Goal: Task Accomplishment & Management: Complete application form

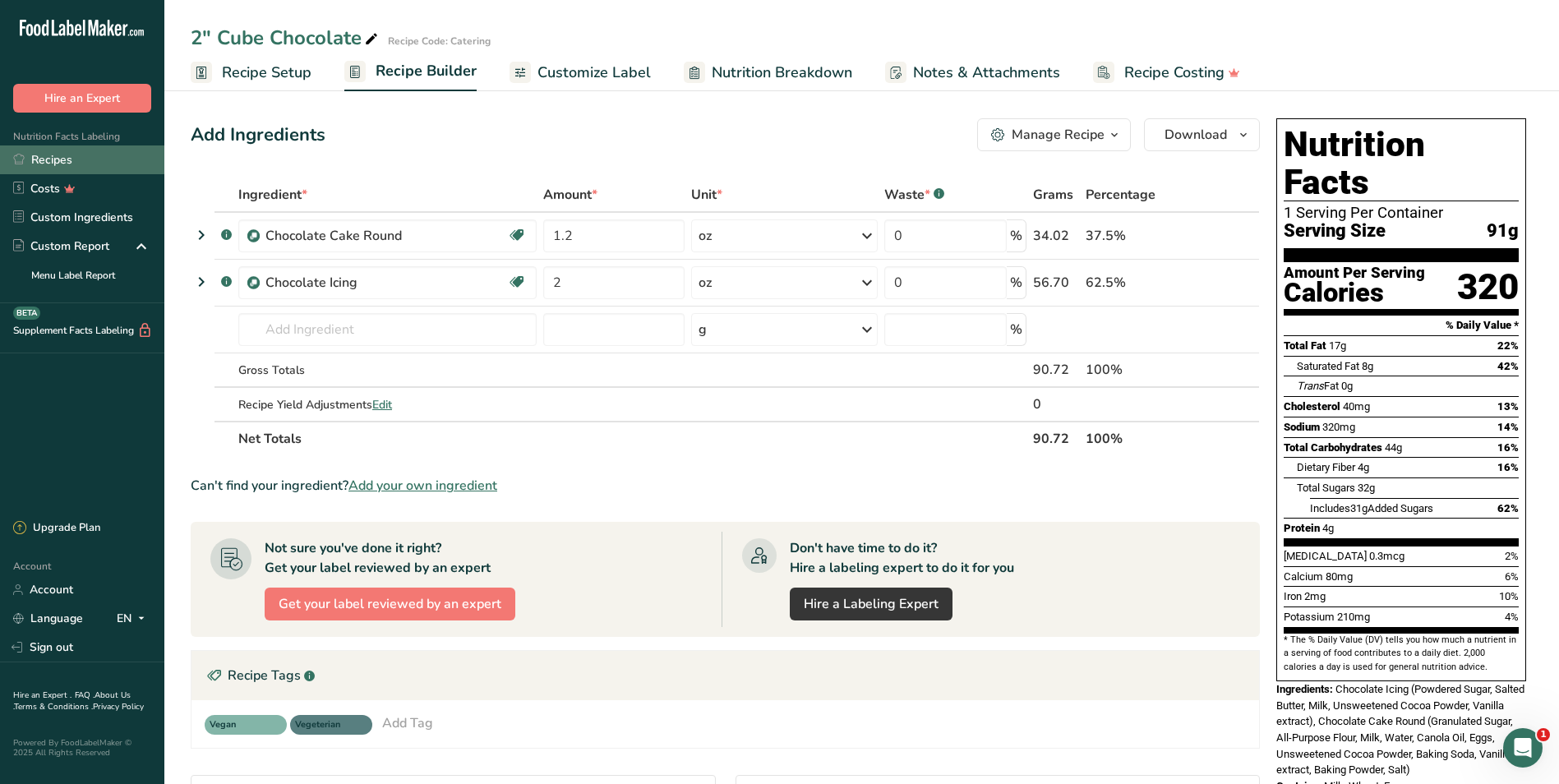
click at [43, 157] on link "Recipes" at bounding box center [82, 160] width 165 height 29
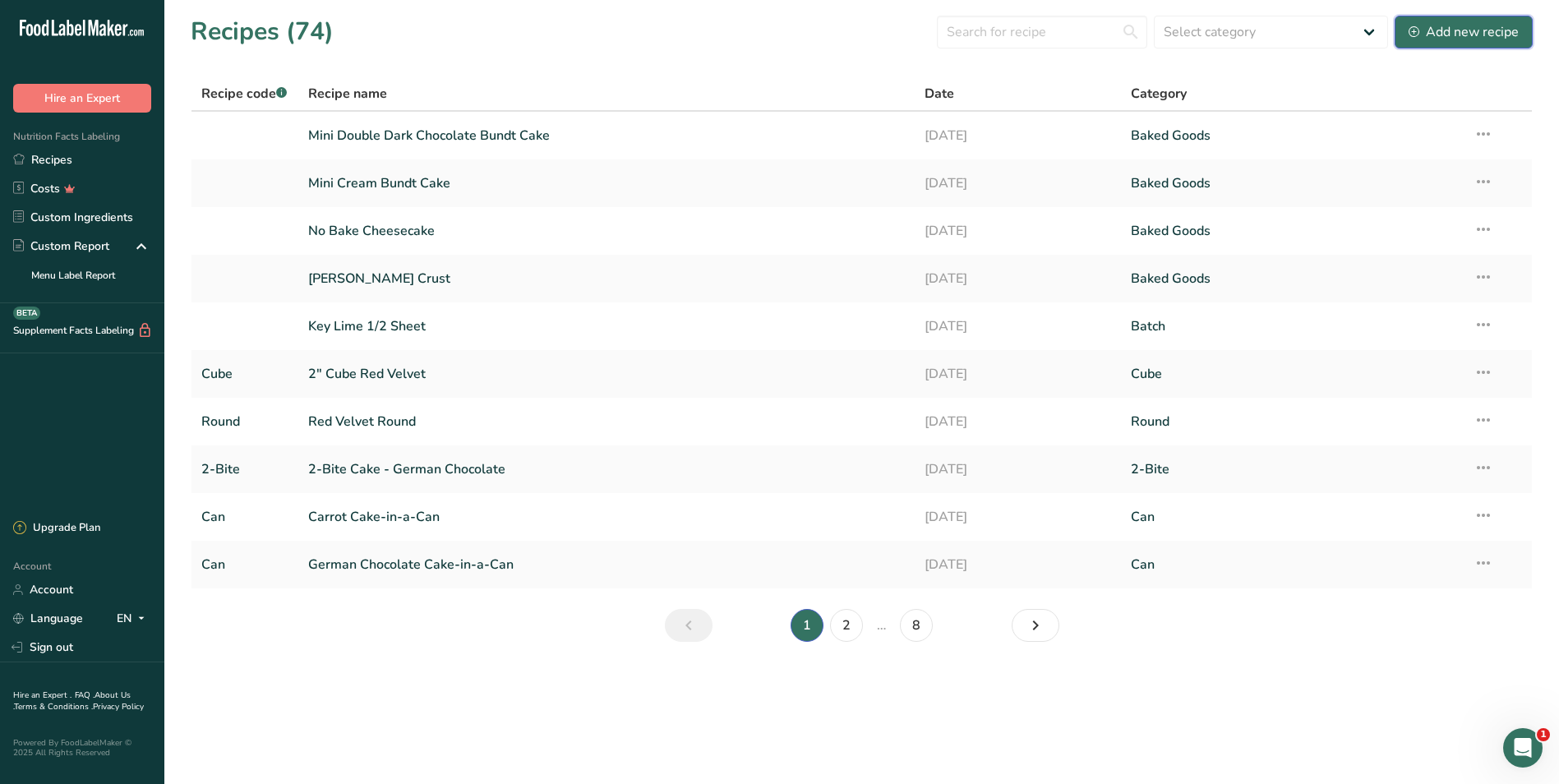
click at [1445, 35] on div "Add new recipe" at bounding box center [1464, 31] width 110 height 19
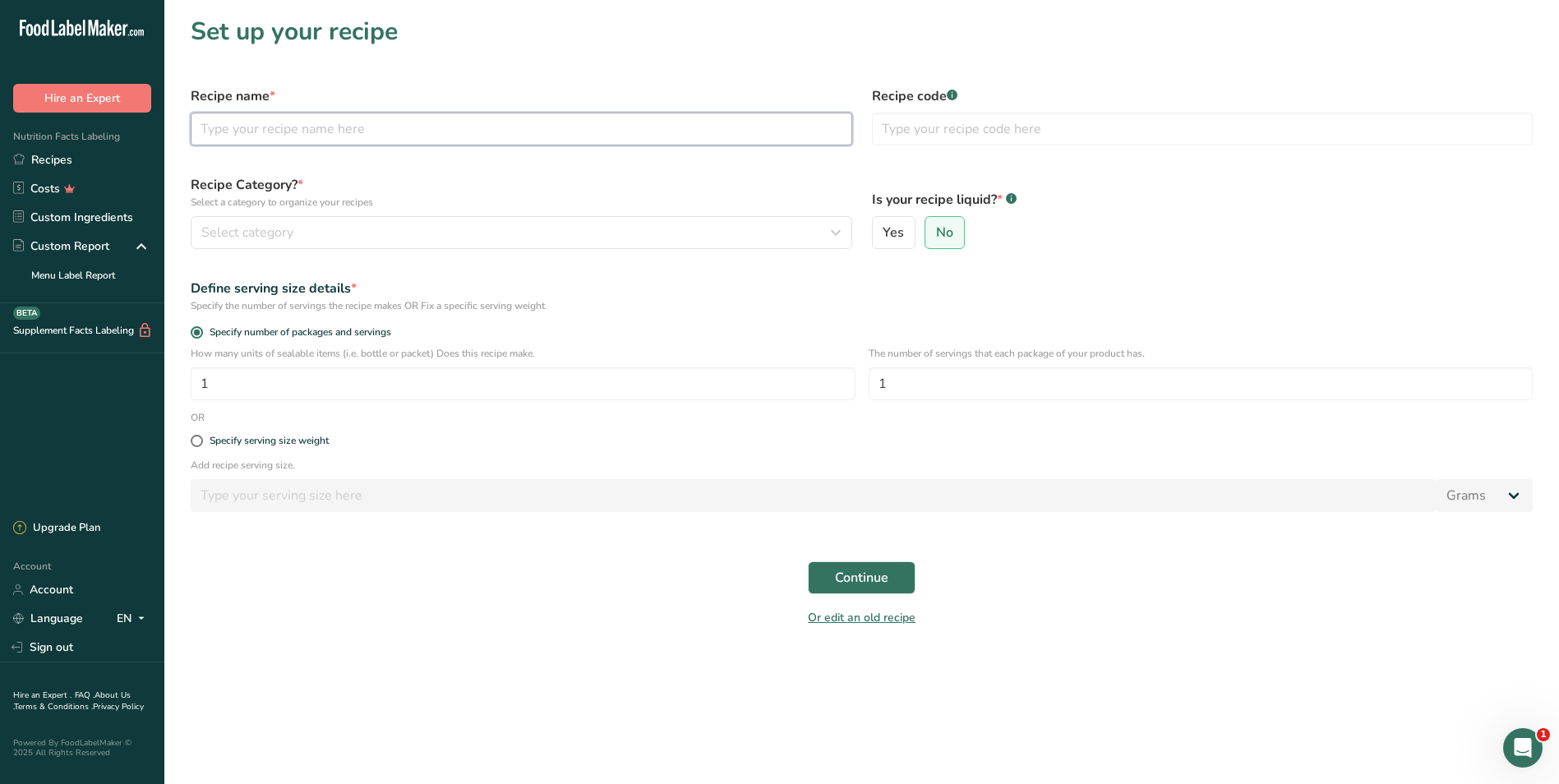
click at [458, 124] on input "text" at bounding box center [522, 128] width 662 height 33
type input "Pecan Sour Cream Pound Cake"
click at [422, 226] on div "Select category" at bounding box center [517, 232] width 631 height 19
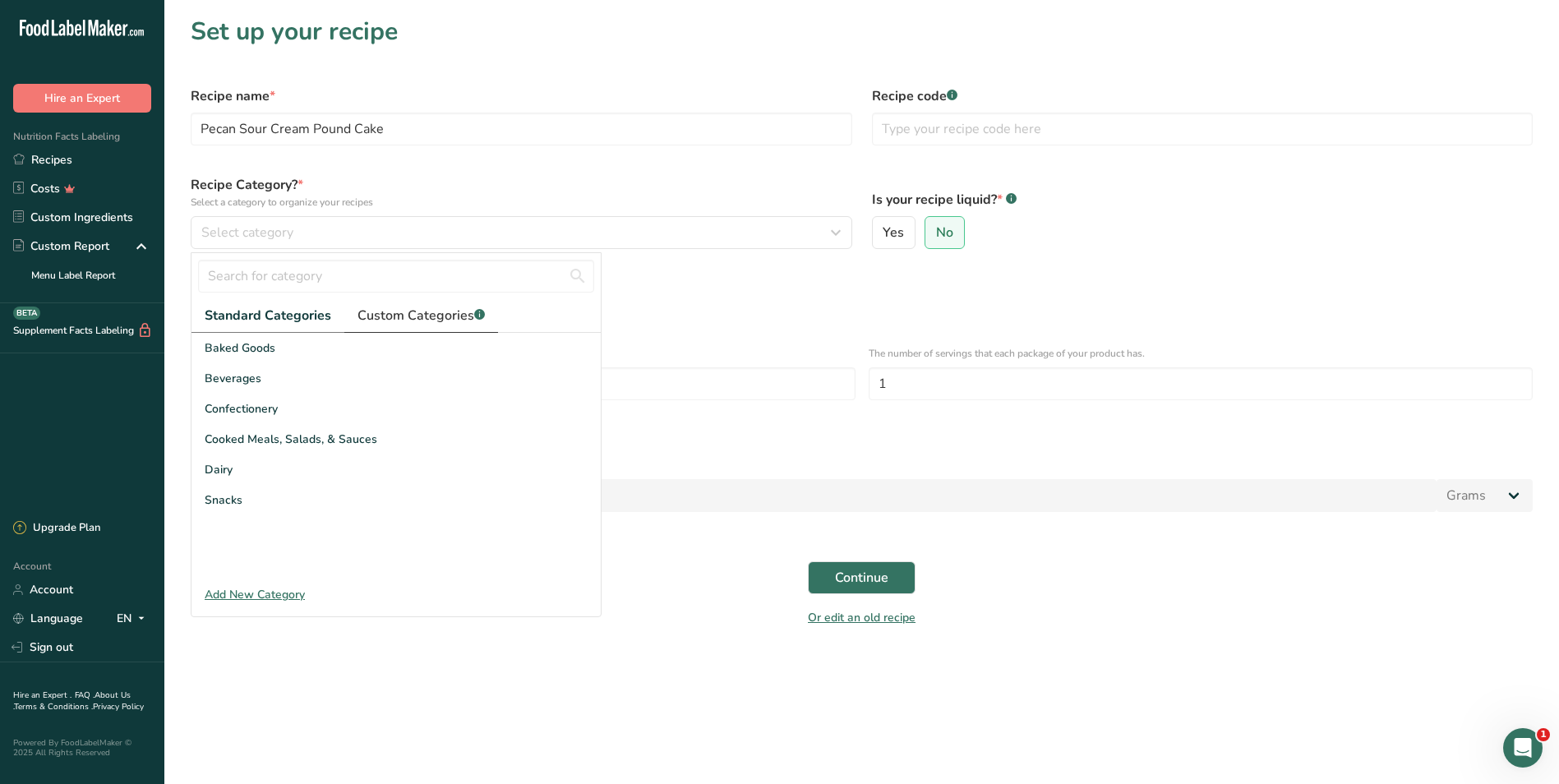
click at [418, 308] on span "Custom Categories .a-a{fill:#347362;}.b-a{fill:#fff;}" at bounding box center [420, 315] width 127 height 19
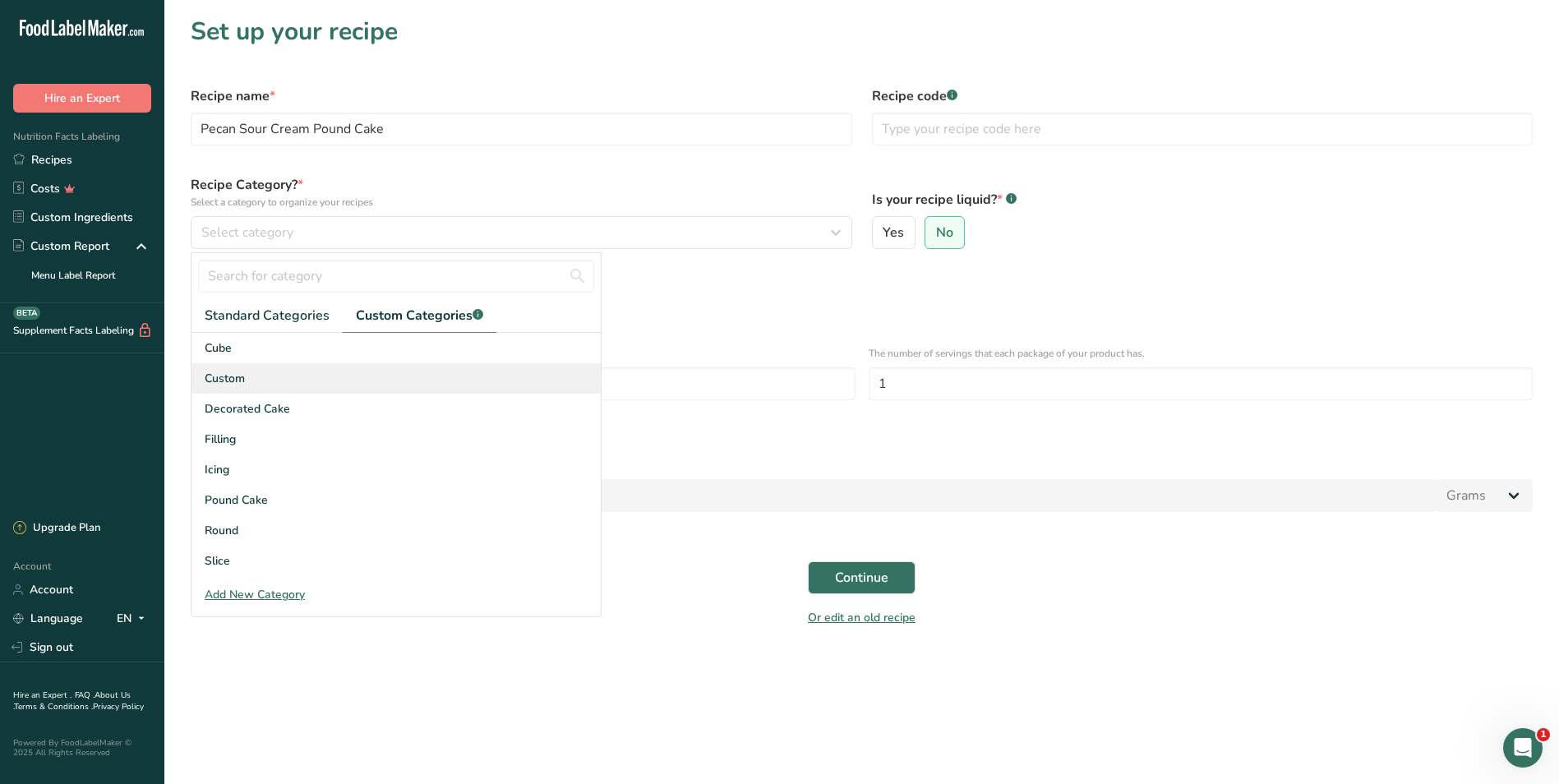
scroll to position [165, 0]
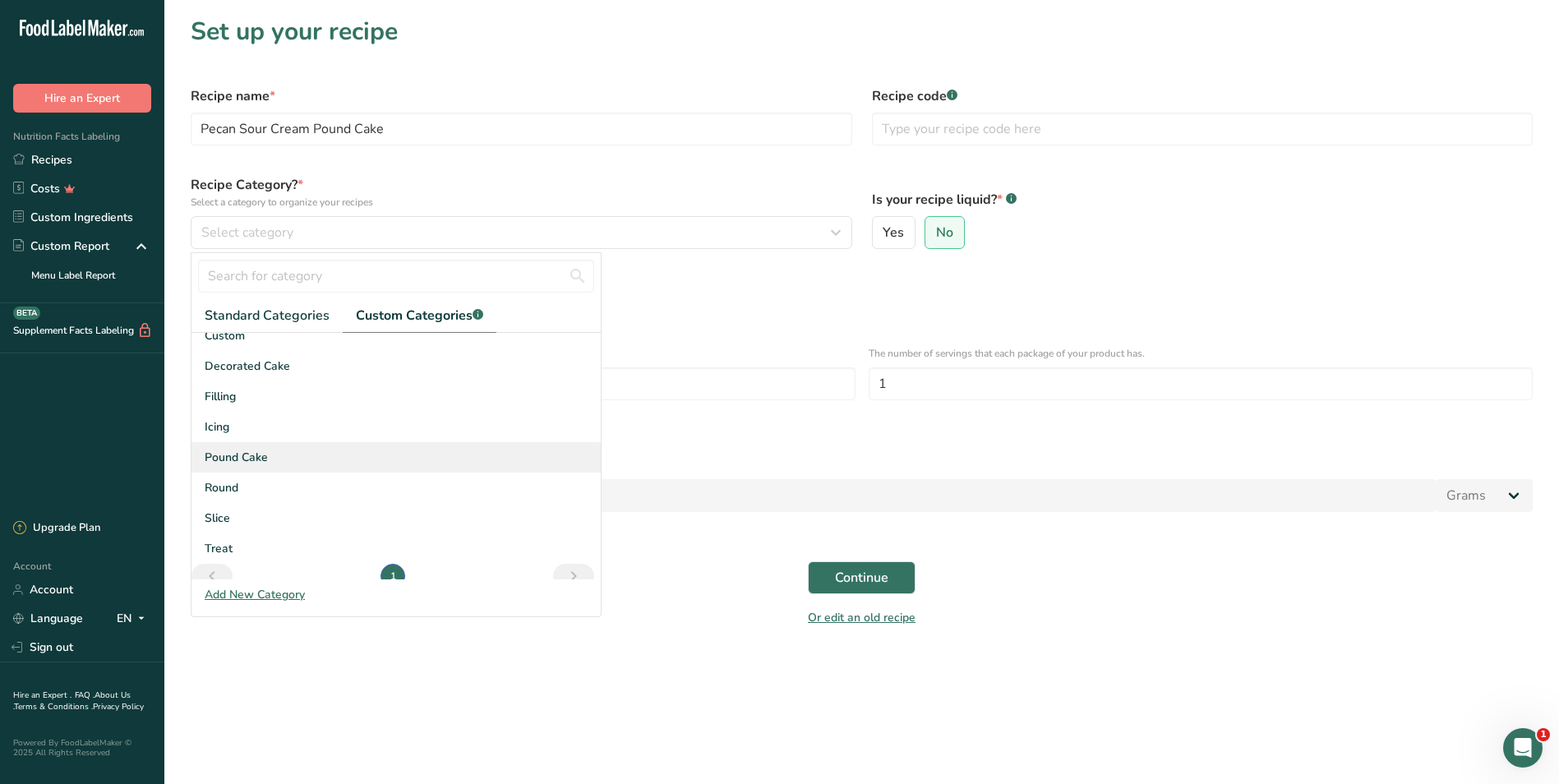
click at [246, 455] on span "Pound Cake" at bounding box center [235, 457] width 63 height 17
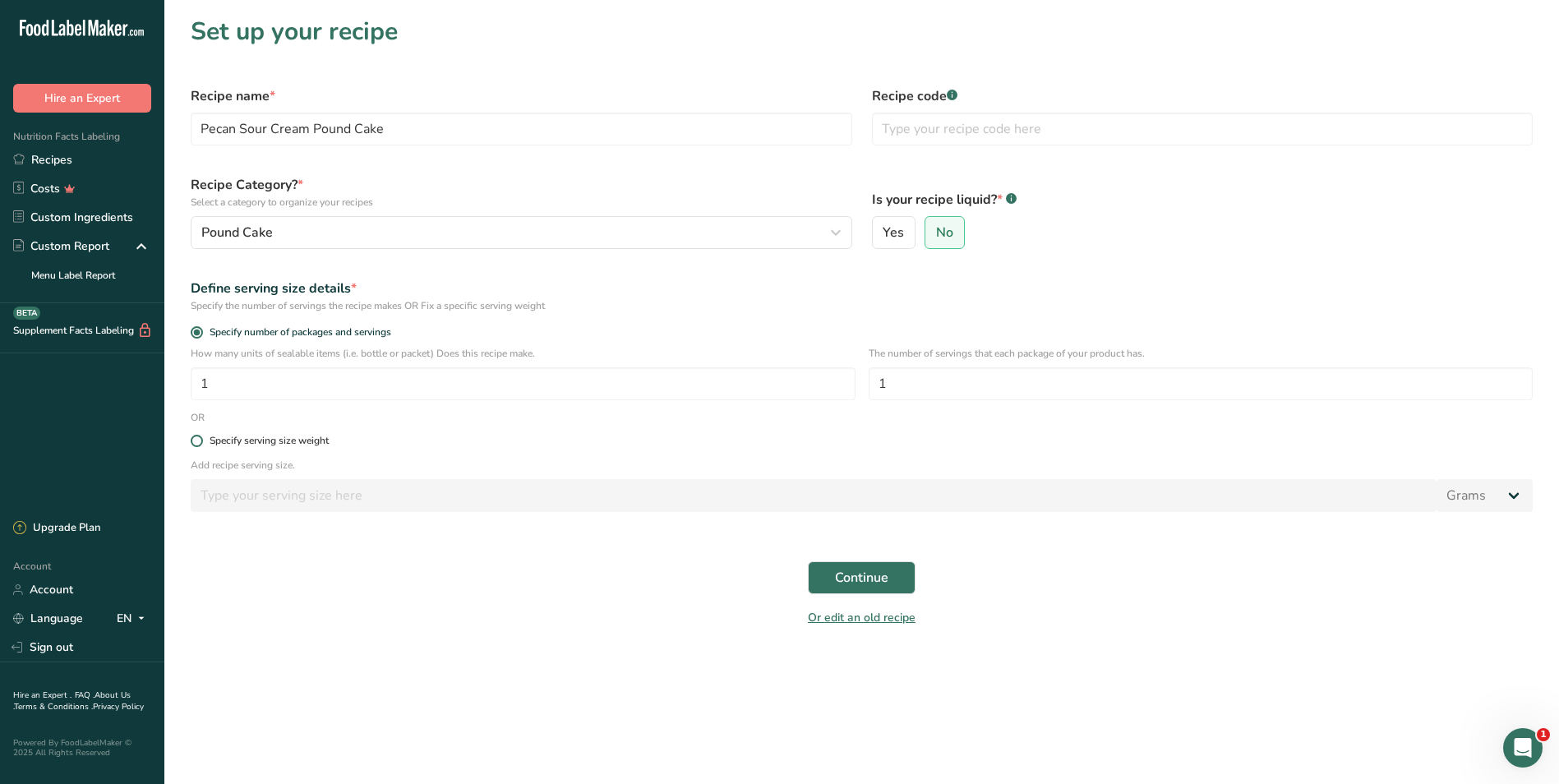
click at [197, 439] on span at bounding box center [197, 441] width 13 height 13
click at [197, 439] on input "Specify serving size weight" at bounding box center [196, 441] width 11 height 11
radio input "true"
radio input "false"
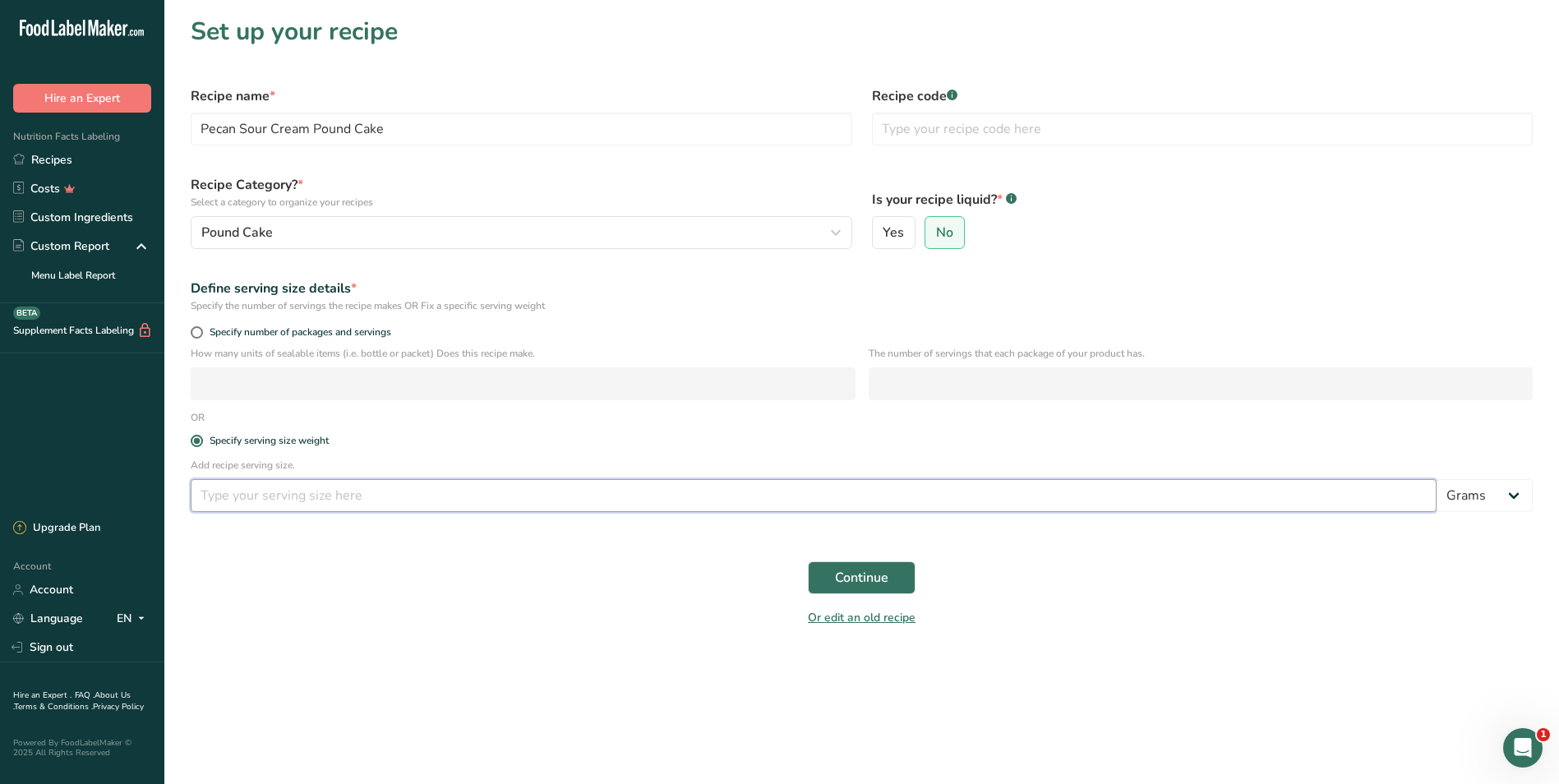
click at [232, 490] on input "number" at bounding box center [814, 495] width 1246 height 33
type input "2"
click at [1506, 500] on select "Grams kg mg mcg lb oz l mL fl oz tbsp tsp cup qt gallon" at bounding box center [1485, 495] width 96 height 33
select select "5"
click at [1437, 479] on select "Grams kg mg mcg lb oz l mL fl oz tbsp tsp cup qt gallon" at bounding box center [1485, 495] width 96 height 33
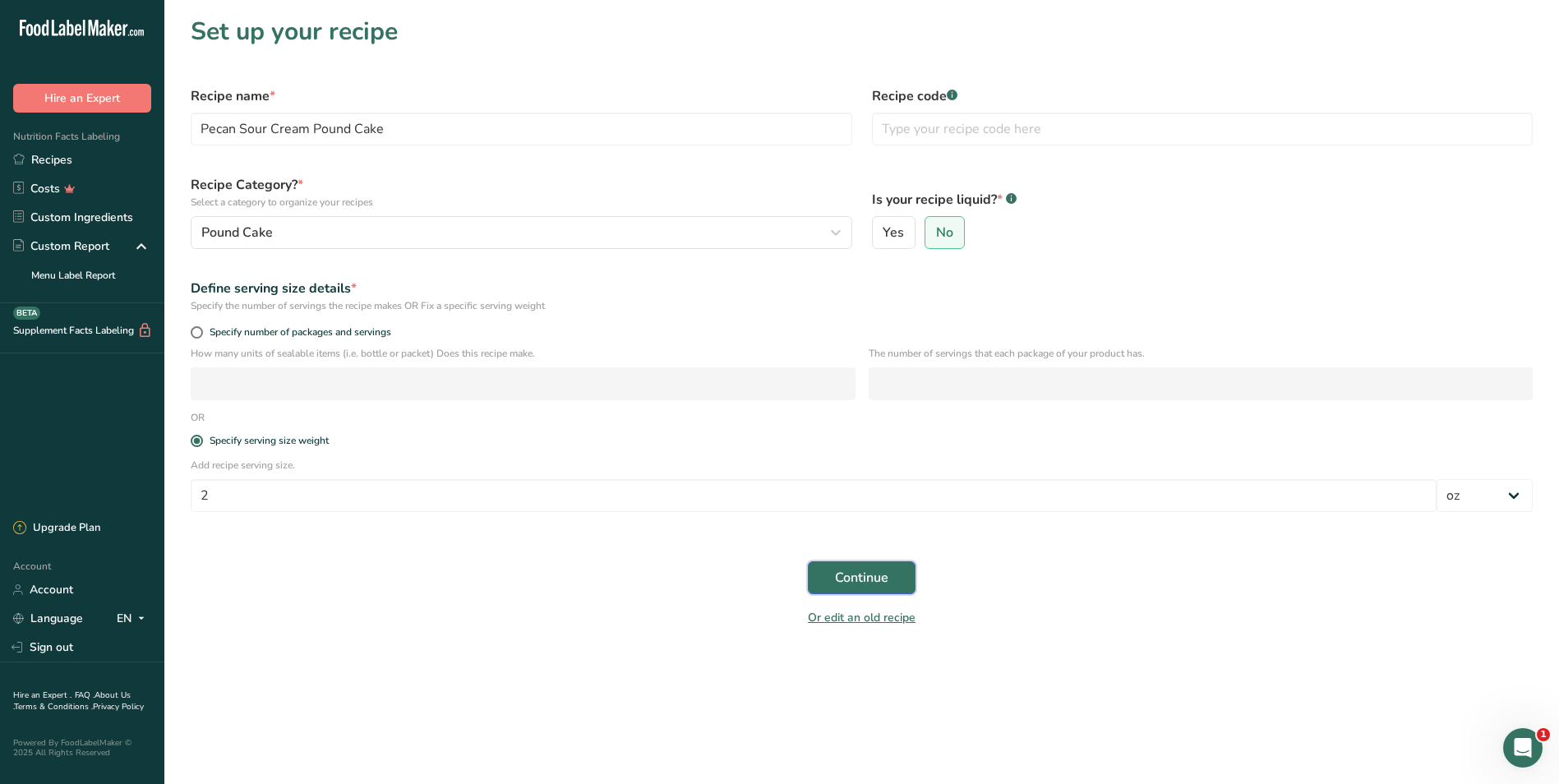
click at [850, 579] on span "Continue" at bounding box center [861, 577] width 53 height 19
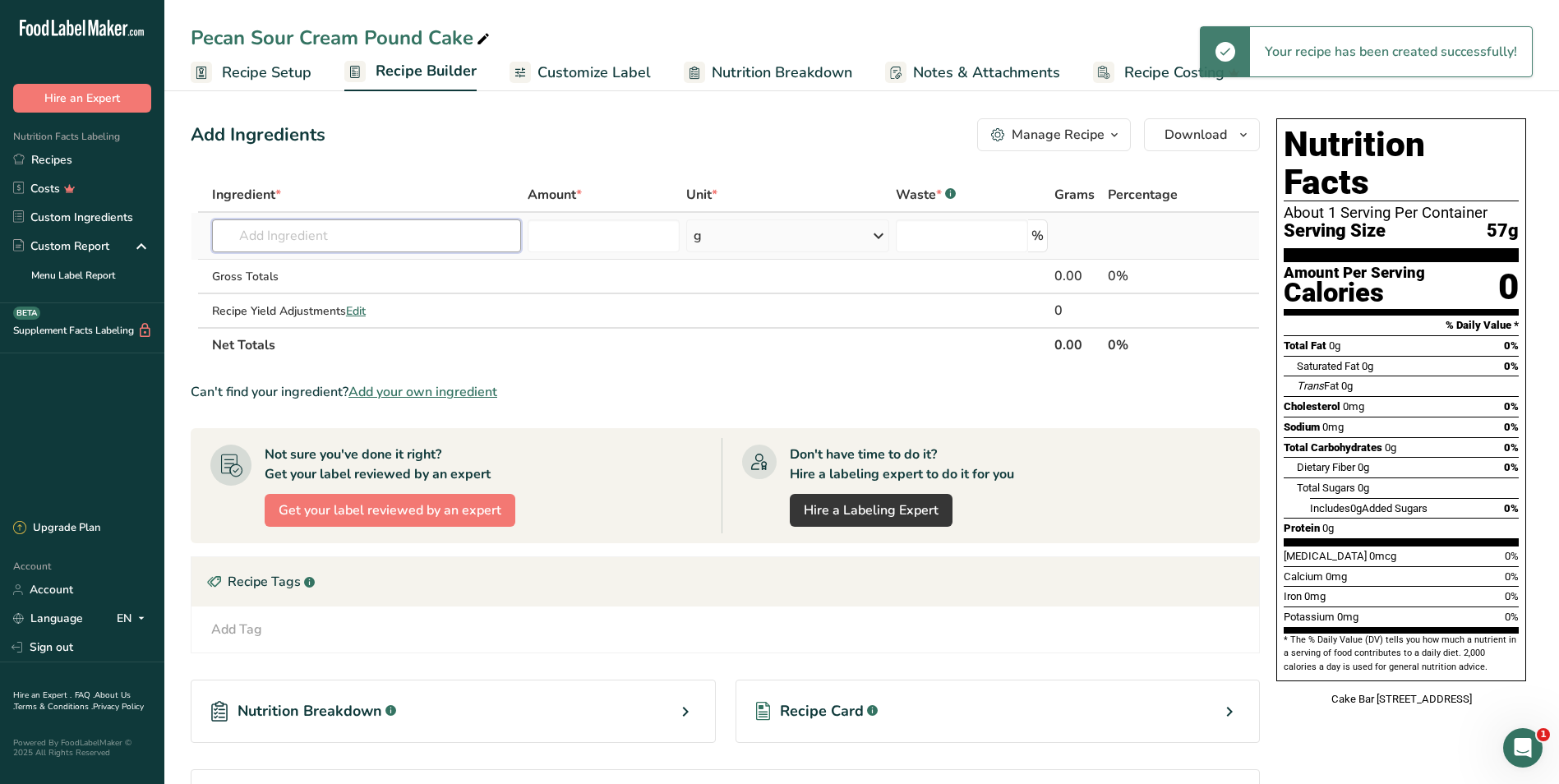
click at [337, 232] on input "text" at bounding box center [366, 235] width 309 height 33
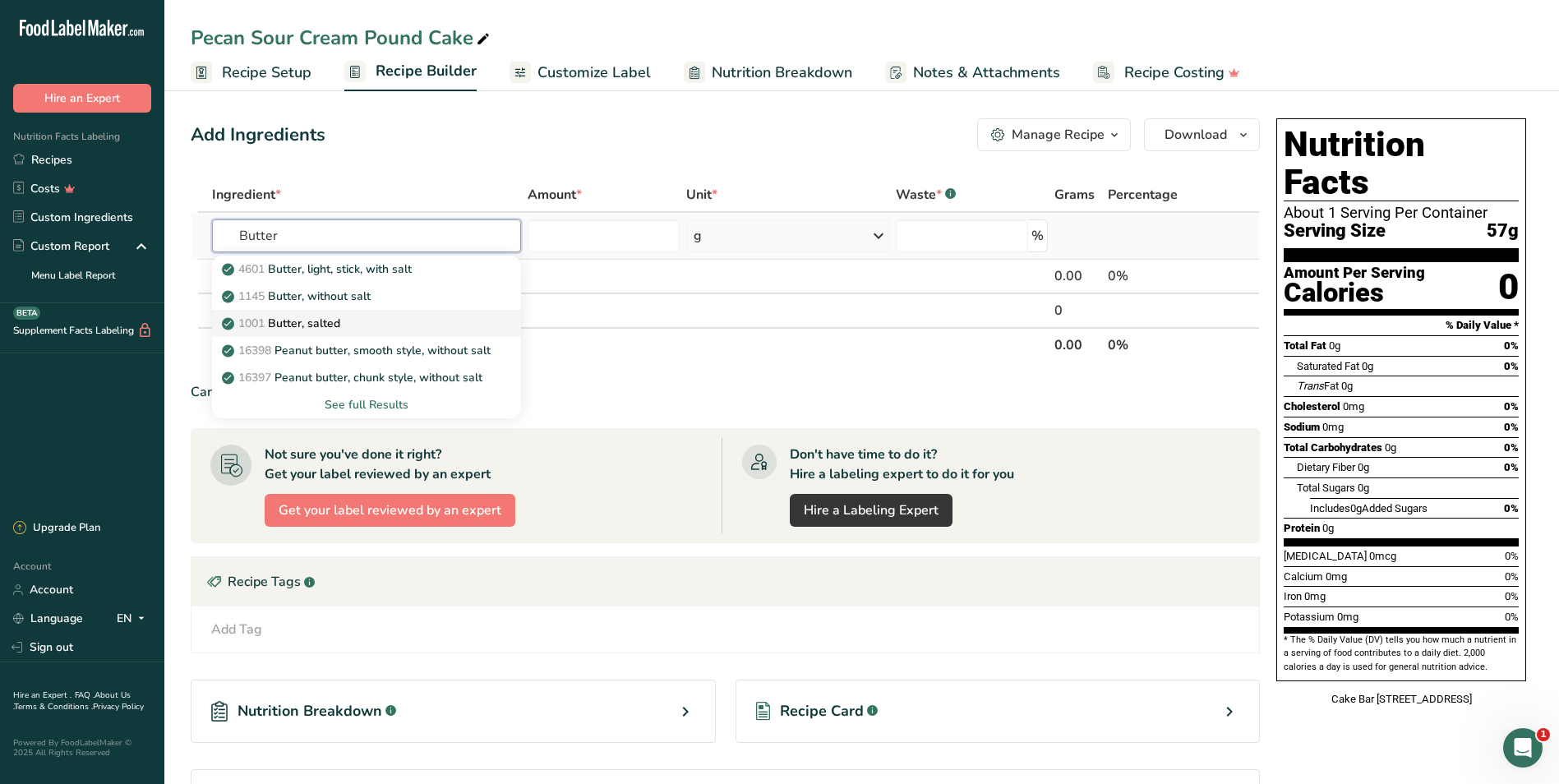
type input "Butter"
click at [327, 327] on p "1001 Butter, salted" at bounding box center [283, 323] width 115 height 17
type input "Butter, salted"
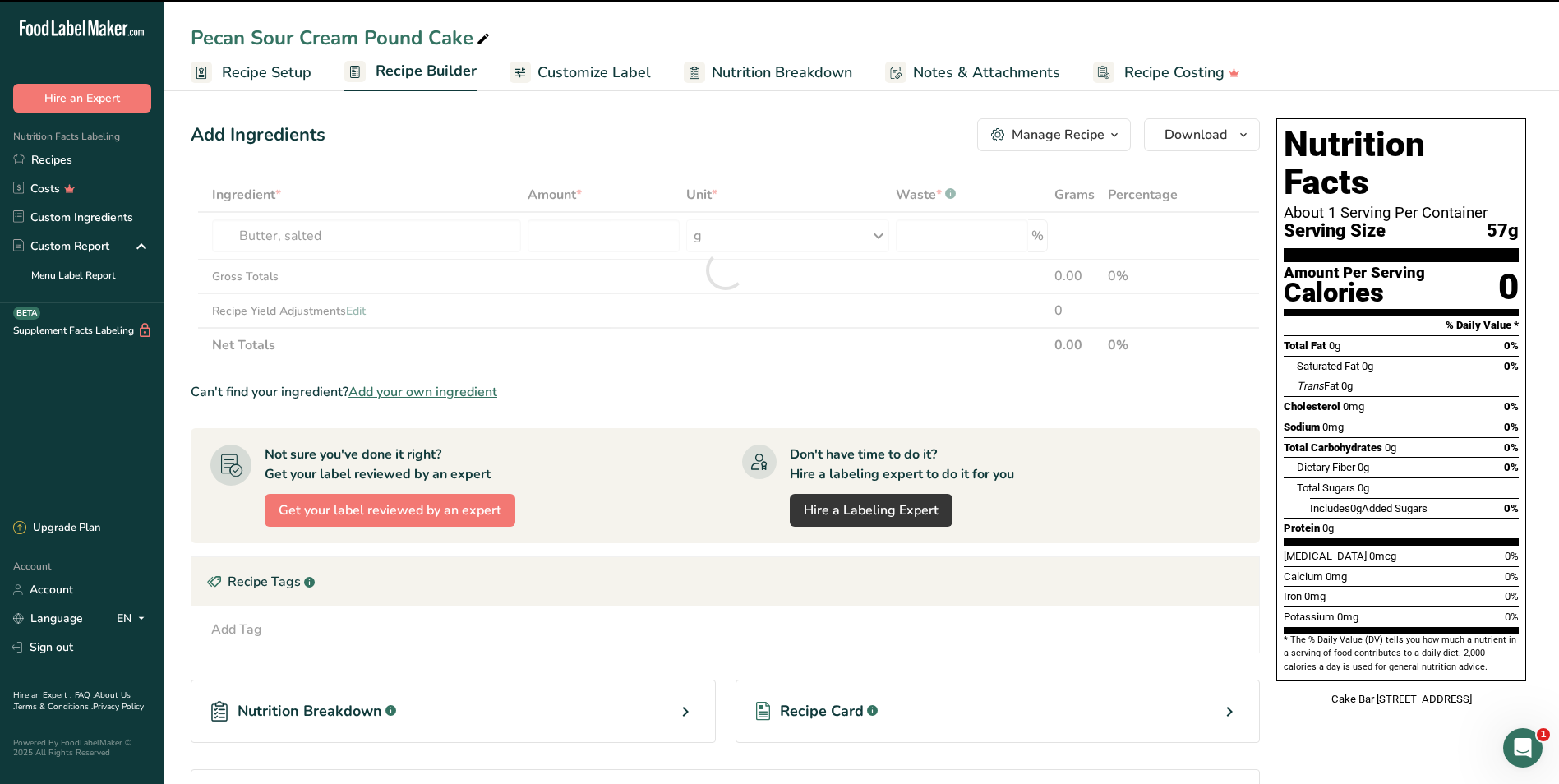
type input "0"
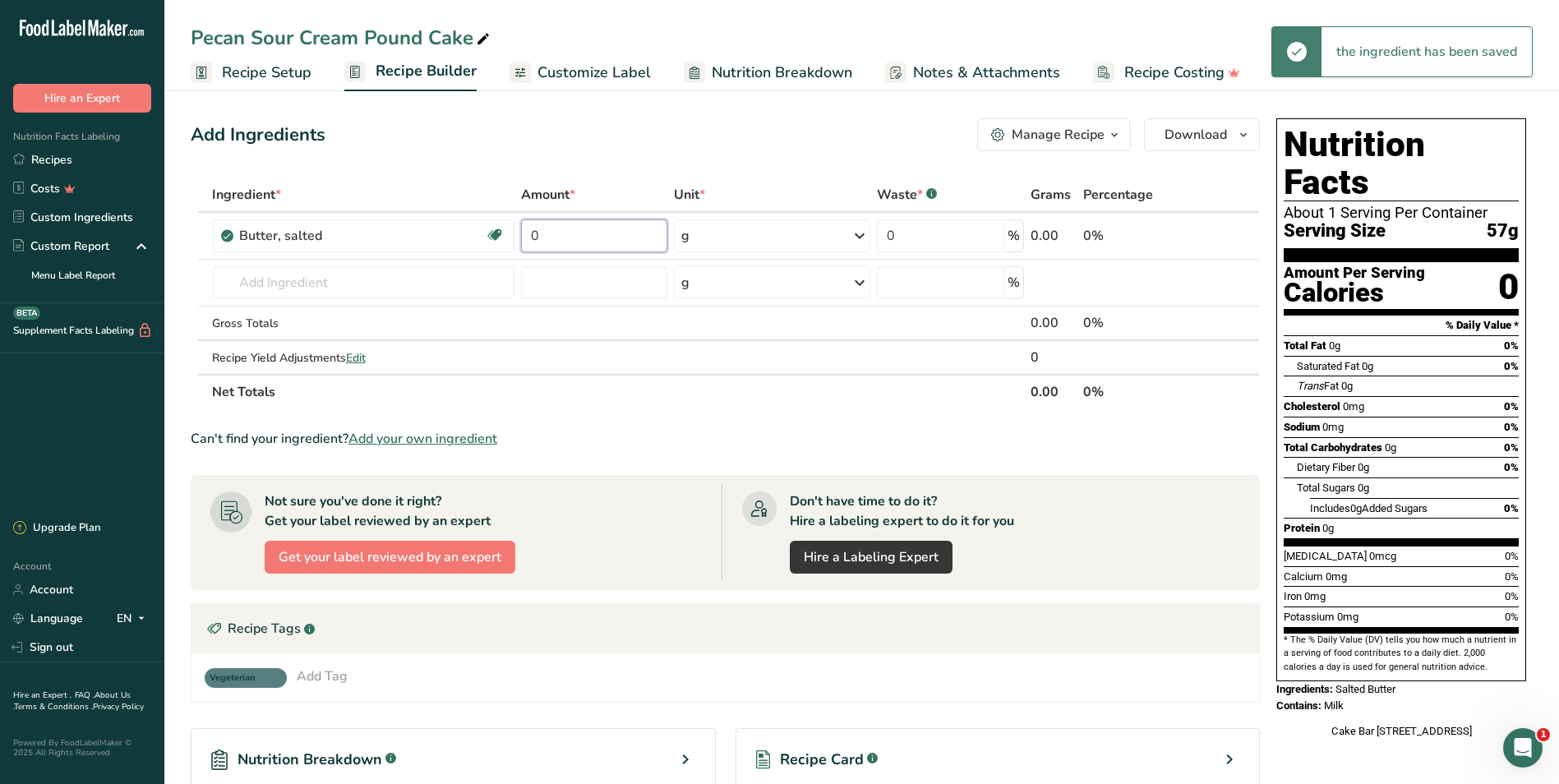
drag, startPoint x: 608, startPoint y: 241, endPoint x: 441, endPoint y: 172, distance: 180.7
click at [435, 203] on table "Ingredient * Amount * Unit * Waste * .a-a{fill:#347362;}.b-a{fill:#fff;} Grams …" at bounding box center [725, 293] width 1069 height 232
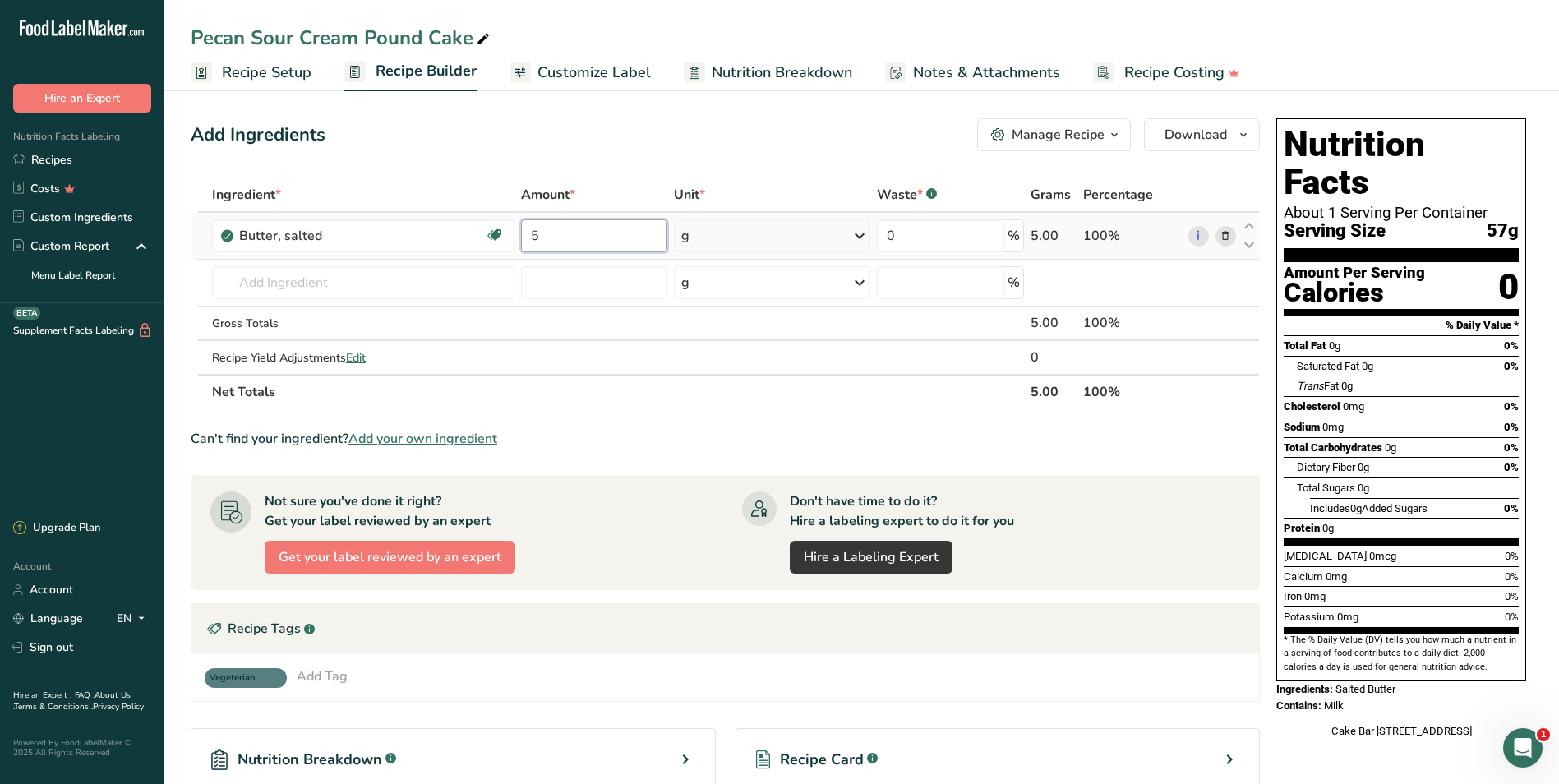
type input "5"
click at [788, 239] on div "Ingredient * Amount * Unit * Waste * .a-a{fill:#347362;}.b-a{fill:#fff;} Grams …" at bounding box center [725, 293] width 1069 height 232
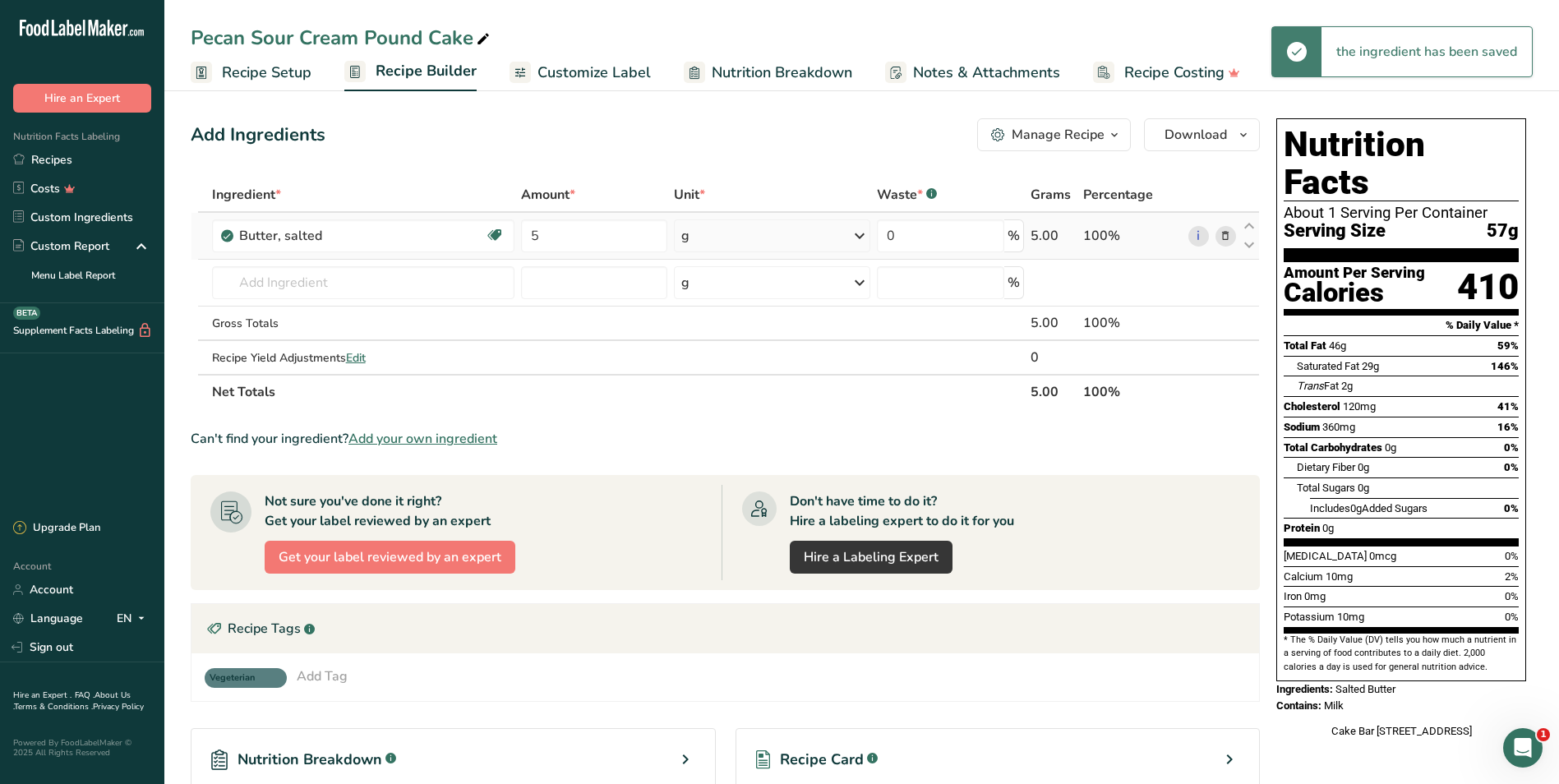
click at [788, 239] on div "g" at bounding box center [771, 235] width 196 height 33
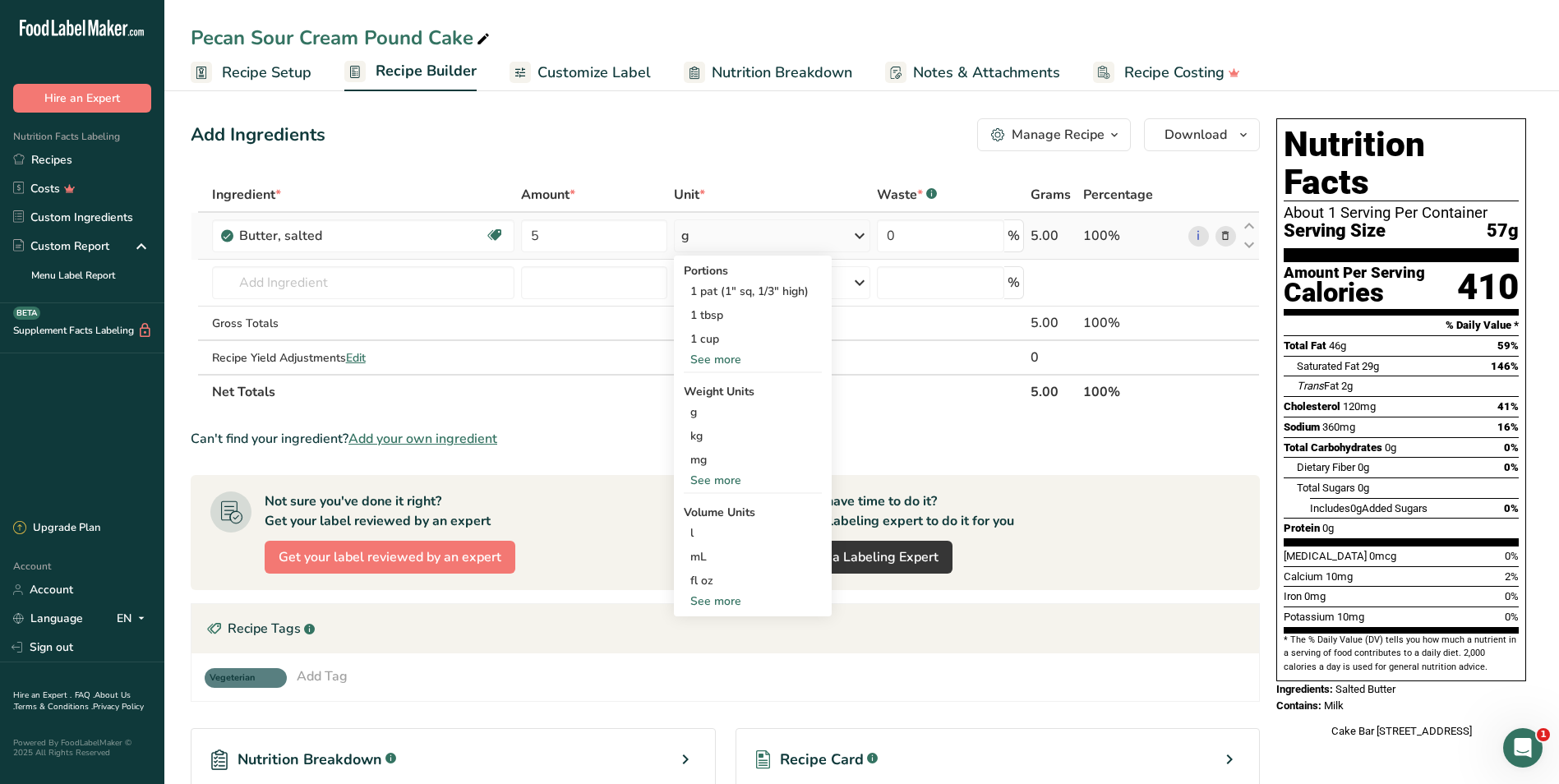
click at [720, 472] on div "See more" at bounding box center [753, 480] width 138 height 17
click at [712, 511] on div "lb" at bounding box center [753, 507] width 138 height 24
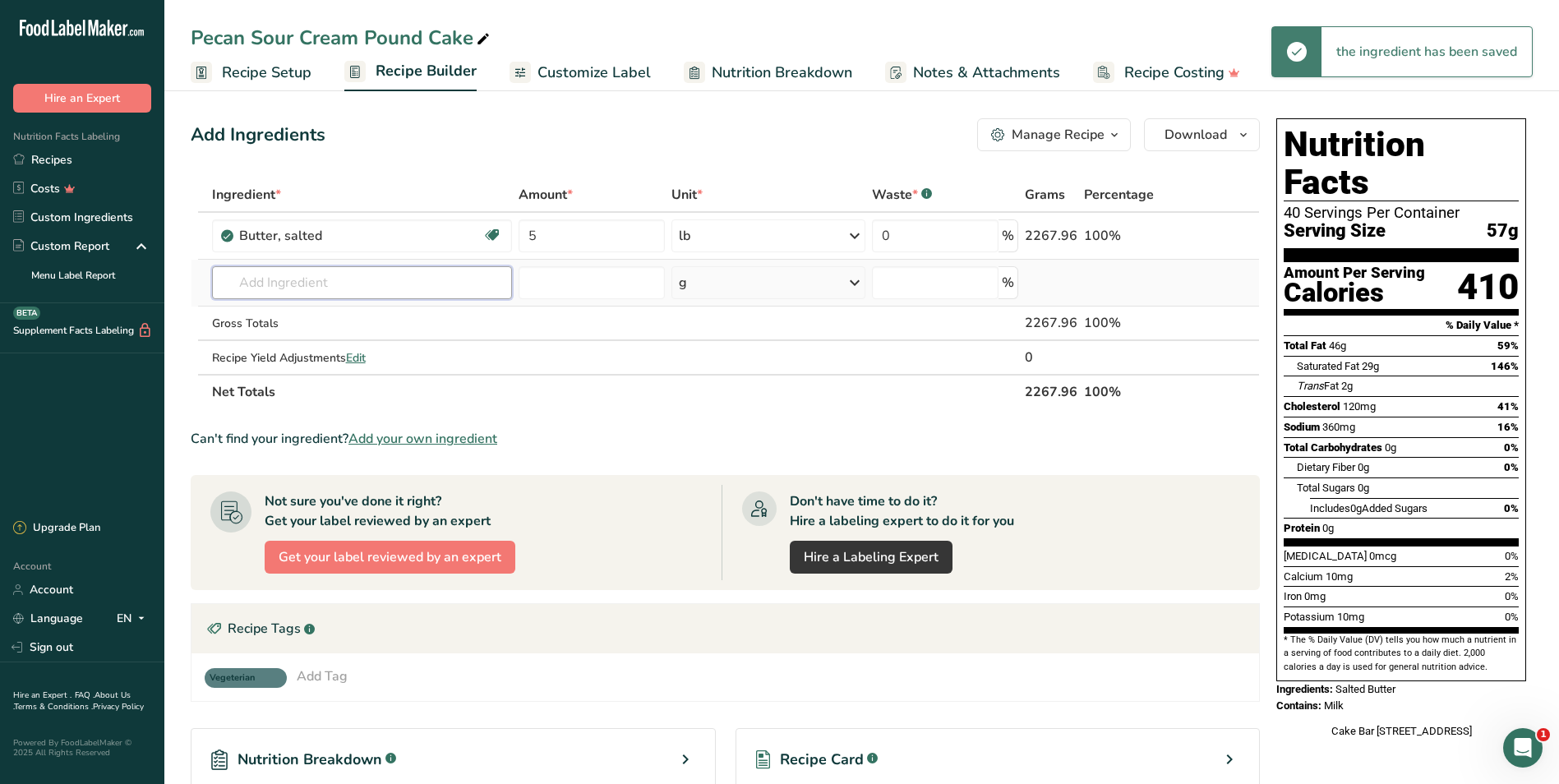
click at [262, 277] on input "text" at bounding box center [361, 282] width 300 height 33
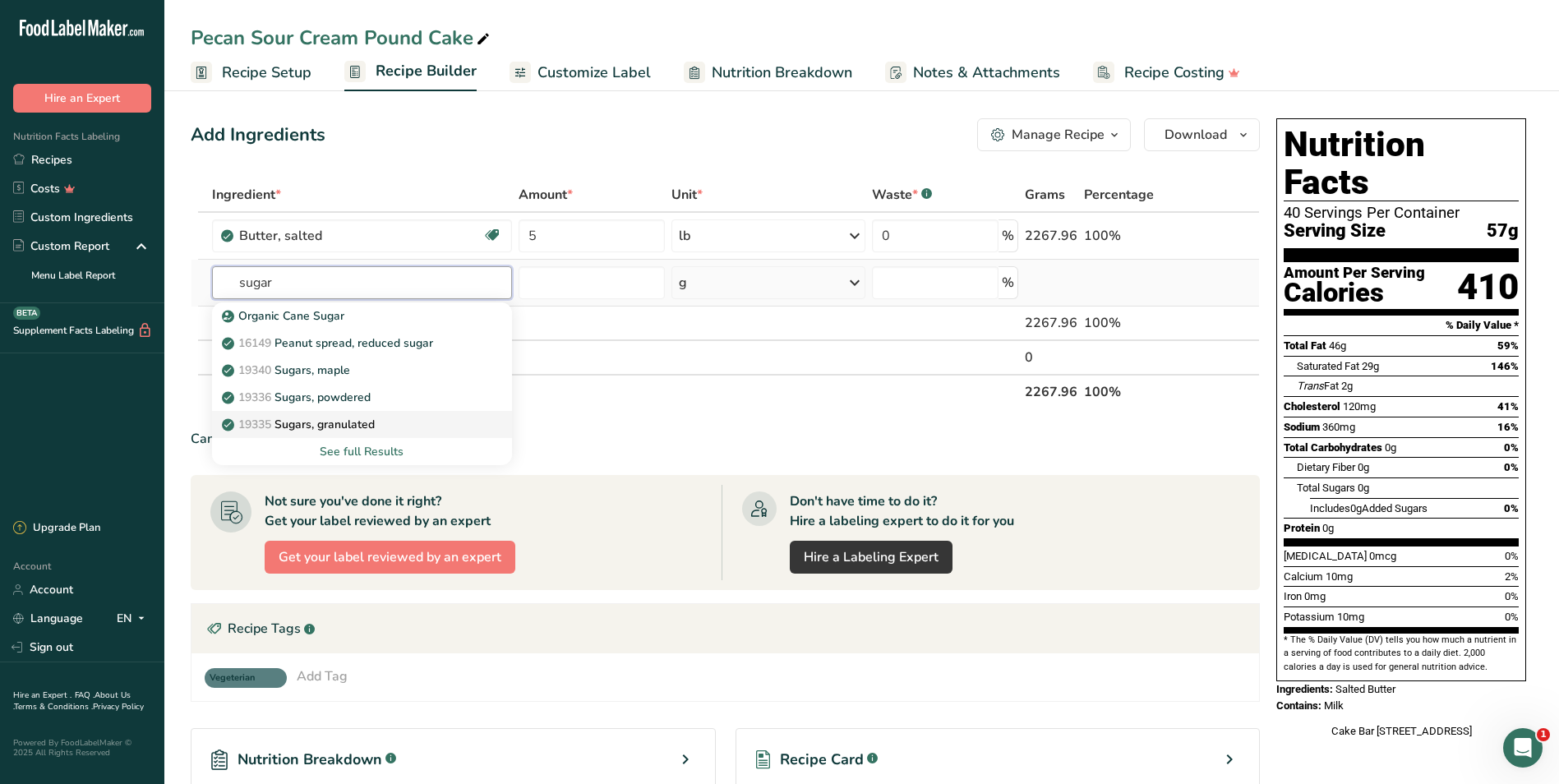
type input "sugar"
click at [375, 428] on p "19335 [GEOGRAPHIC_DATA], granulated" at bounding box center [300, 424] width 149 height 17
type input "Sugars, granulated"
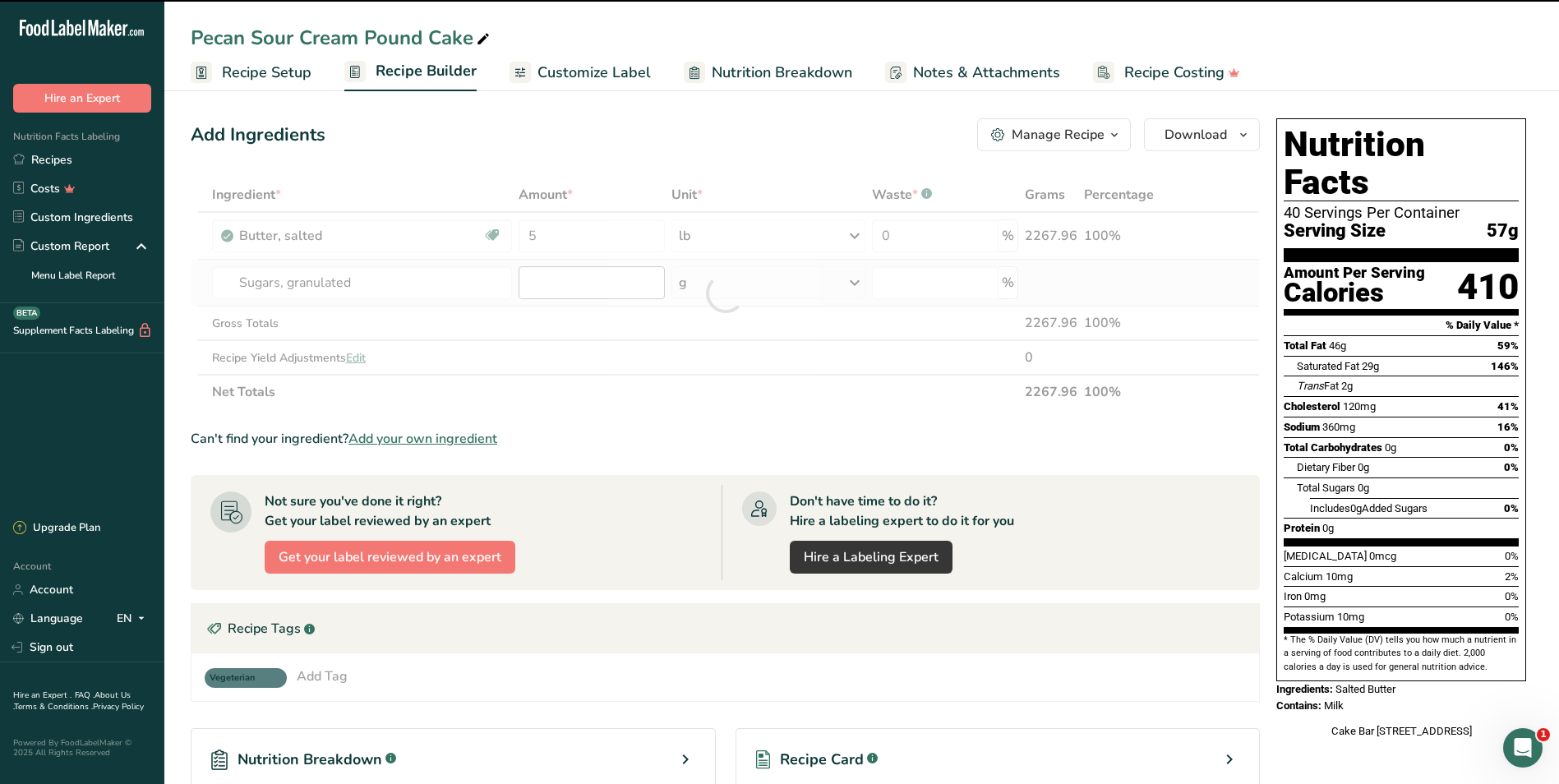
type input "0"
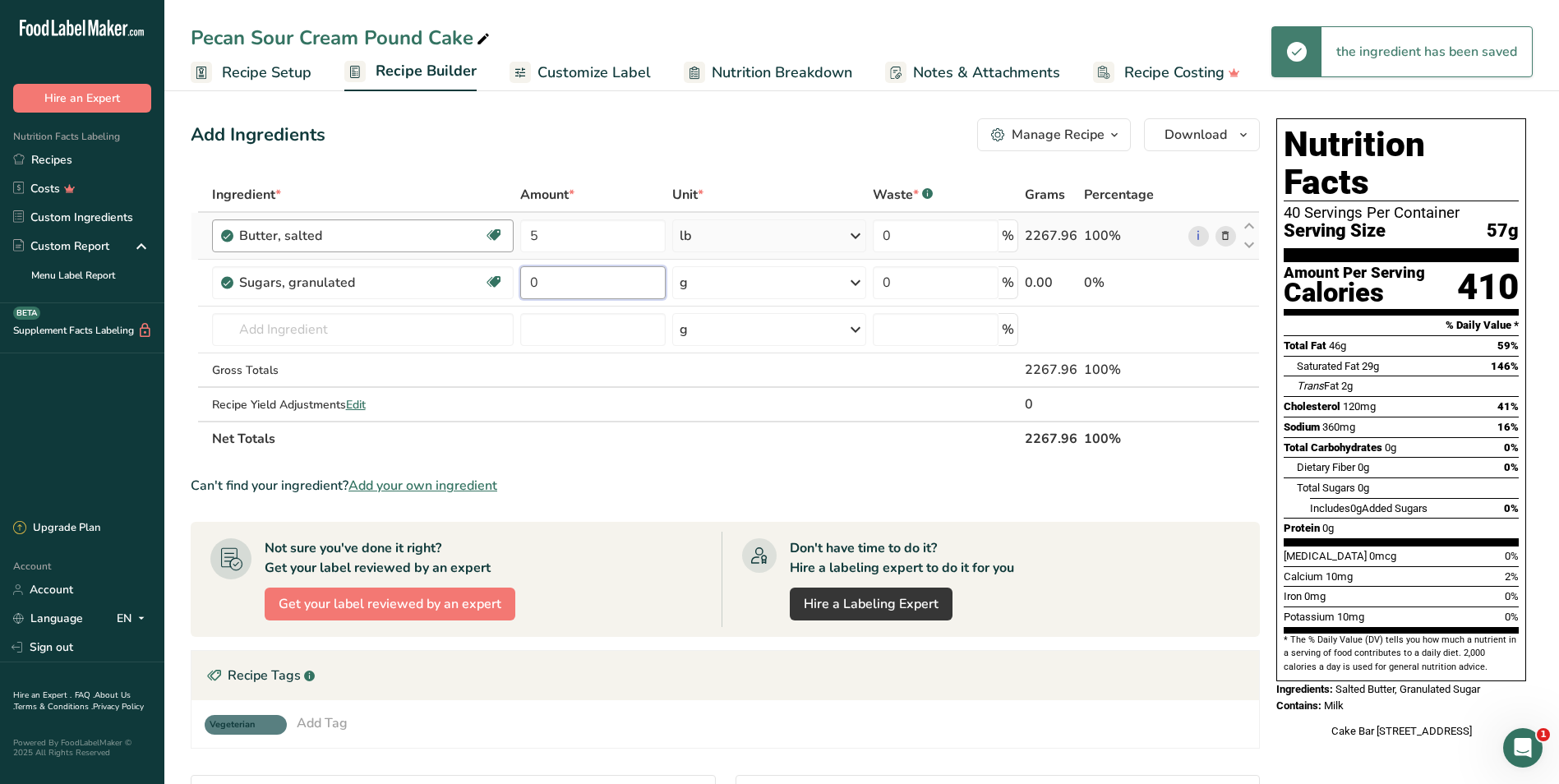
drag, startPoint x: 582, startPoint y: 284, endPoint x: 488, endPoint y: 241, distance: 103.4
click at [483, 258] on tbody "Butter, salted Gluten free Vegetarian Soy free 5 lb Portions 1 pat (1" sq, 1/3"…" at bounding box center [725, 316] width 1068 height 208
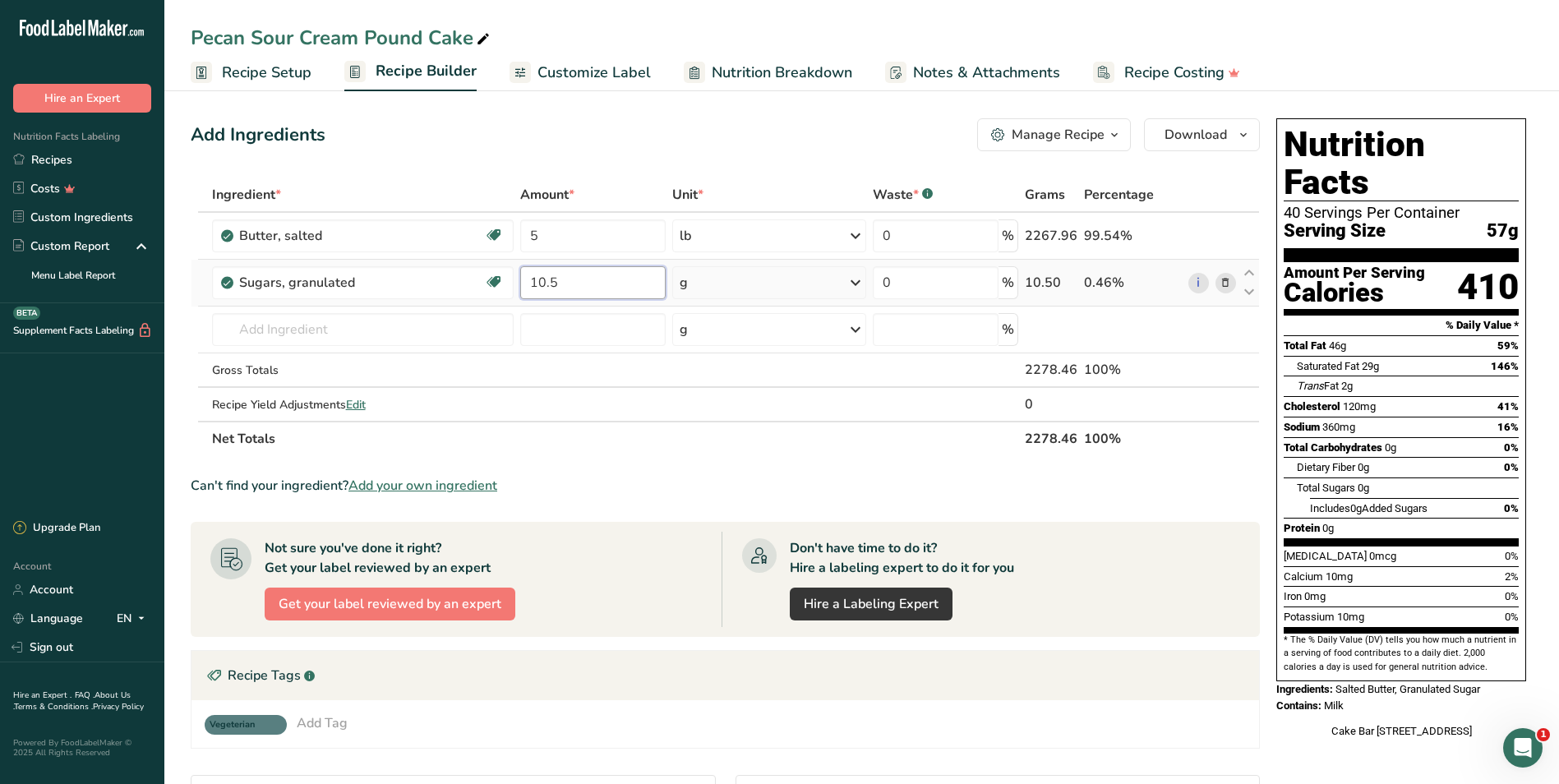
type input "10.5"
click at [746, 285] on div "Ingredient * Amount * Unit * Waste * .a-a{fill:#347362;}.b-a{fill:#fff;} Grams …" at bounding box center [725, 316] width 1069 height 278
click at [852, 279] on icon at bounding box center [855, 282] width 19 height 30
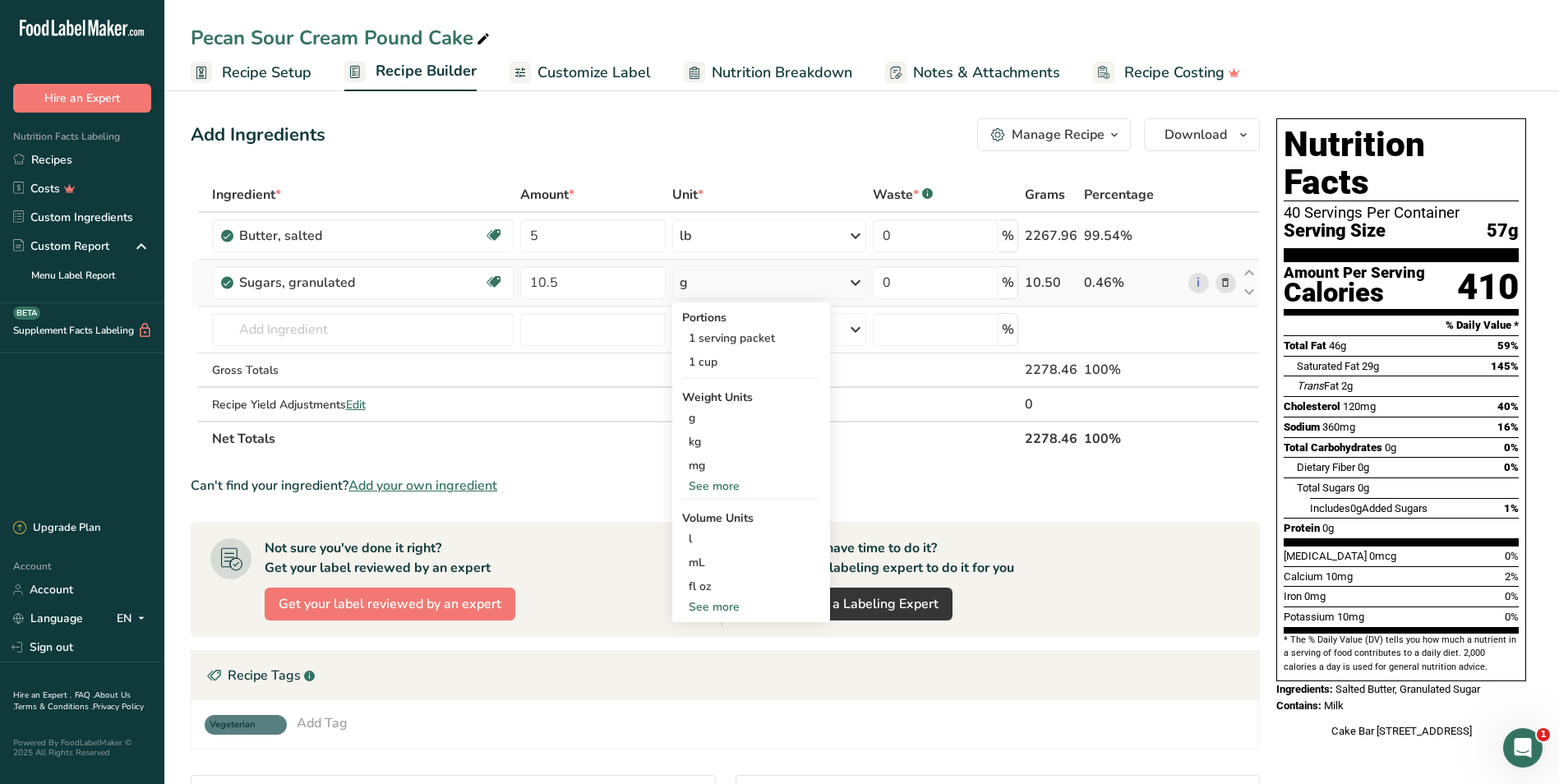
click at [727, 486] on div "See more" at bounding box center [751, 486] width 138 height 17
click at [723, 508] on div "lb" at bounding box center [751, 513] width 138 height 24
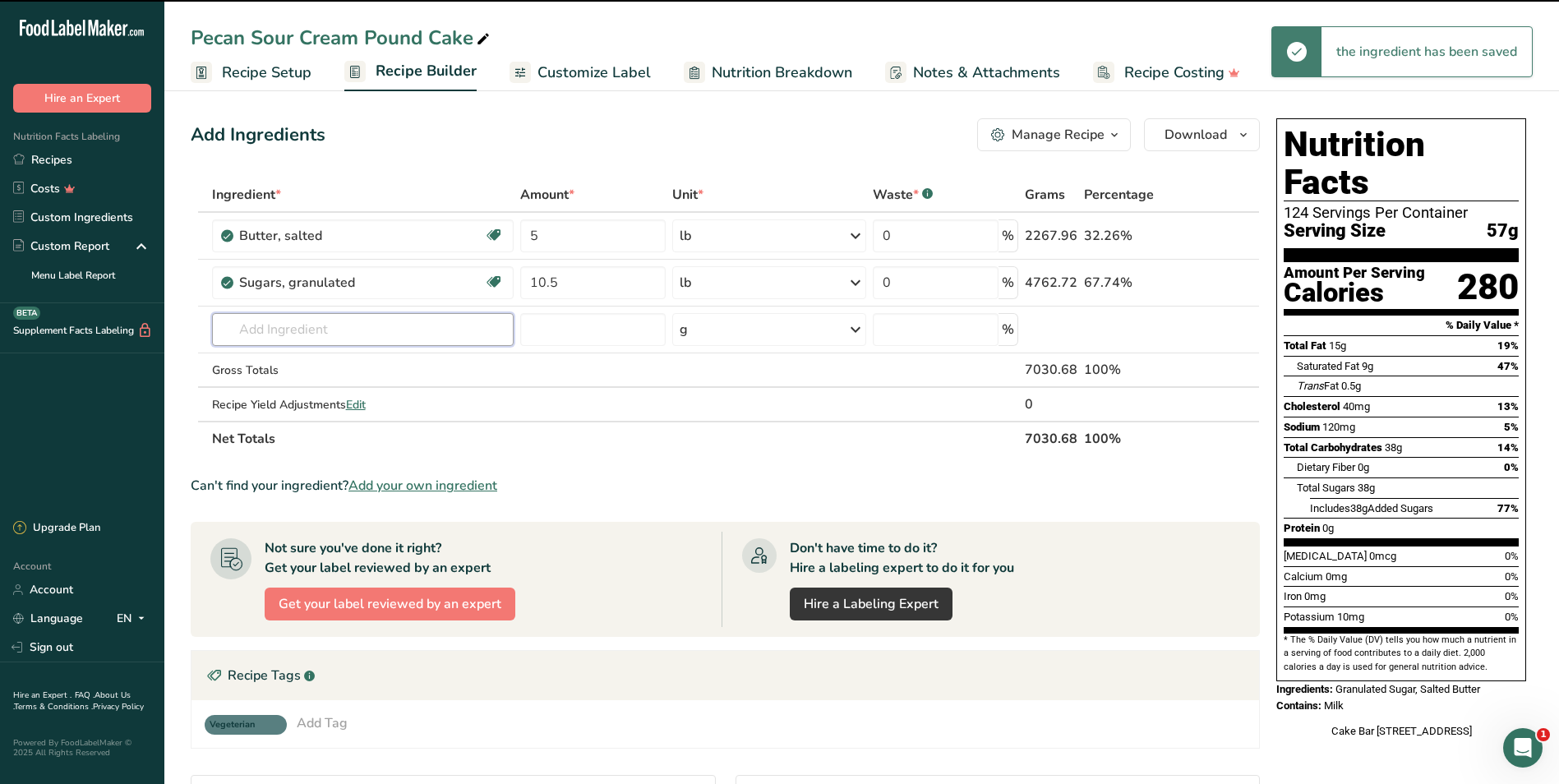
click at [307, 332] on input "text" at bounding box center [363, 329] width 302 height 33
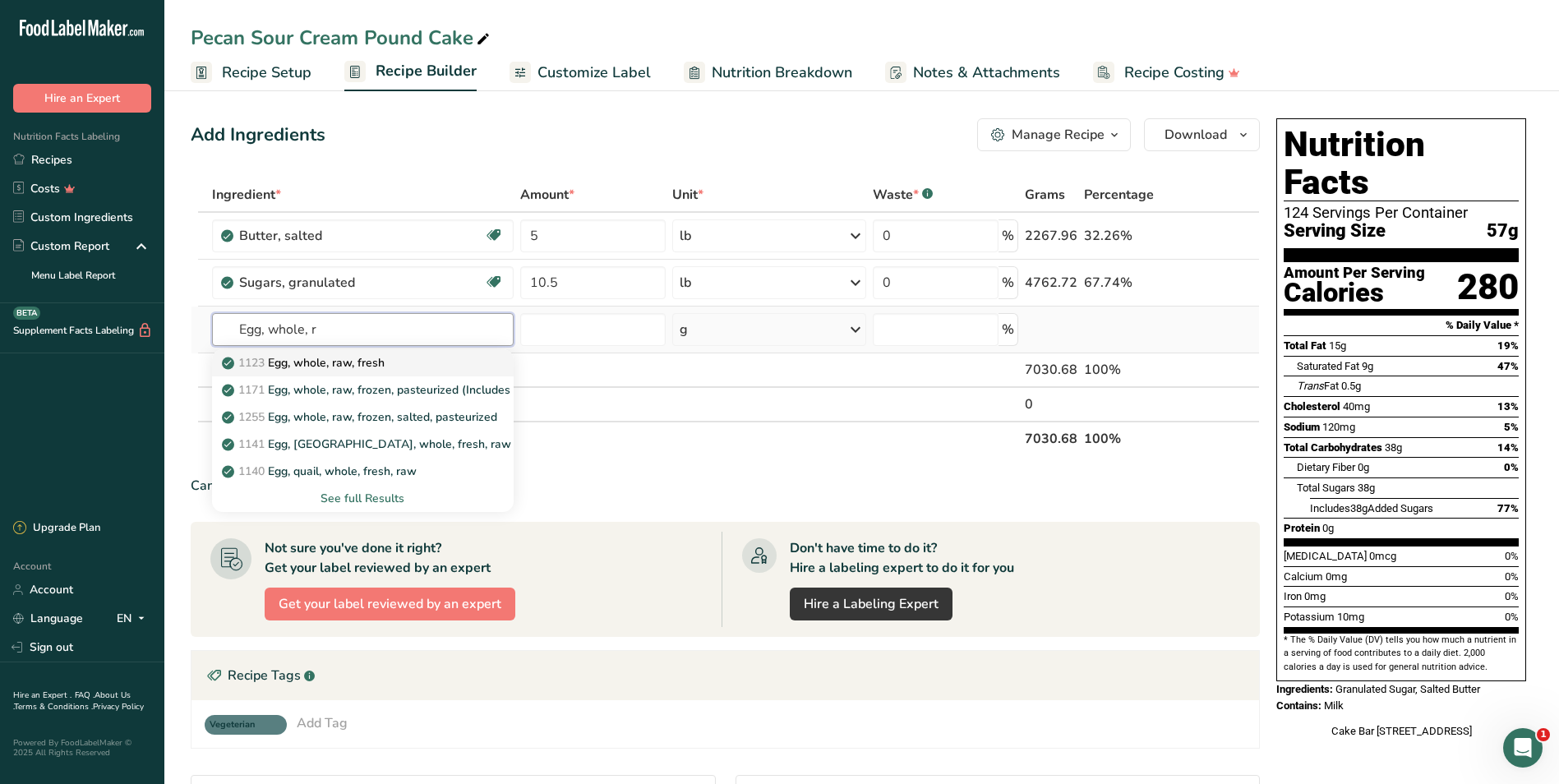
type input "Egg, whole, r"
click at [337, 368] on p "1123 Egg, whole, raw, fresh" at bounding box center [305, 363] width 160 height 17
type input "Egg, whole, raw, fresh"
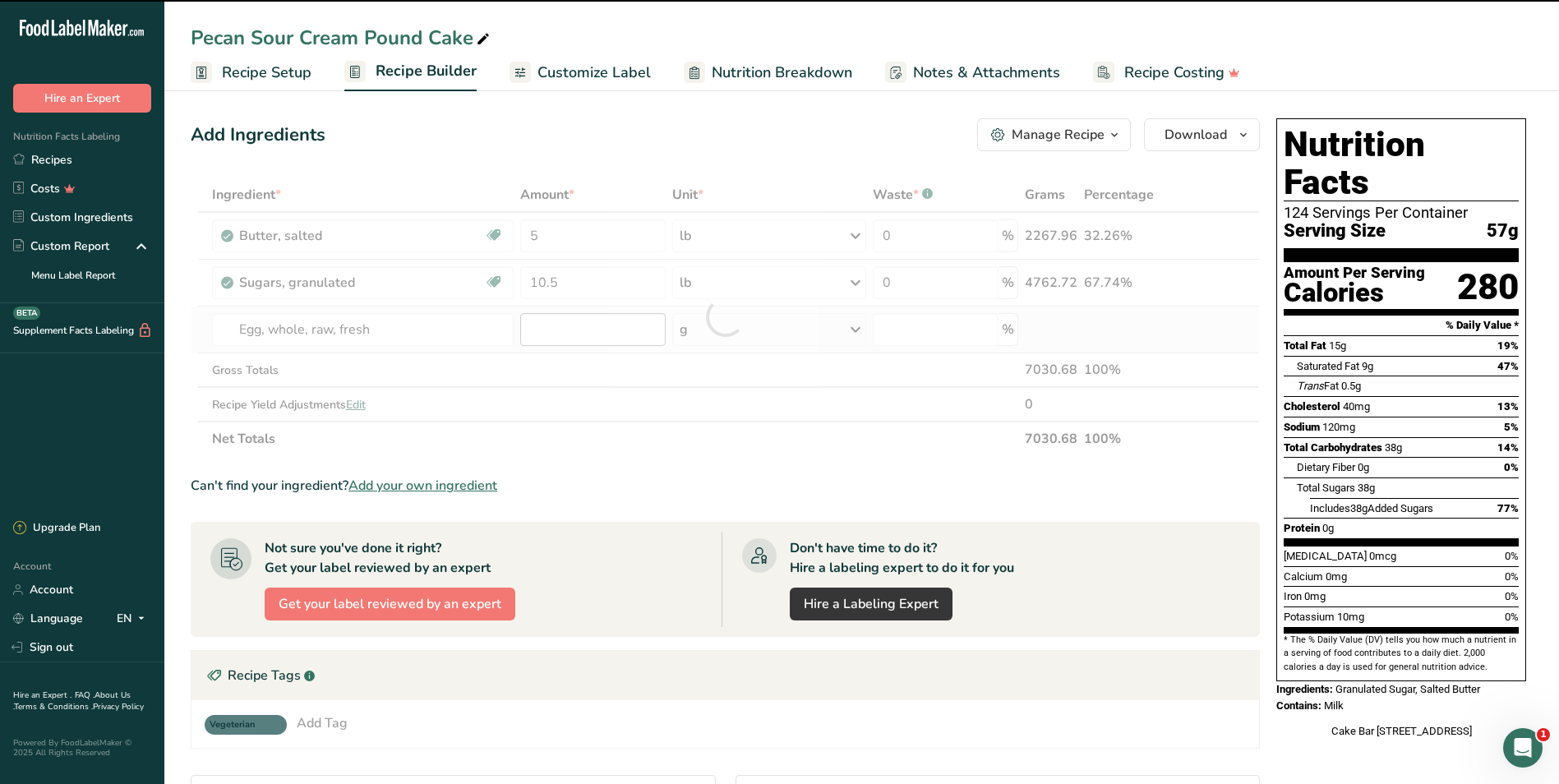
type input "0"
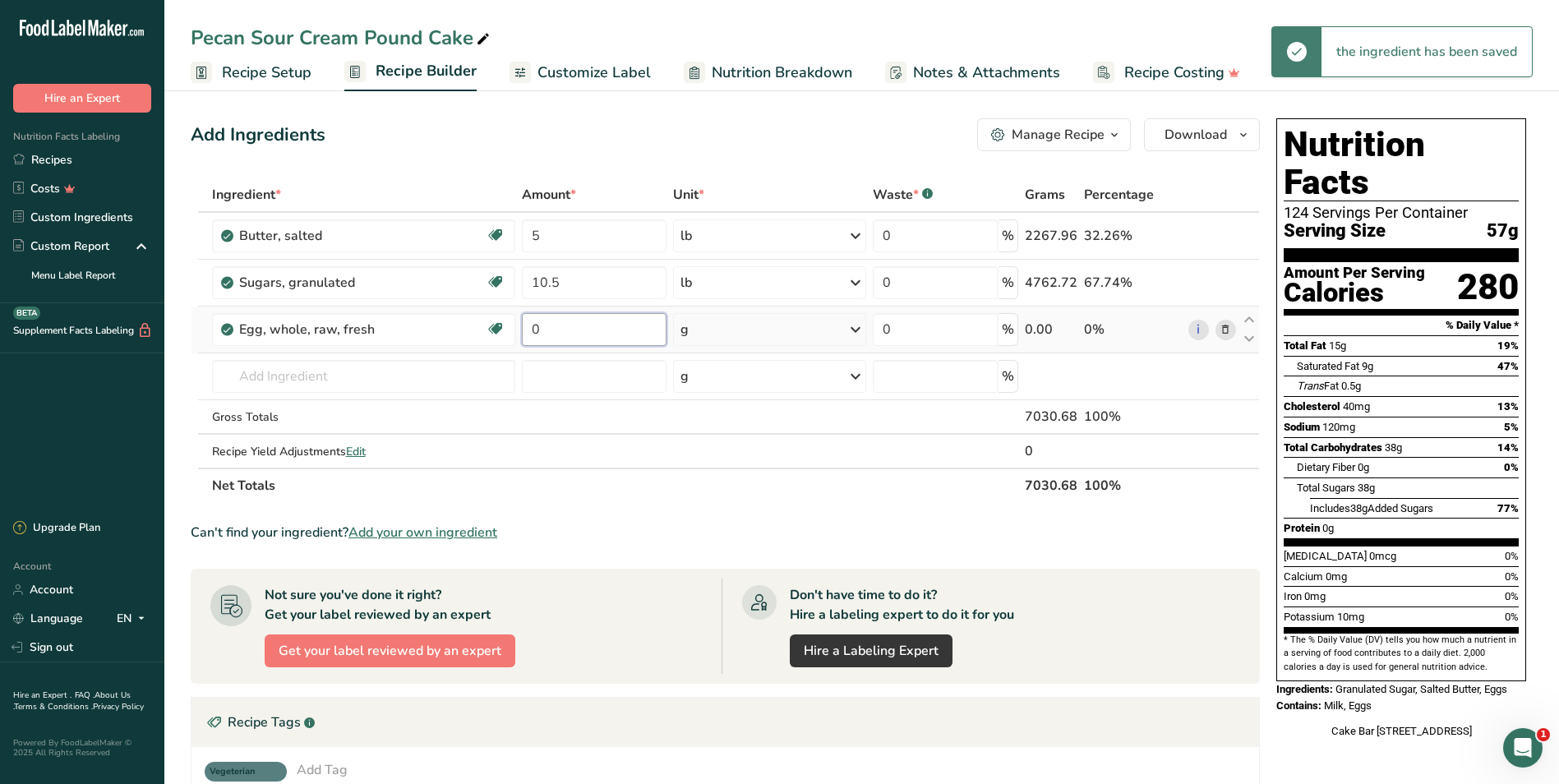
drag, startPoint x: 565, startPoint y: 328, endPoint x: 519, endPoint y: 310, distance: 49.4
click at [533, 325] on input "0" at bounding box center [594, 329] width 145 height 33
type input "48"
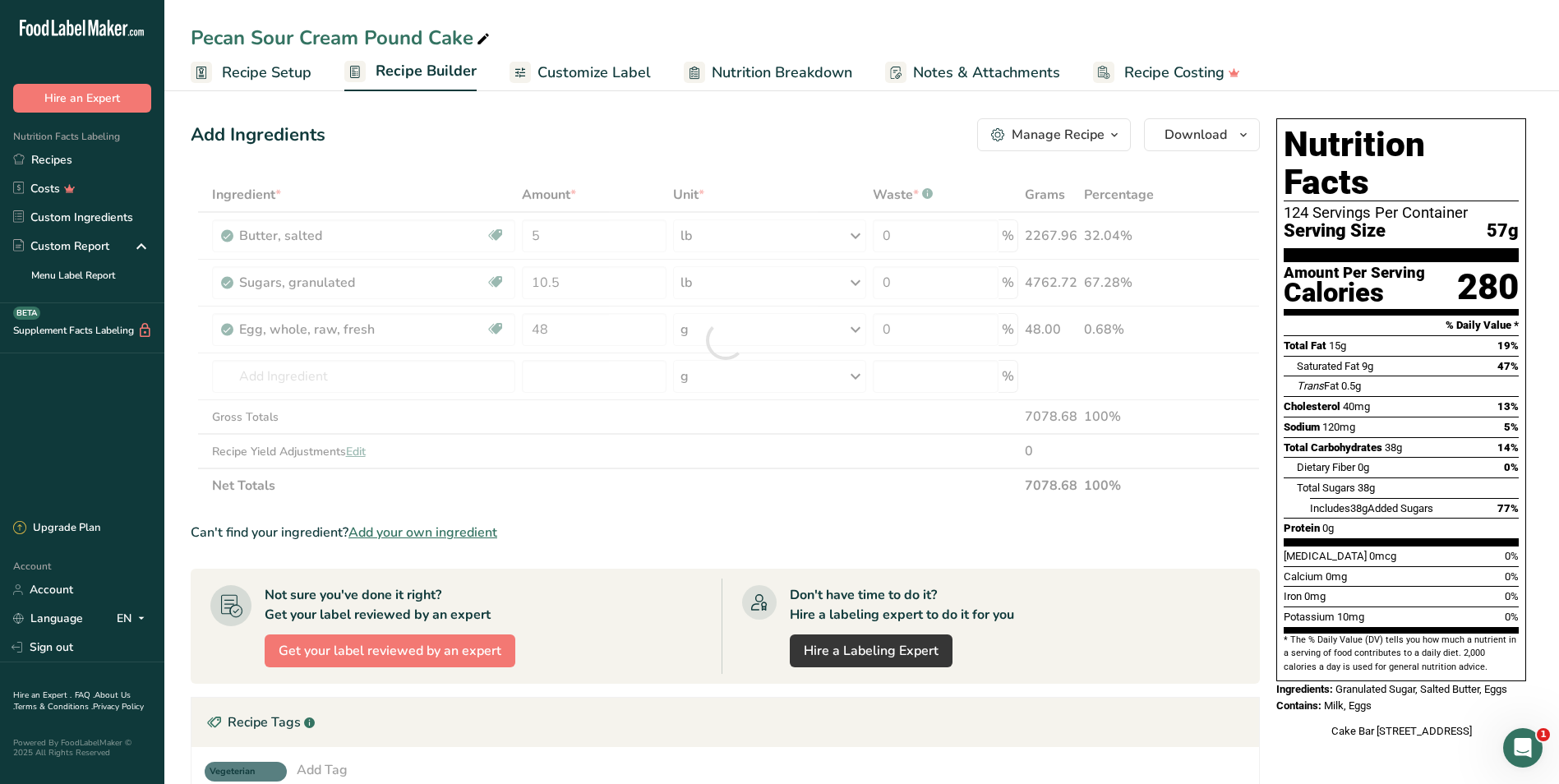
click at [836, 326] on div "Ingredient * Amount * Unit * Waste * .a-a{fill:#347362;}.b-a{fill:#fff;} Grams …" at bounding box center [725, 340] width 1069 height 326
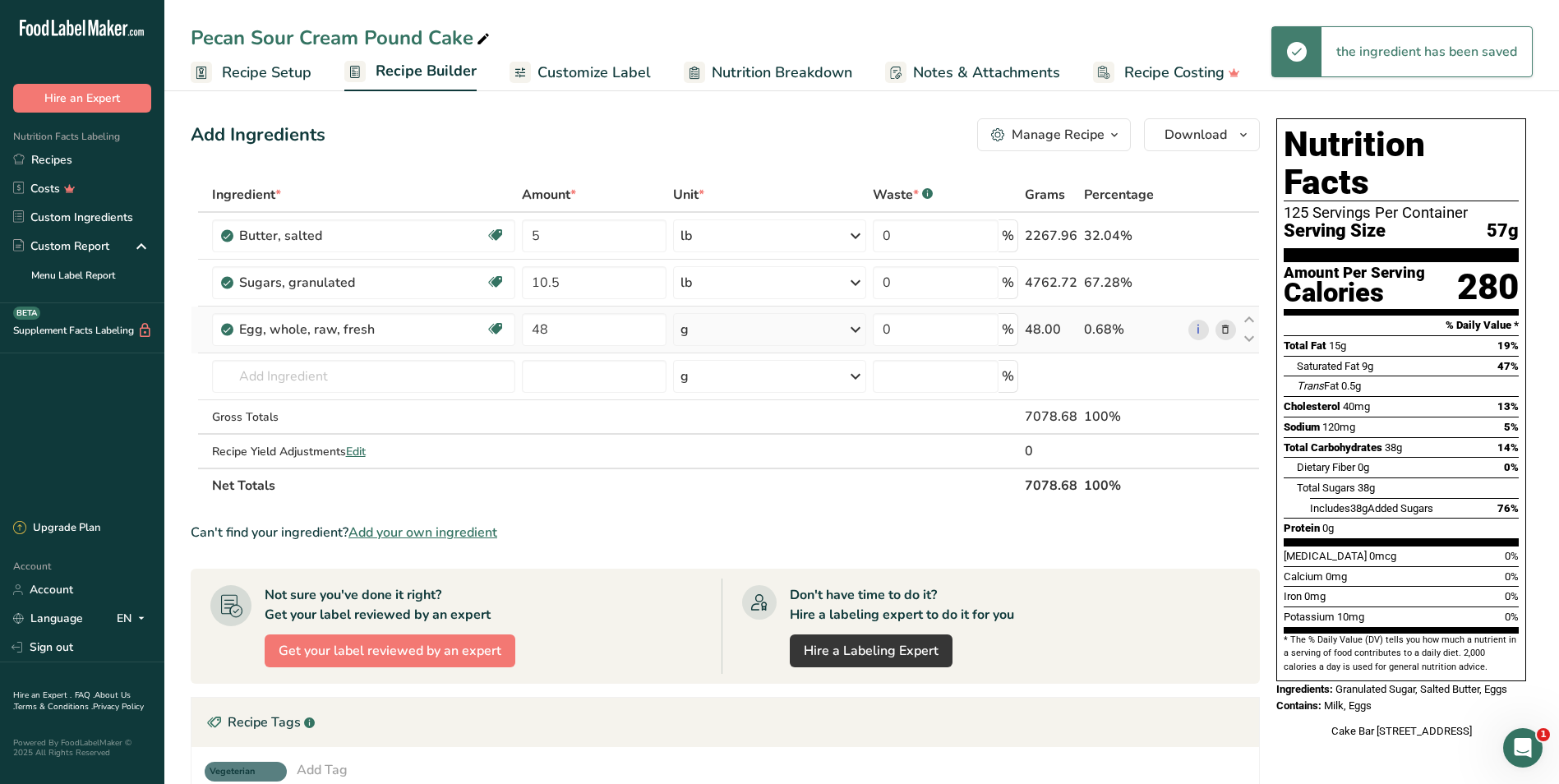
click at [850, 326] on icon at bounding box center [855, 329] width 19 height 30
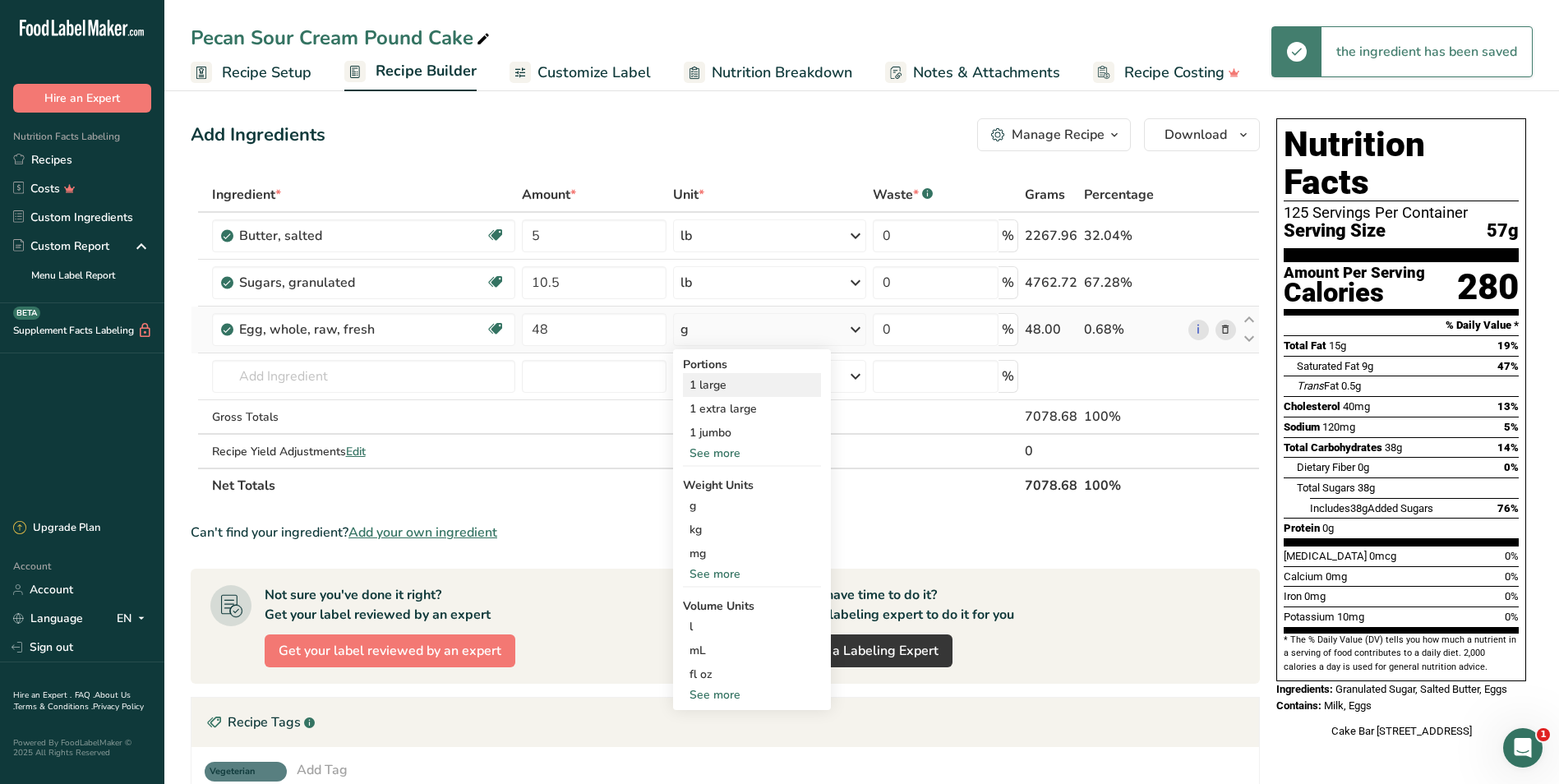
click at [791, 392] on div "1 large" at bounding box center [752, 385] width 138 height 24
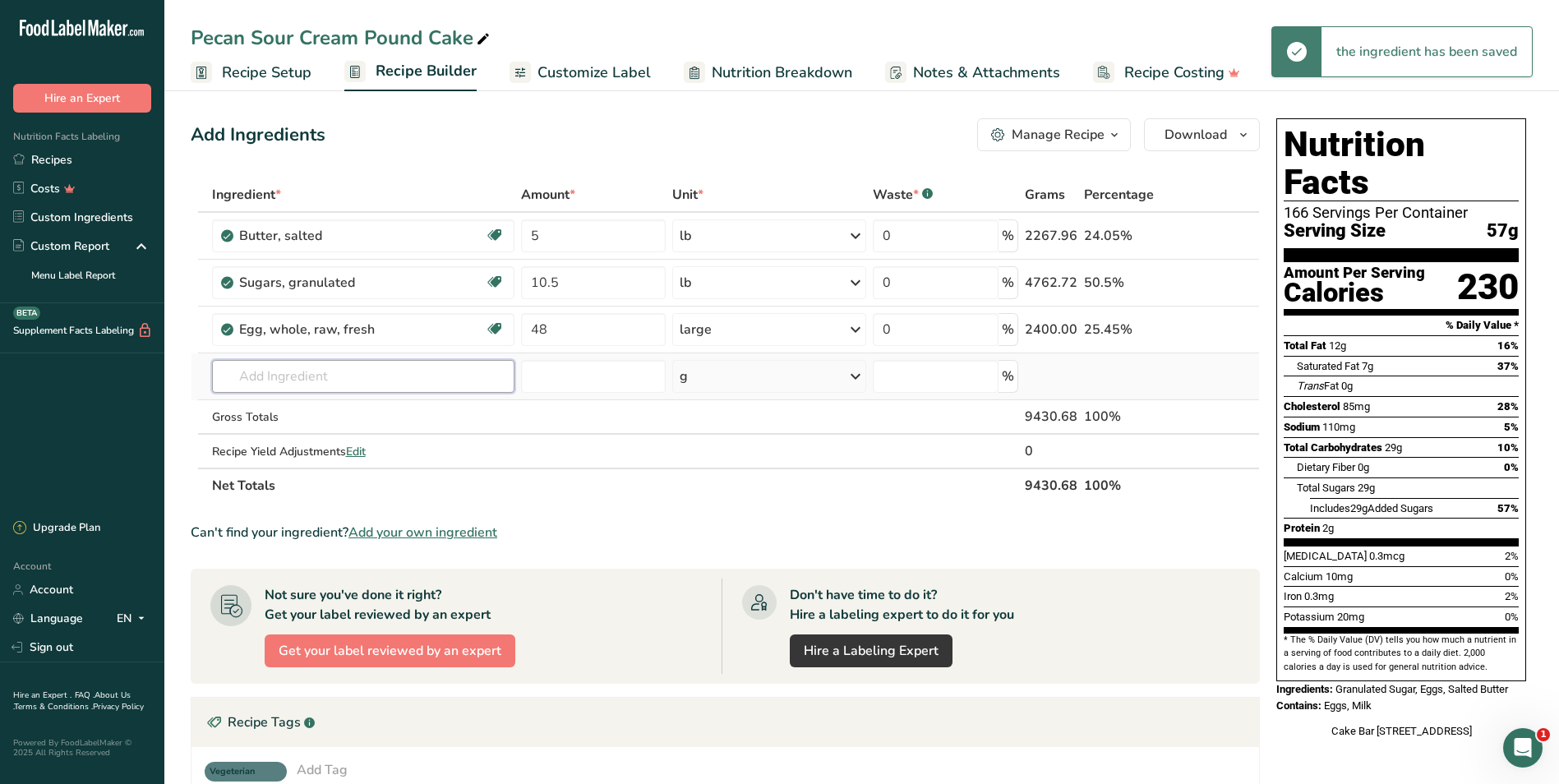
click at [301, 375] on input "text" at bounding box center [363, 376] width 303 height 33
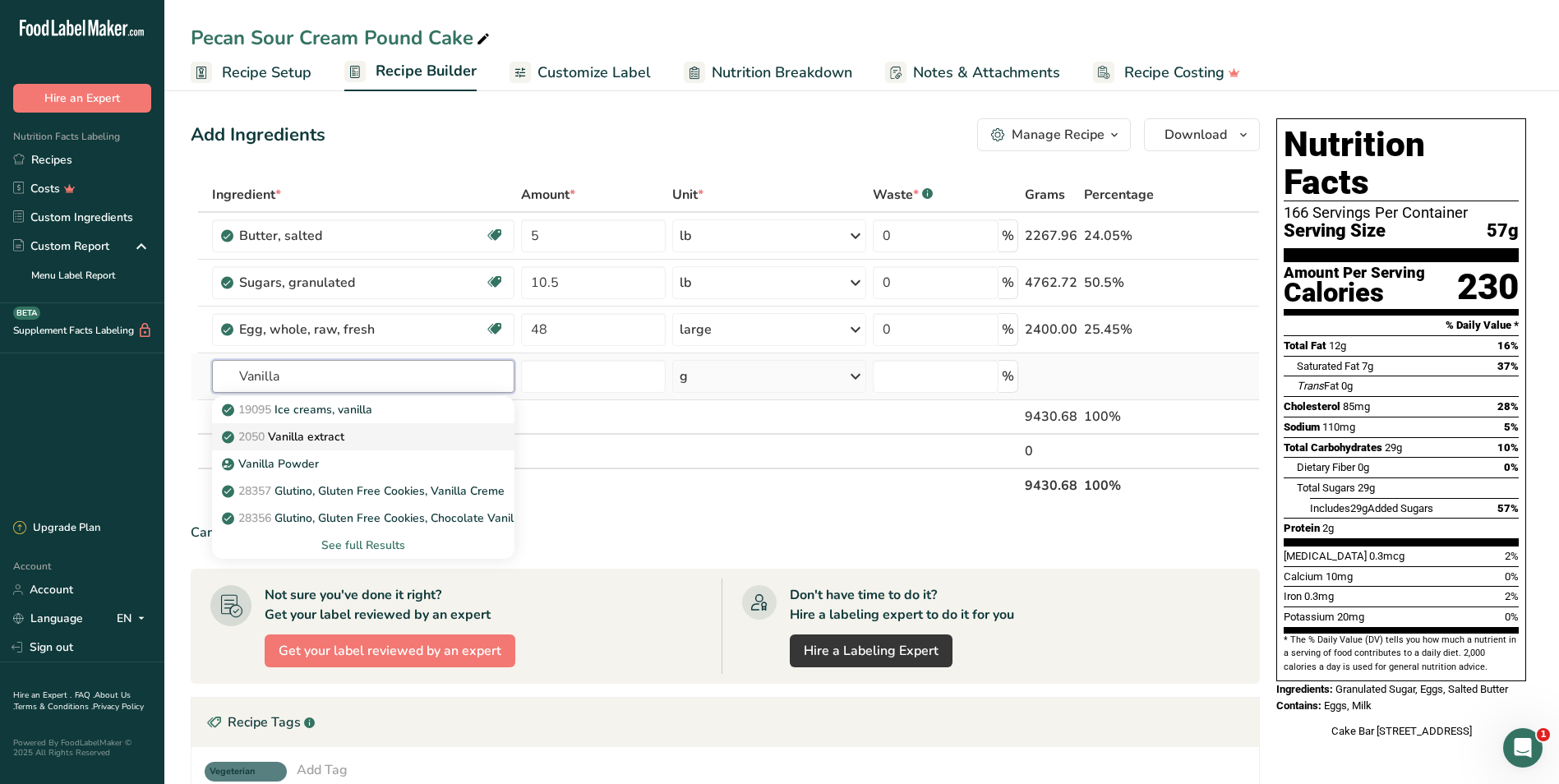
type input "Vanilla"
click at [303, 437] on p "2050 Vanilla extract" at bounding box center [284, 436] width 119 height 17
type input "Vanilla extract"
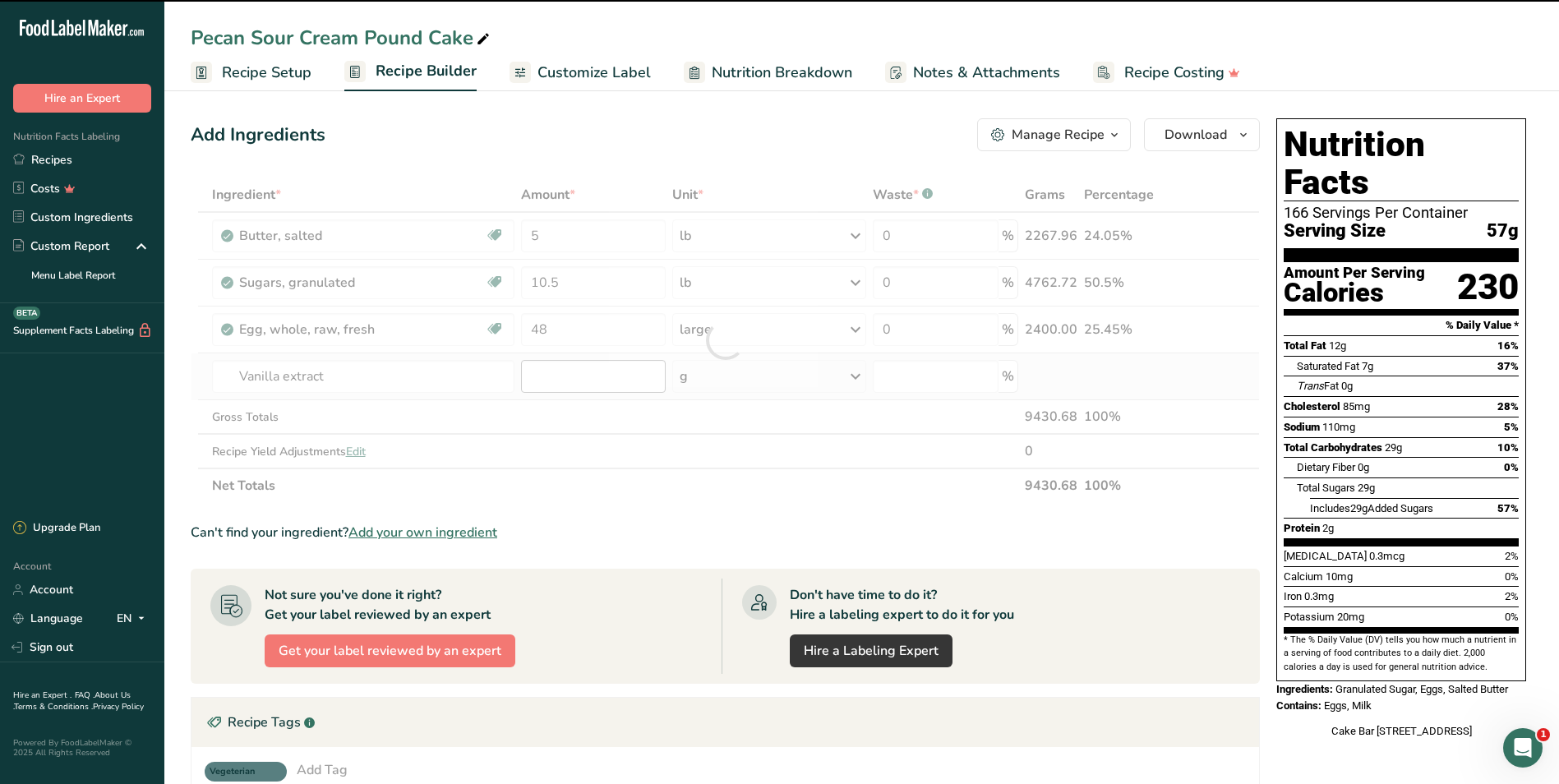
type input "0"
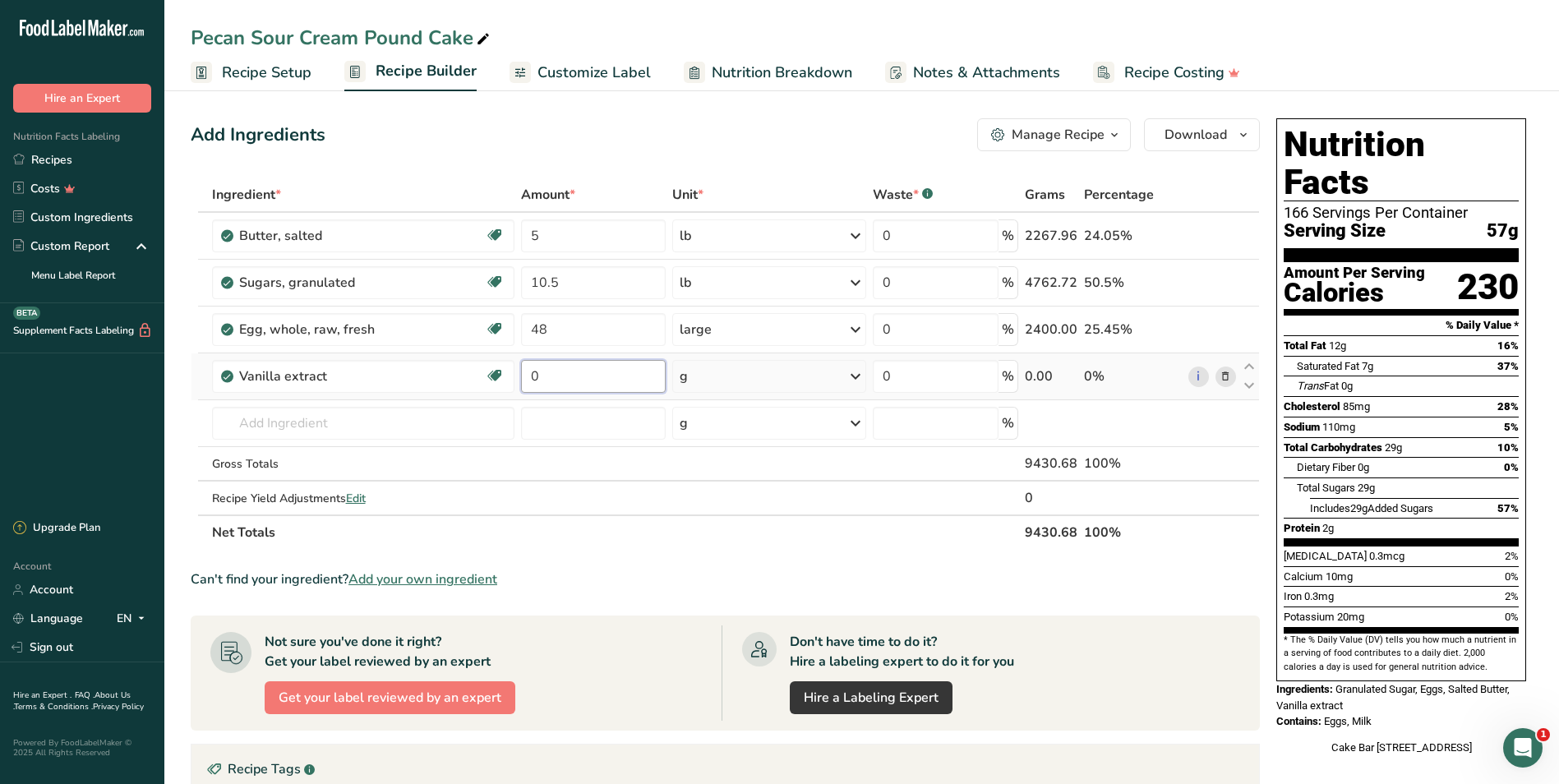
click at [608, 376] on input "0" at bounding box center [593, 376] width 144 height 33
type input "2.4"
click at [853, 376] on div "Ingredient * Amount * Unit * Waste * .a-a{fill:#347362;}.b-a{fill:#fff;} Grams …" at bounding box center [725, 363] width 1069 height 372
click at [853, 376] on icon at bounding box center [855, 376] width 19 height 30
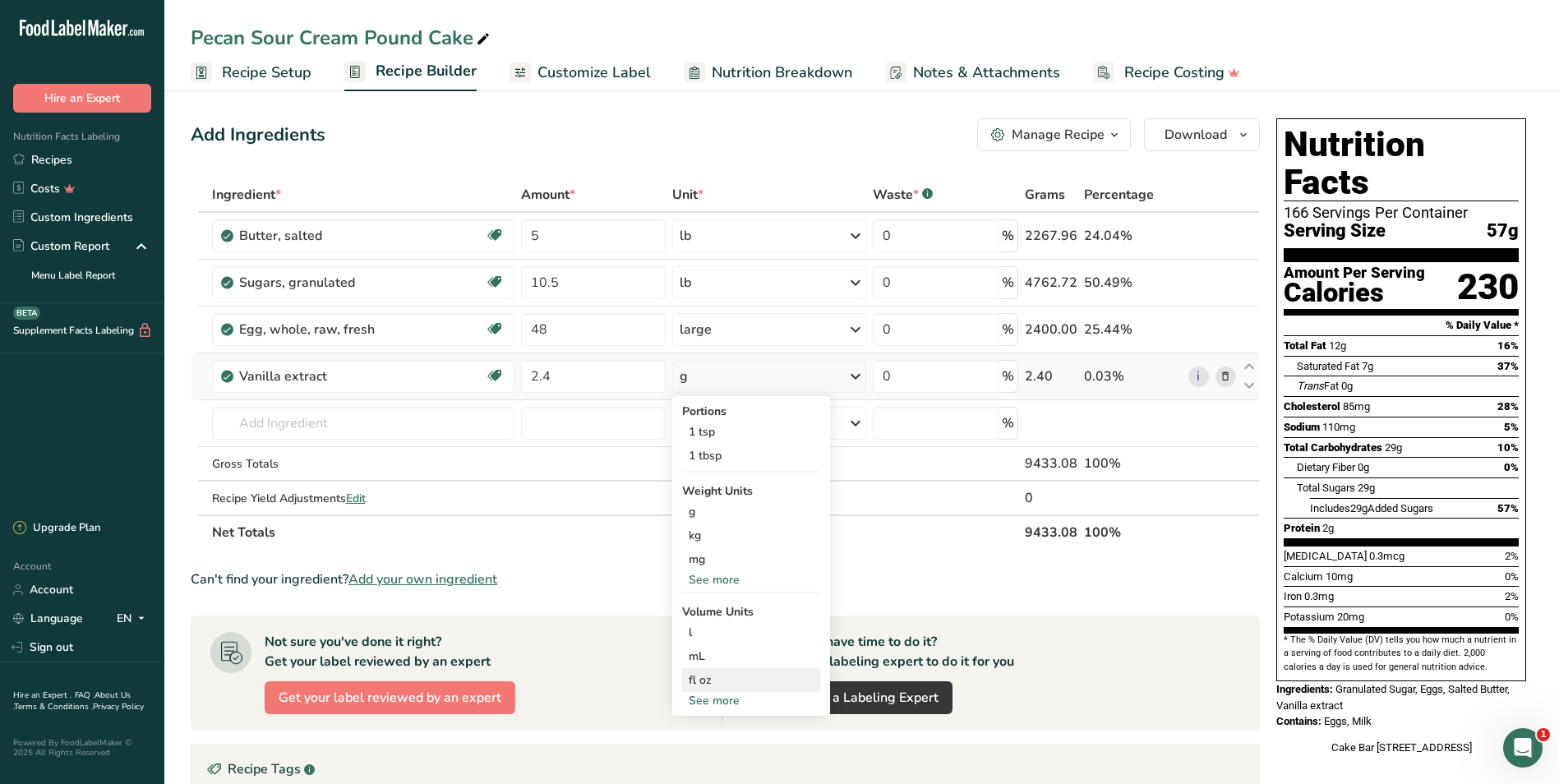
click at [713, 679] on div "fl oz" at bounding box center [751, 679] width 125 height 17
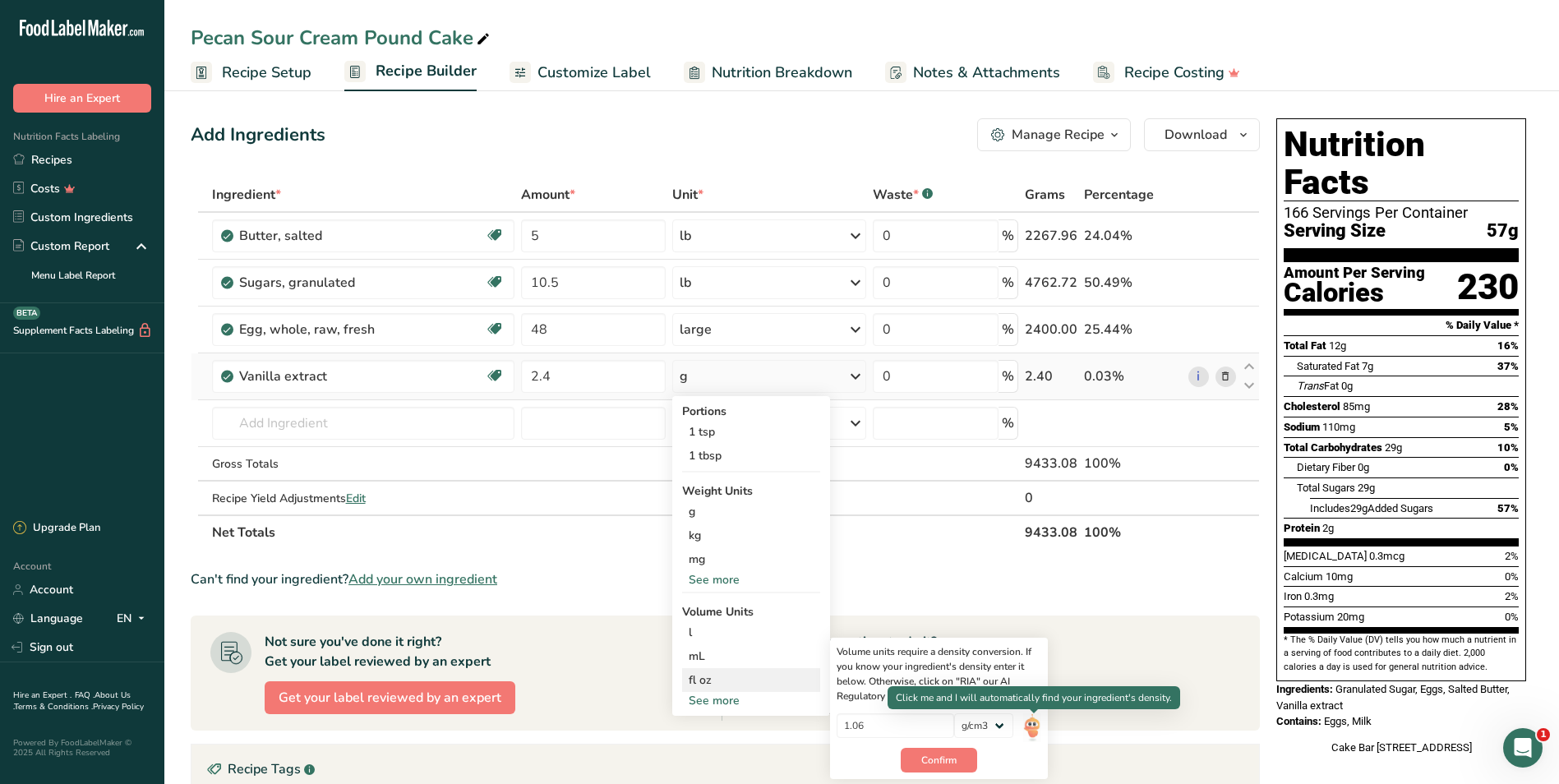
click at [1036, 723] on img at bounding box center [1031, 727] width 18 height 29
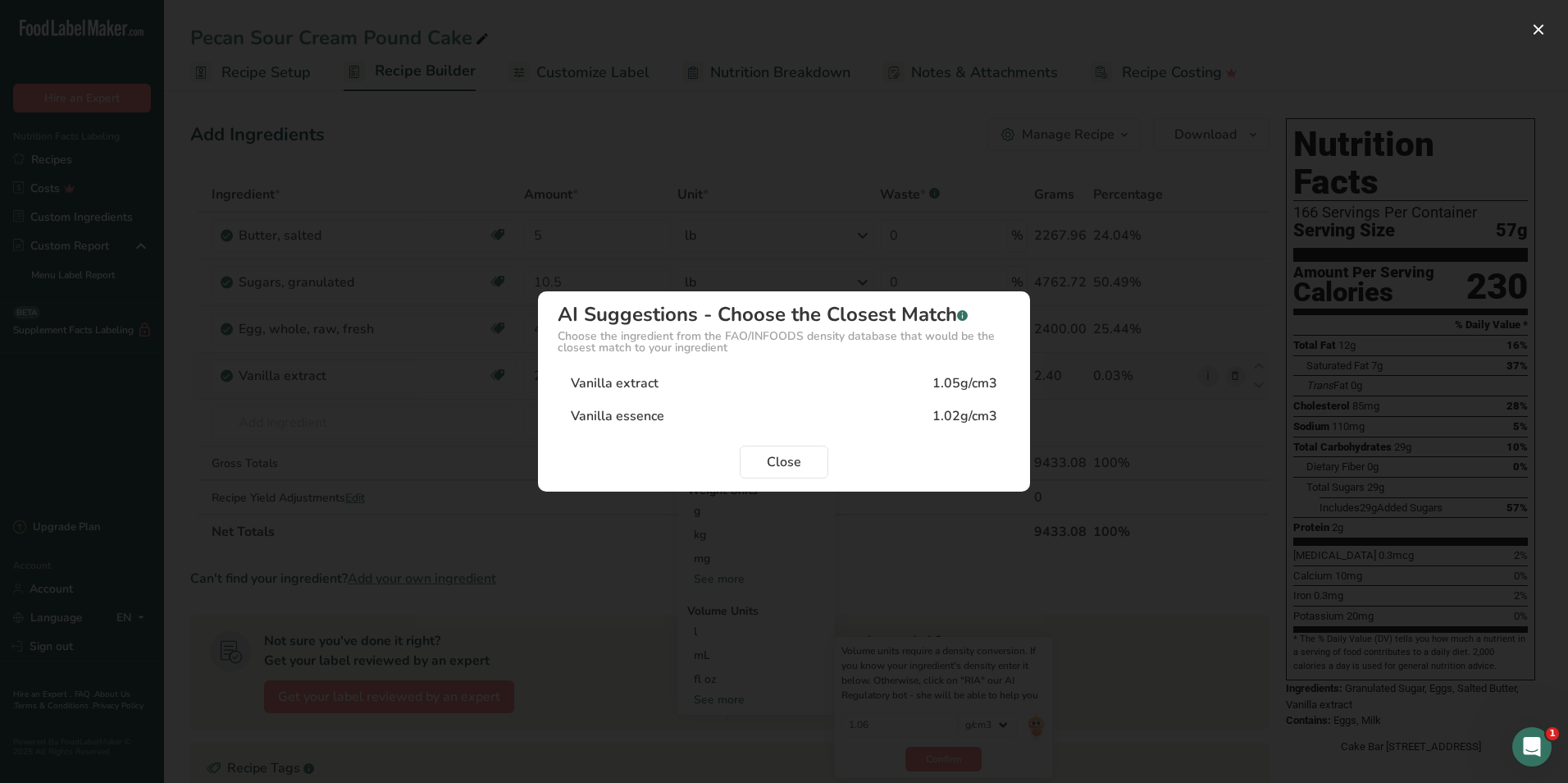
click at [617, 381] on div "Vanilla extract" at bounding box center [615, 383] width 88 height 19
type input "1.05"
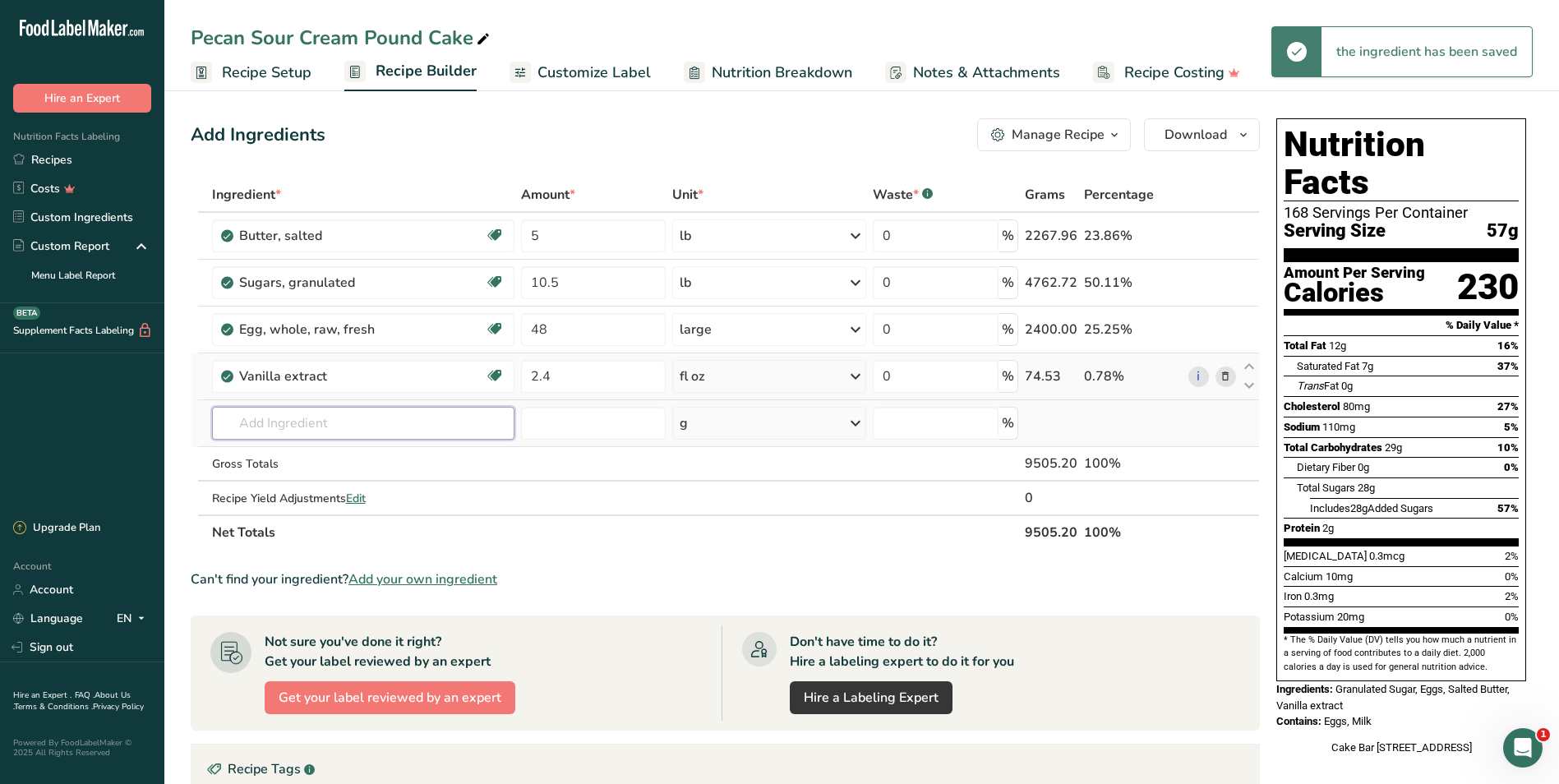
click at [305, 418] on input "text" at bounding box center [363, 423] width 303 height 33
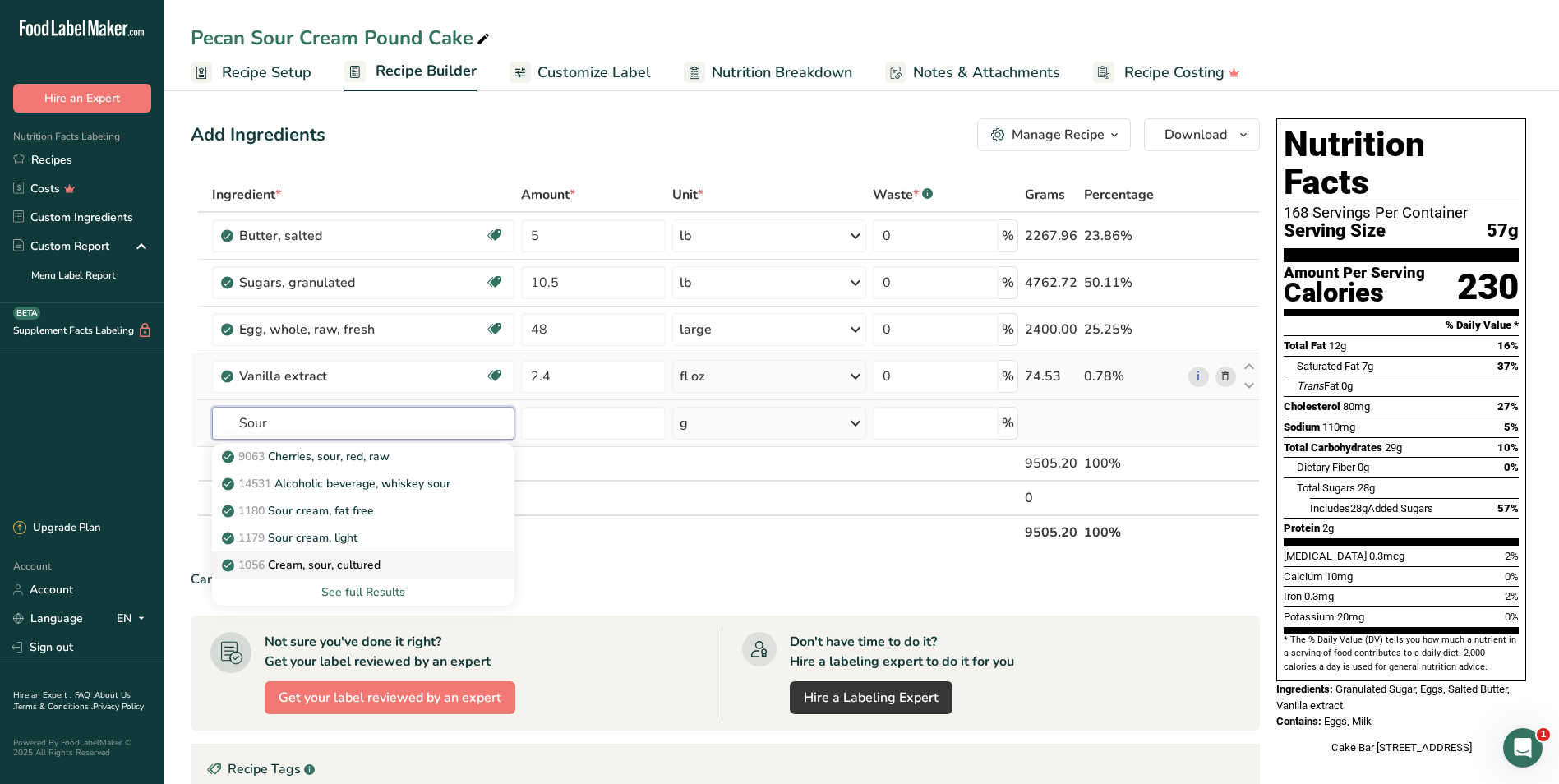
type input "Sour"
click at [344, 563] on p "1056 Cream, sour, cultured" at bounding box center [303, 565] width 155 height 17
type input "Cream, sour, cultured"
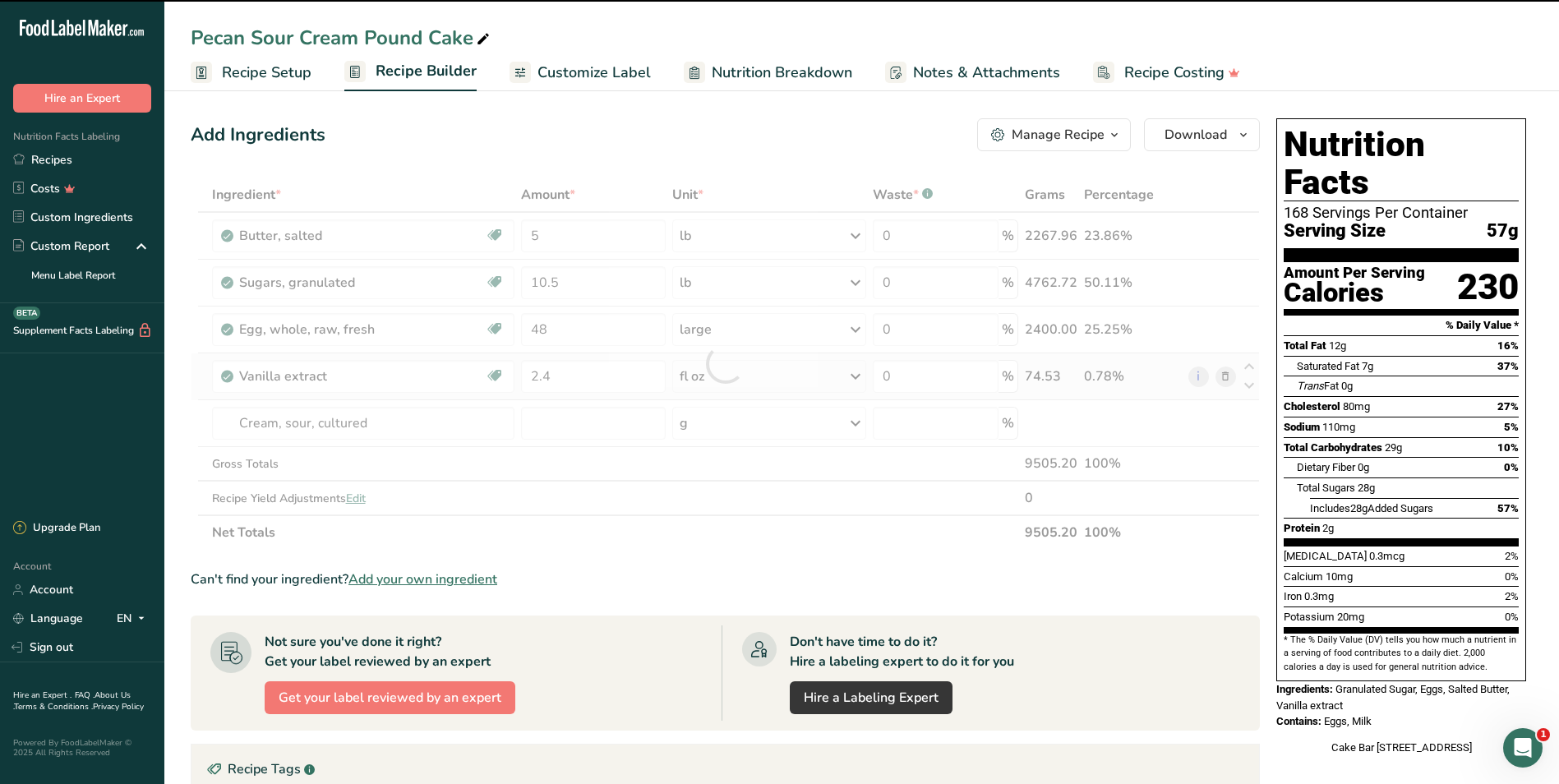
type input "0"
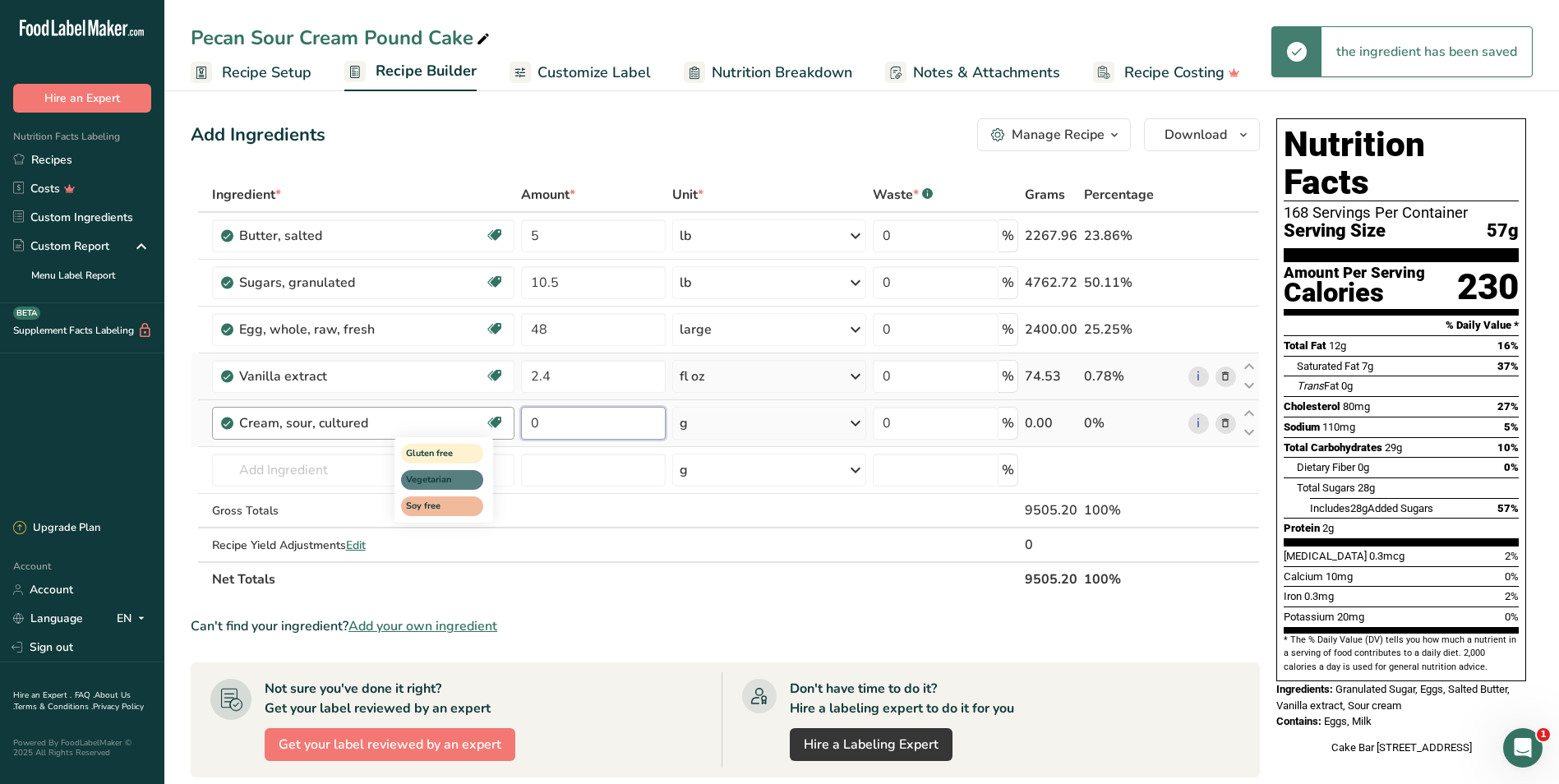
drag, startPoint x: 576, startPoint y: 419, endPoint x: 491, endPoint y: 416, distance: 85.1
click at [491, 416] on tr "Cream, sour, cultured Gluten free Vegetarian Soy free 0 g Portions 1 tbsp 1 cup…" at bounding box center [725, 423] width 1068 height 46
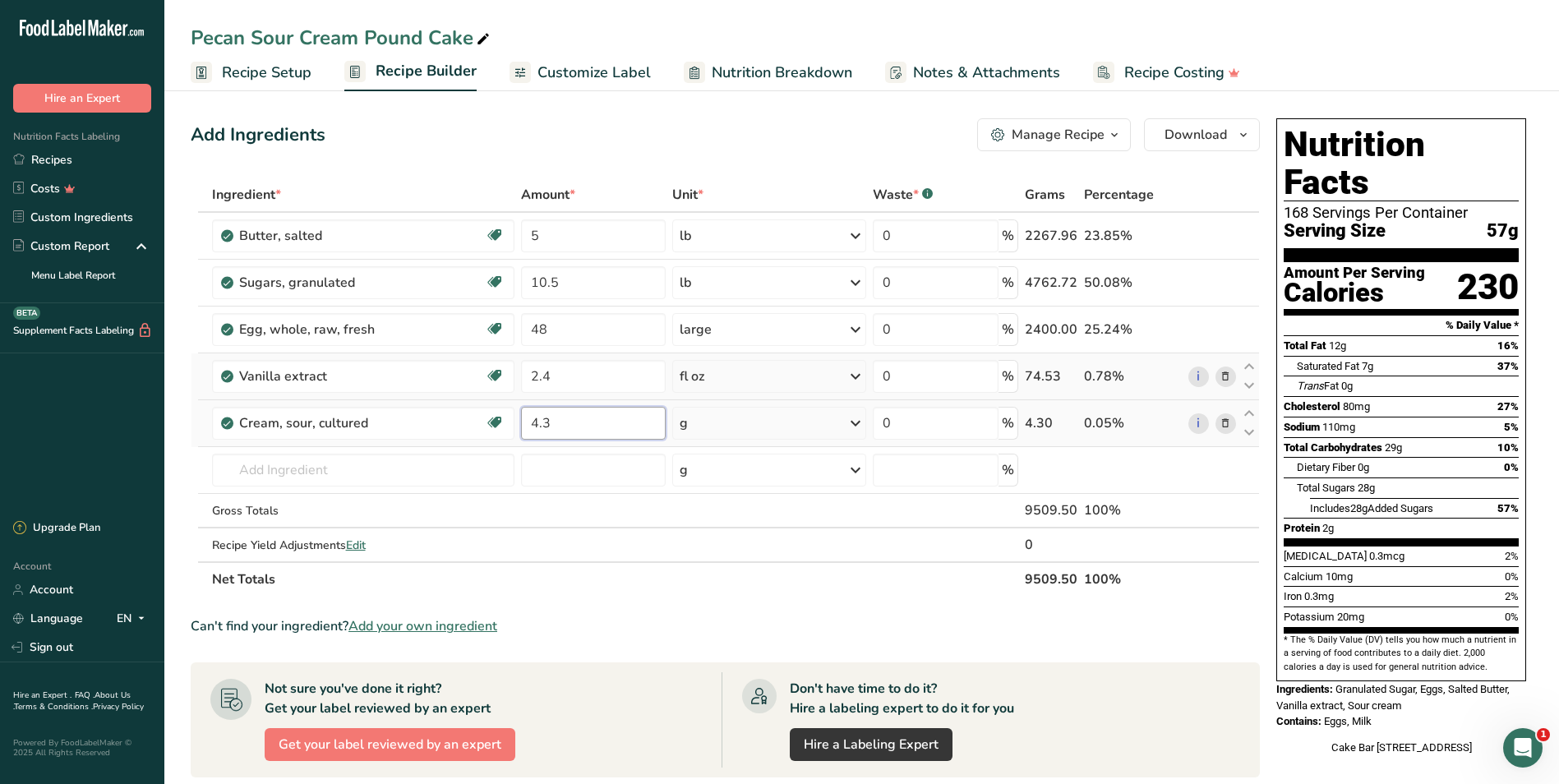
type input "4.3"
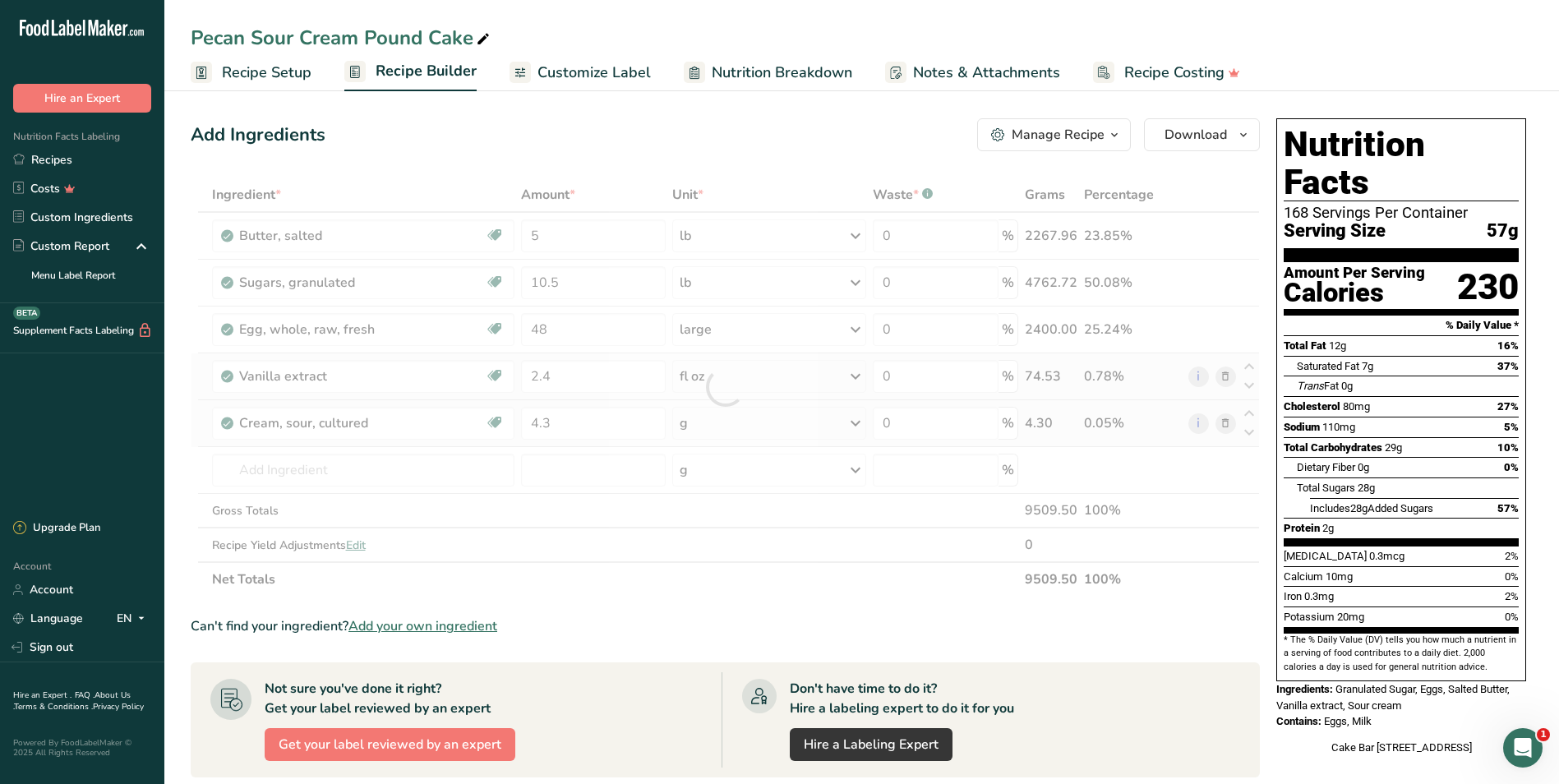
click at [856, 415] on div "Ingredient * Amount * Unit * Waste * .a-a{fill:#347362;}.b-a{fill:#fff;} Grams …" at bounding box center [725, 387] width 1069 height 419
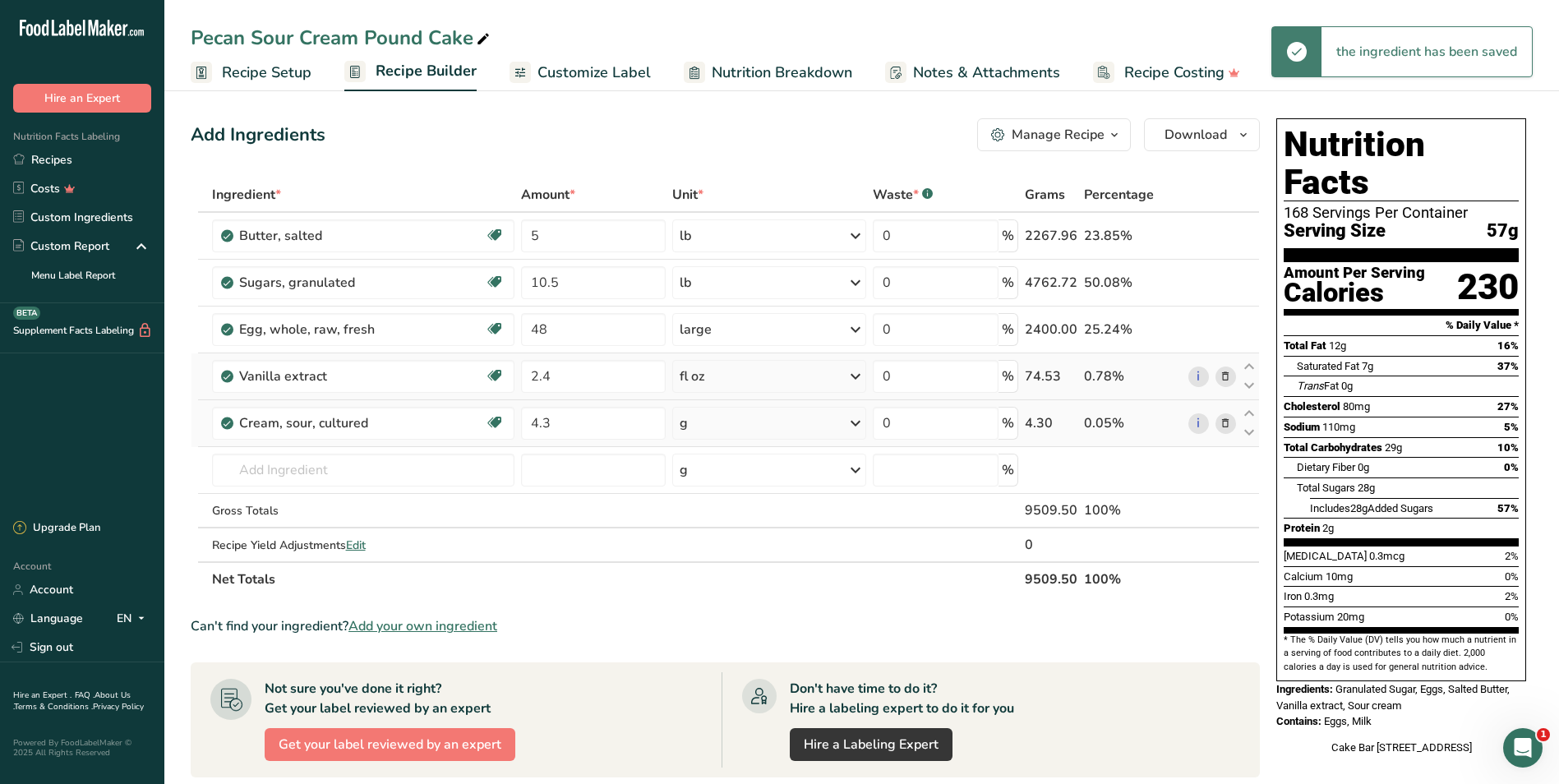
click at [855, 419] on icon at bounding box center [855, 423] width 19 height 30
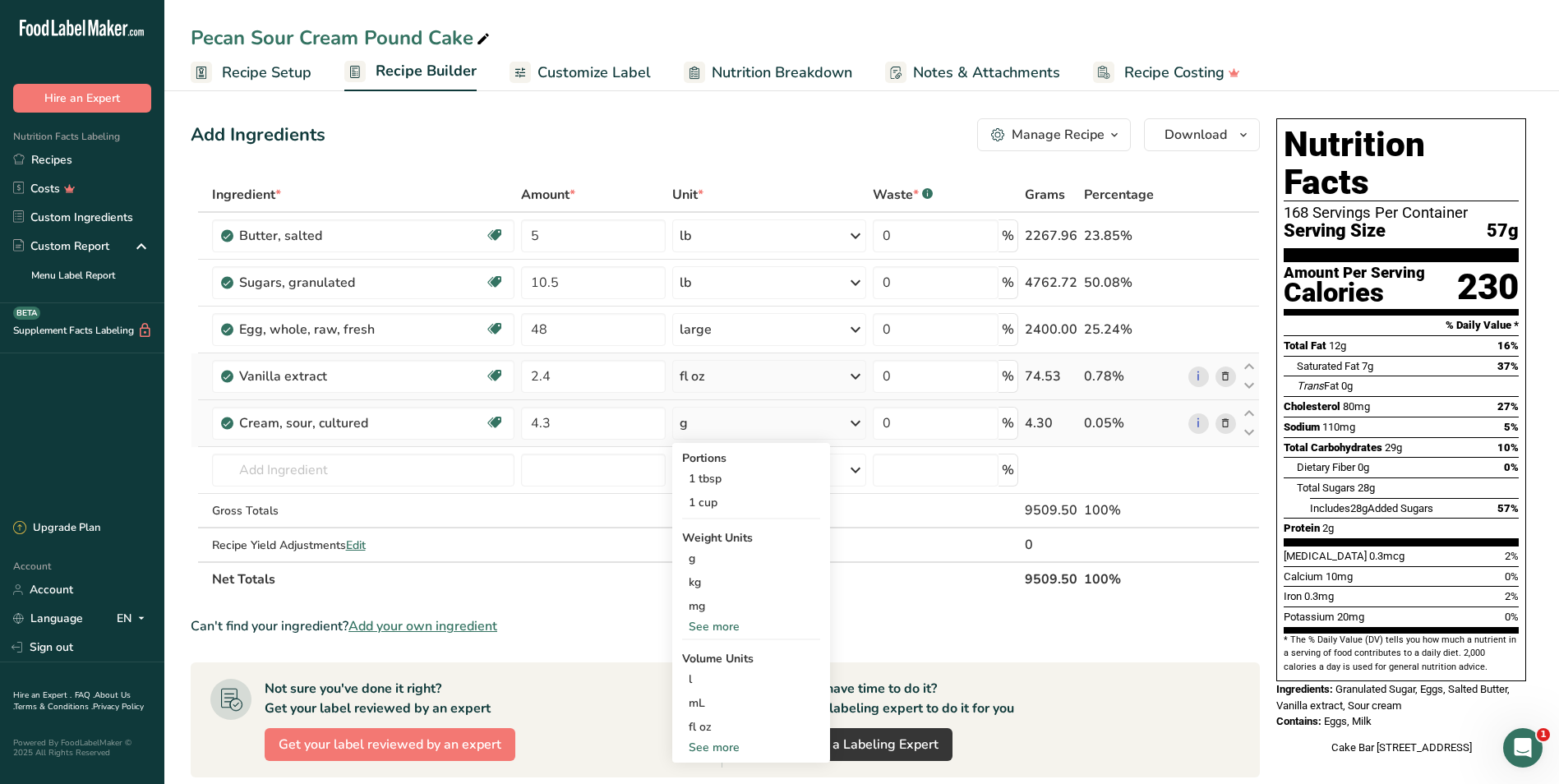
click at [696, 622] on div "See more" at bounding box center [751, 626] width 138 height 17
click at [722, 654] on div "lb" at bounding box center [751, 653] width 138 height 24
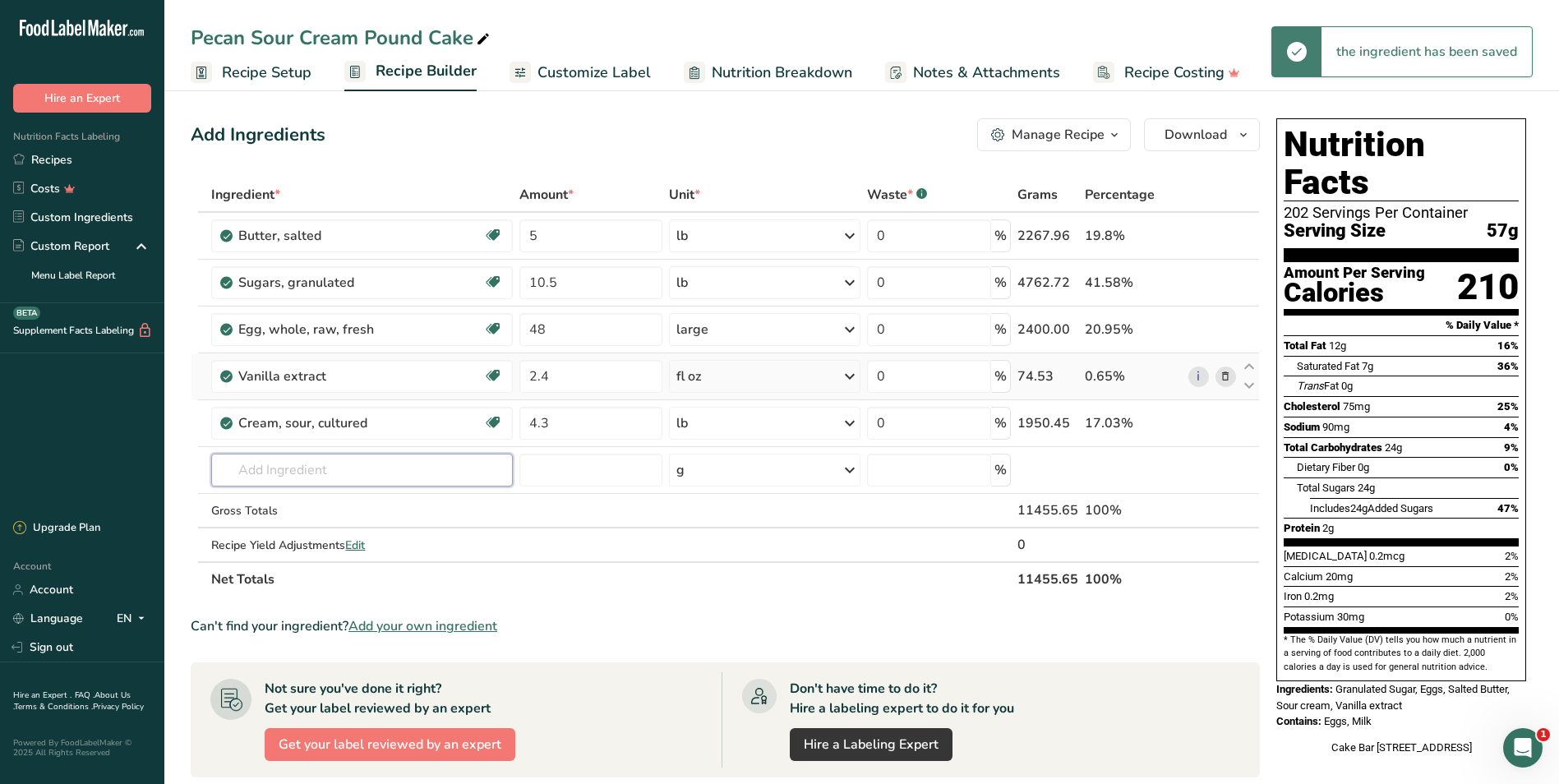
click at [328, 464] on input "text" at bounding box center [361, 469] width 300 height 33
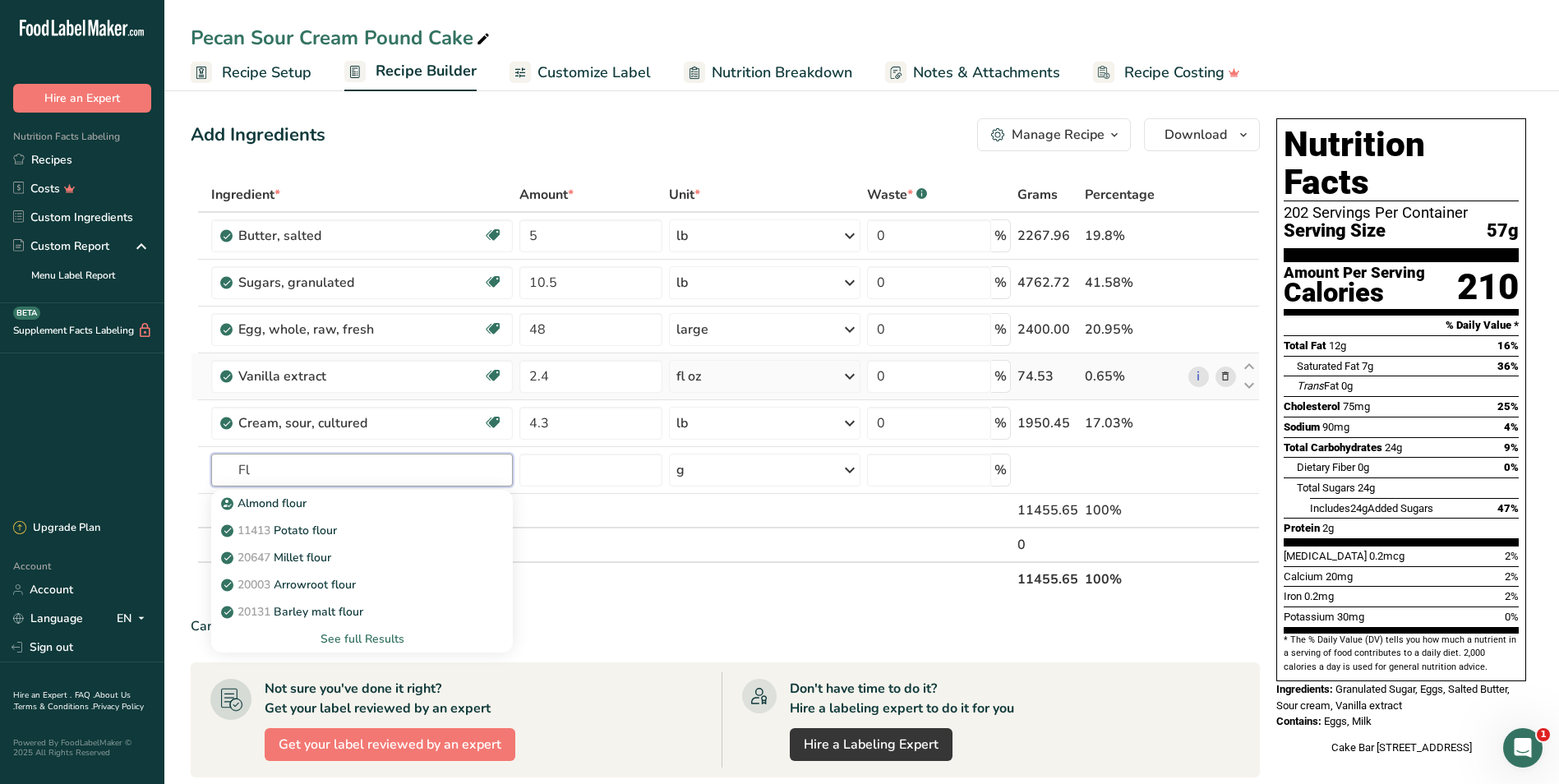
type input "F"
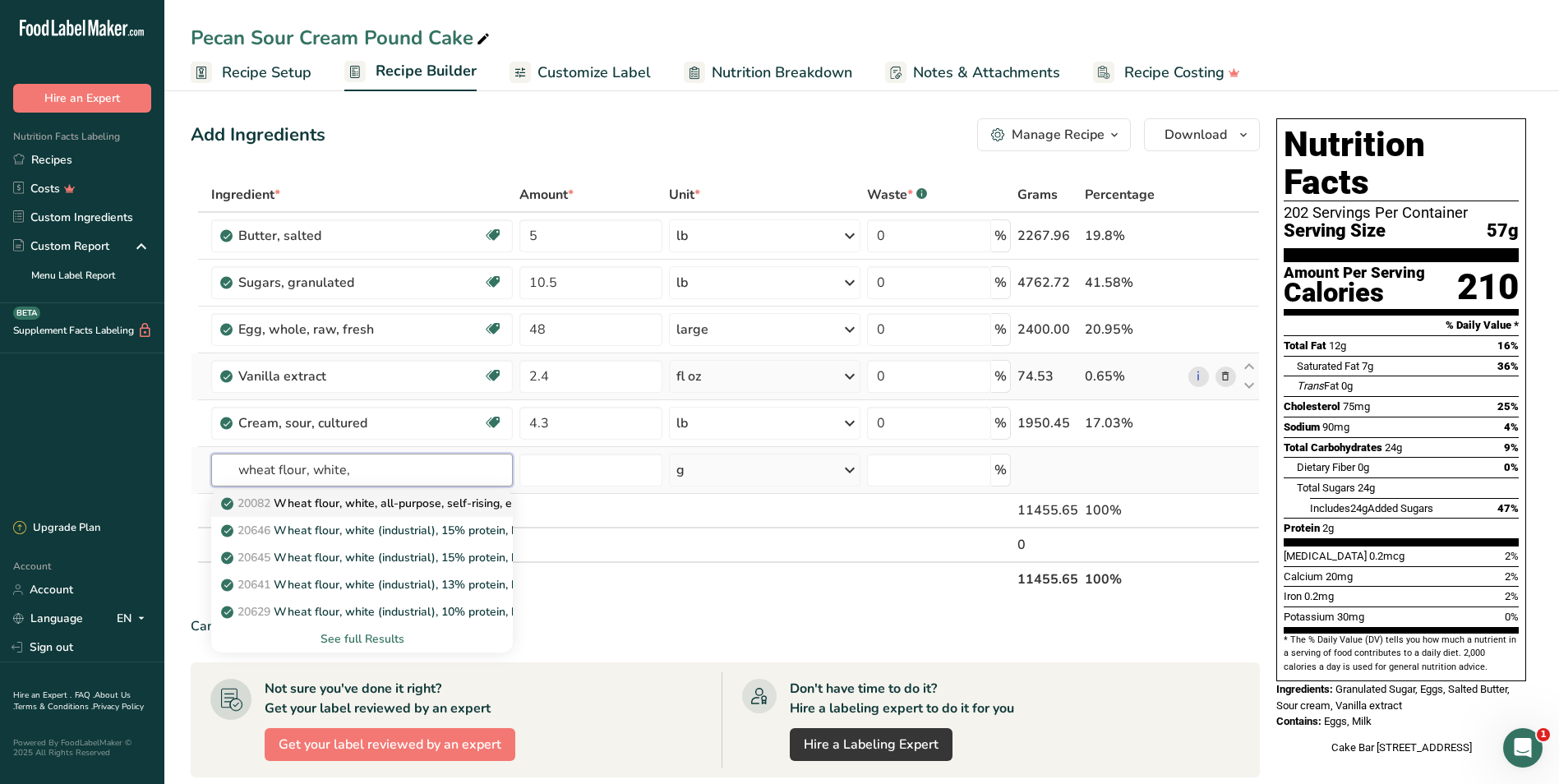
type input "wheat flour, white,"
click at [302, 505] on p "20082 Wheat flour, white, all-purpose, self-rising, enriched" at bounding box center [387, 503] width 326 height 17
type input "Wheat flour, white, all-purpose, self-rising, enriched"
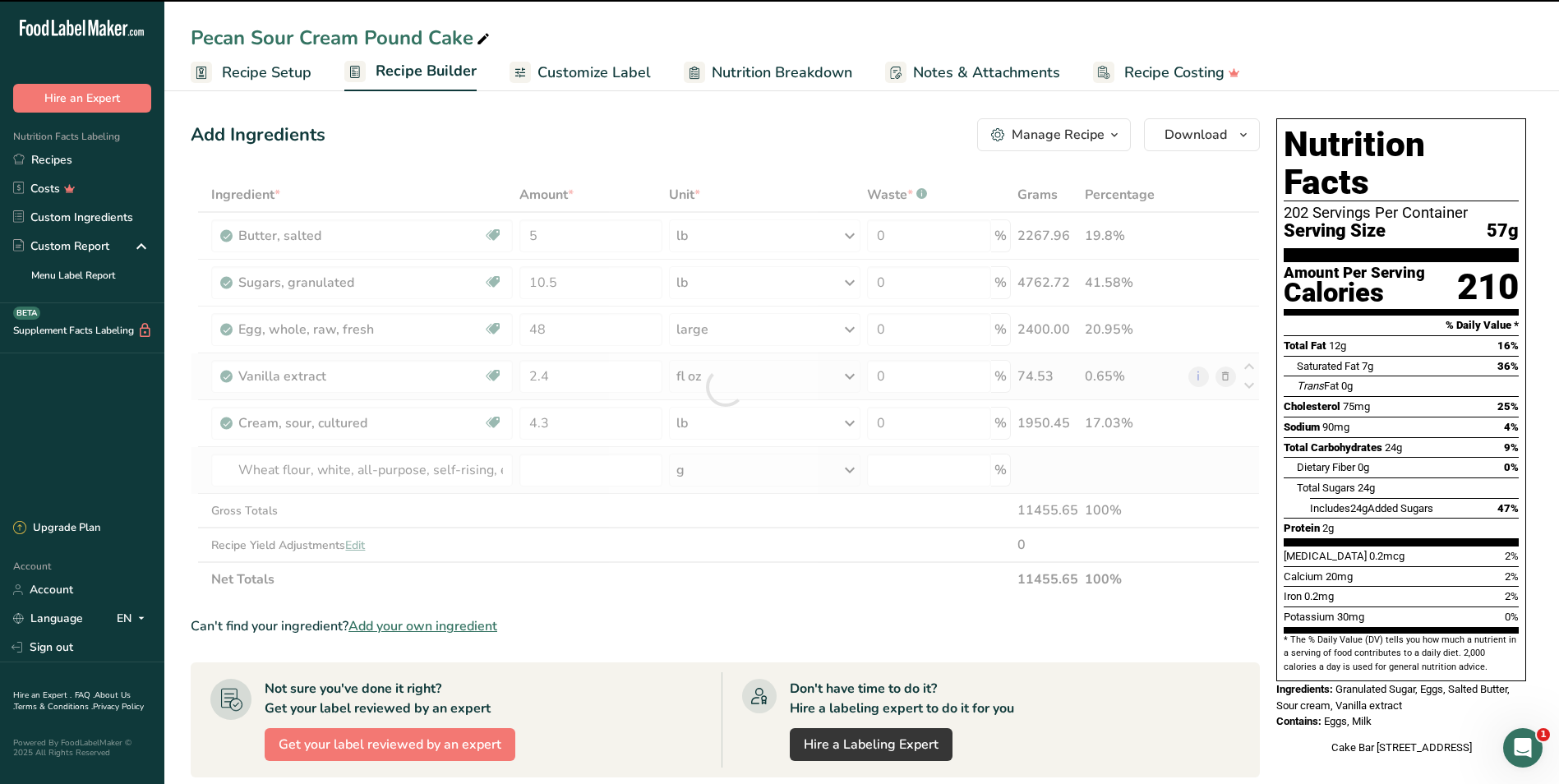
type input "0"
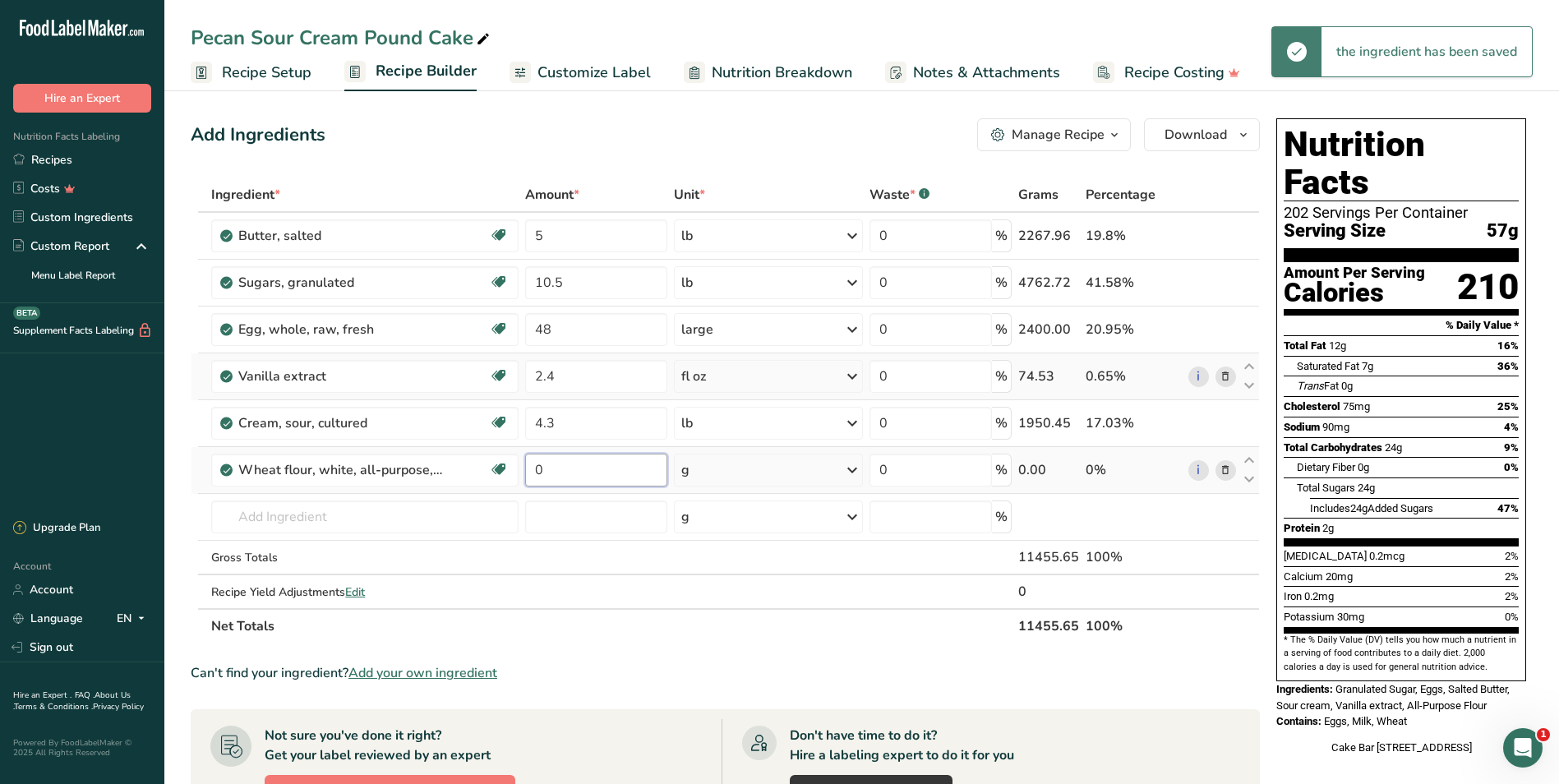
drag, startPoint x: 560, startPoint y: 474, endPoint x: 534, endPoint y: 465, distance: 27.5
click at [534, 465] on input "0" at bounding box center [595, 469] width 141 height 33
type input "7.1"
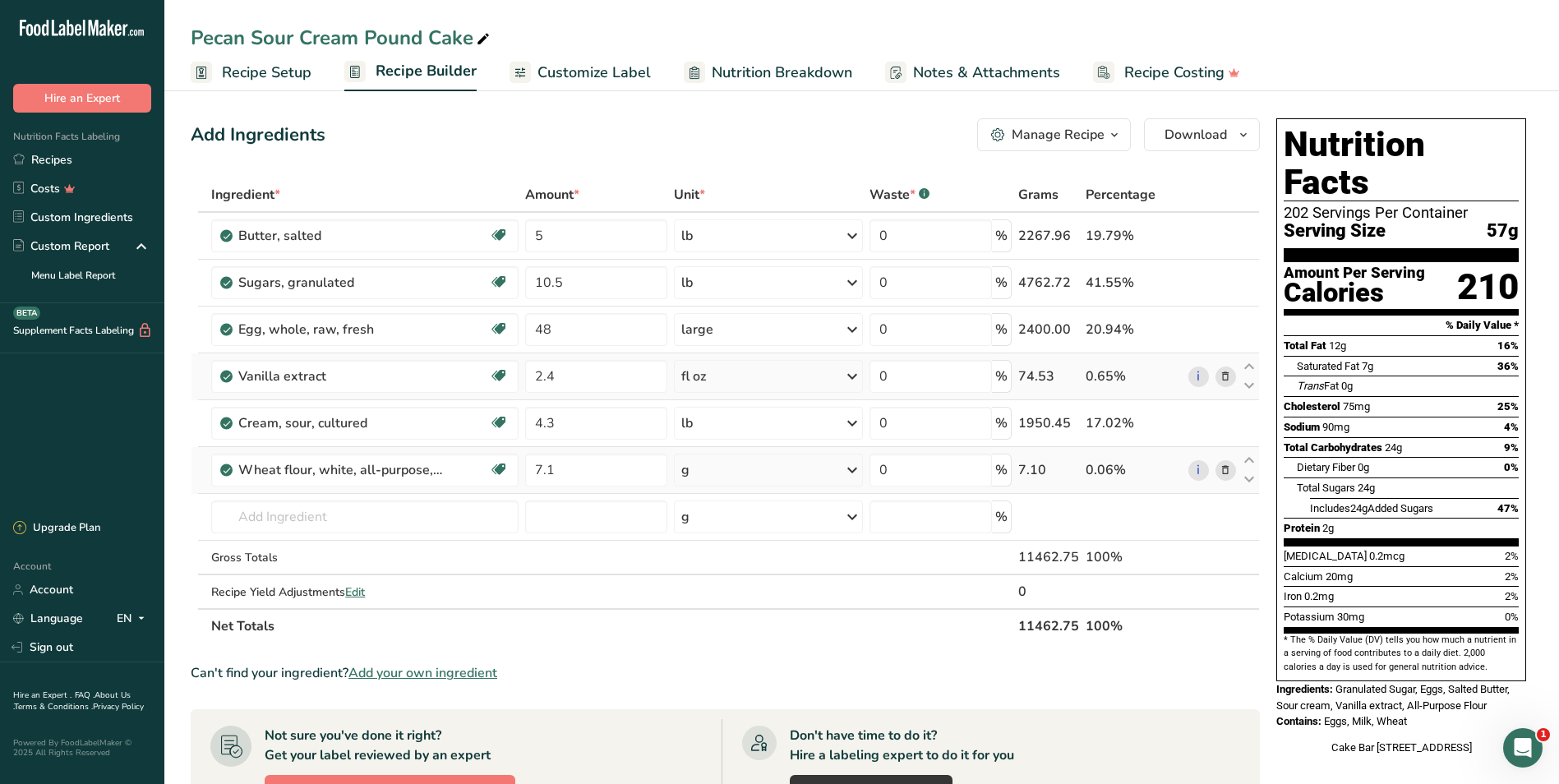
click at [840, 463] on div "Ingredient * Amount * Unit * Waste * .a-a{fill:#347362;}.b-a{fill:#fff;} Grams …" at bounding box center [725, 410] width 1069 height 466
click at [854, 470] on icon at bounding box center [852, 469] width 19 height 30
click at [727, 649] on div "See more" at bounding box center [753, 649] width 138 height 17
click at [719, 674] on div "lb" at bounding box center [753, 677] width 138 height 24
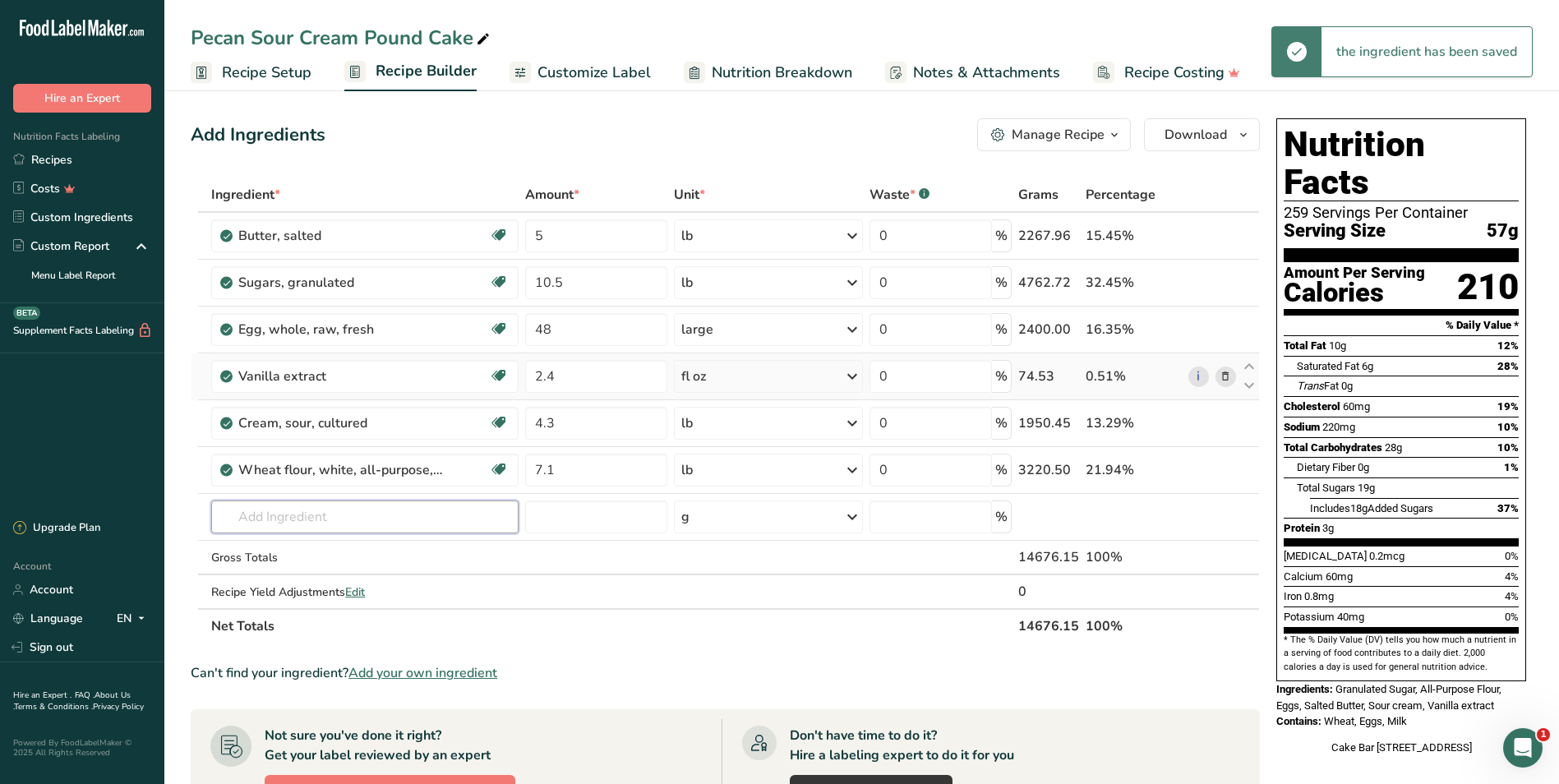
click at [282, 514] on input "text" at bounding box center [365, 516] width 307 height 33
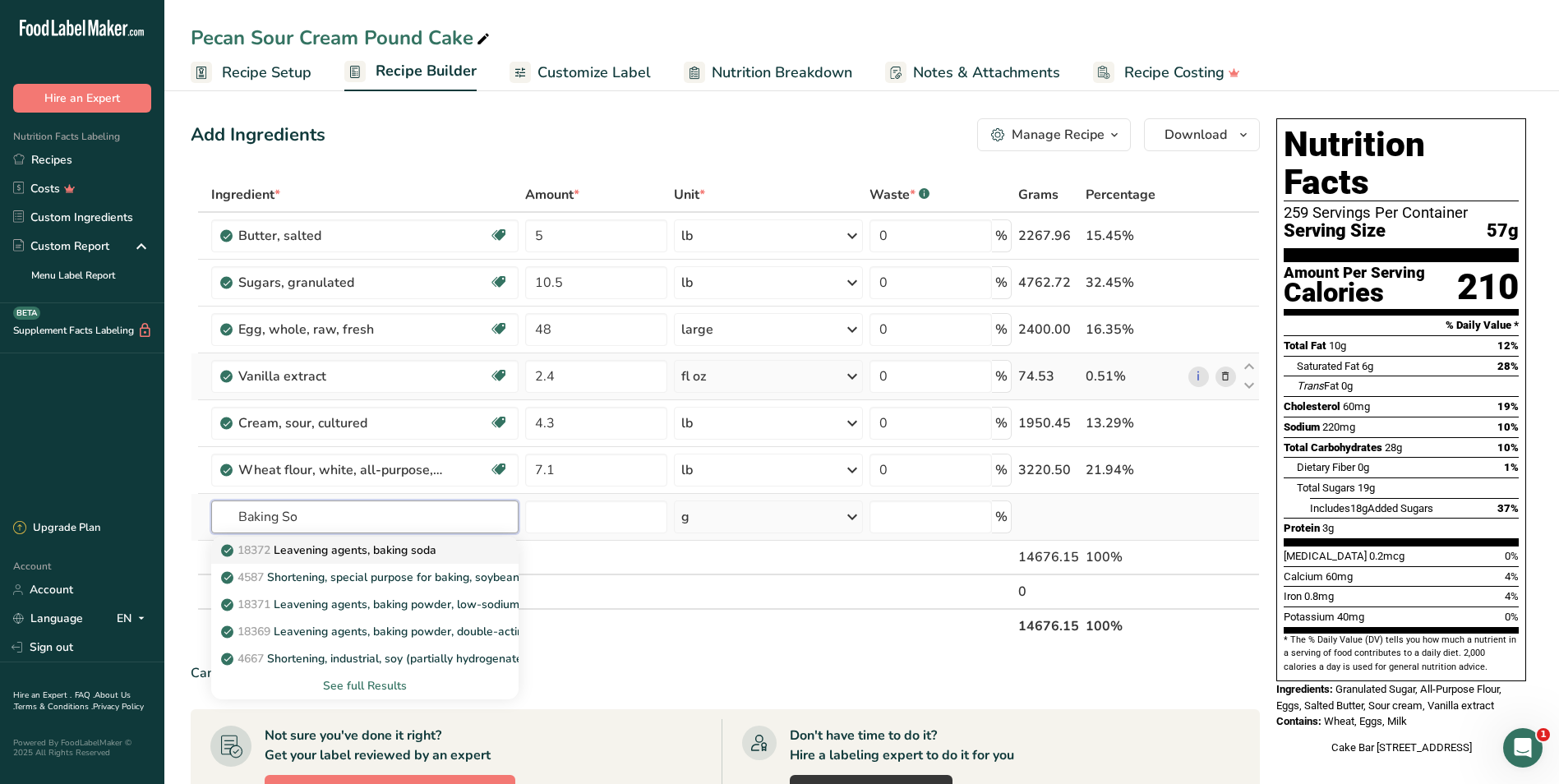
type input "Baking So"
click at [291, 547] on p "18372 Leavening agents, baking soda" at bounding box center [330, 550] width 212 height 17
type input "Leavening agents, baking soda"
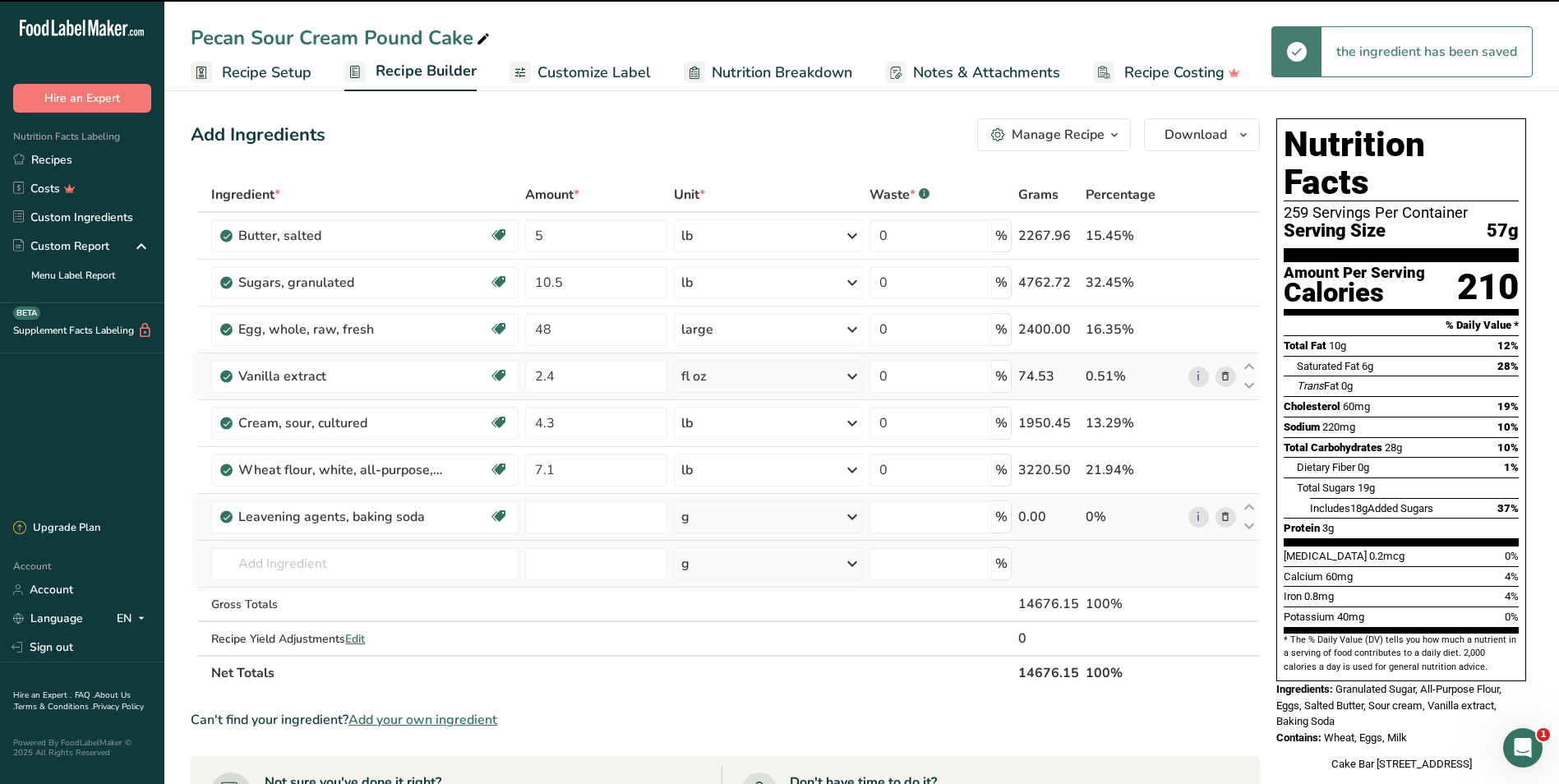
type input "0"
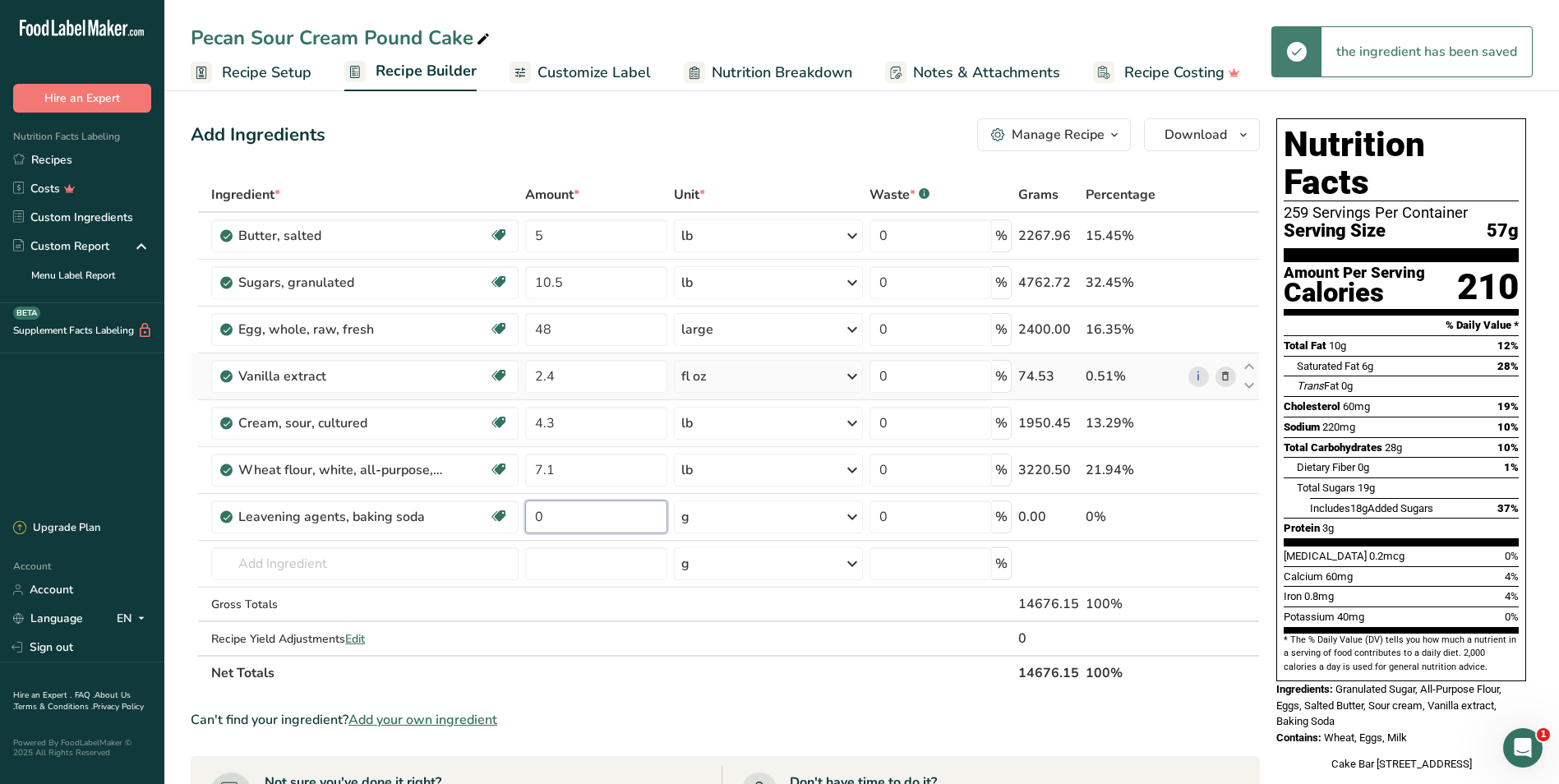
drag, startPoint x: 559, startPoint y: 511, endPoint x: 520, endPoint y: 507, distance: 39.2
click at [520, 507] on tr "Leavening agents, baking soda Dairy free Gluten free Vegan Vegetarian Soy free …" at bounding box center [725, 516] width 1068 height 46
type input "0.4"
click at [853, 508] on div "Ingredient * Amount * Unit * Waste * .a-a{fill:#347362;}.b-a{fill:#fff;} Grams …" at bounding box center [725, 433] width 1069 height 512
click at [853, 515] on icon at bounding box center [852, 516] width 19 height 30
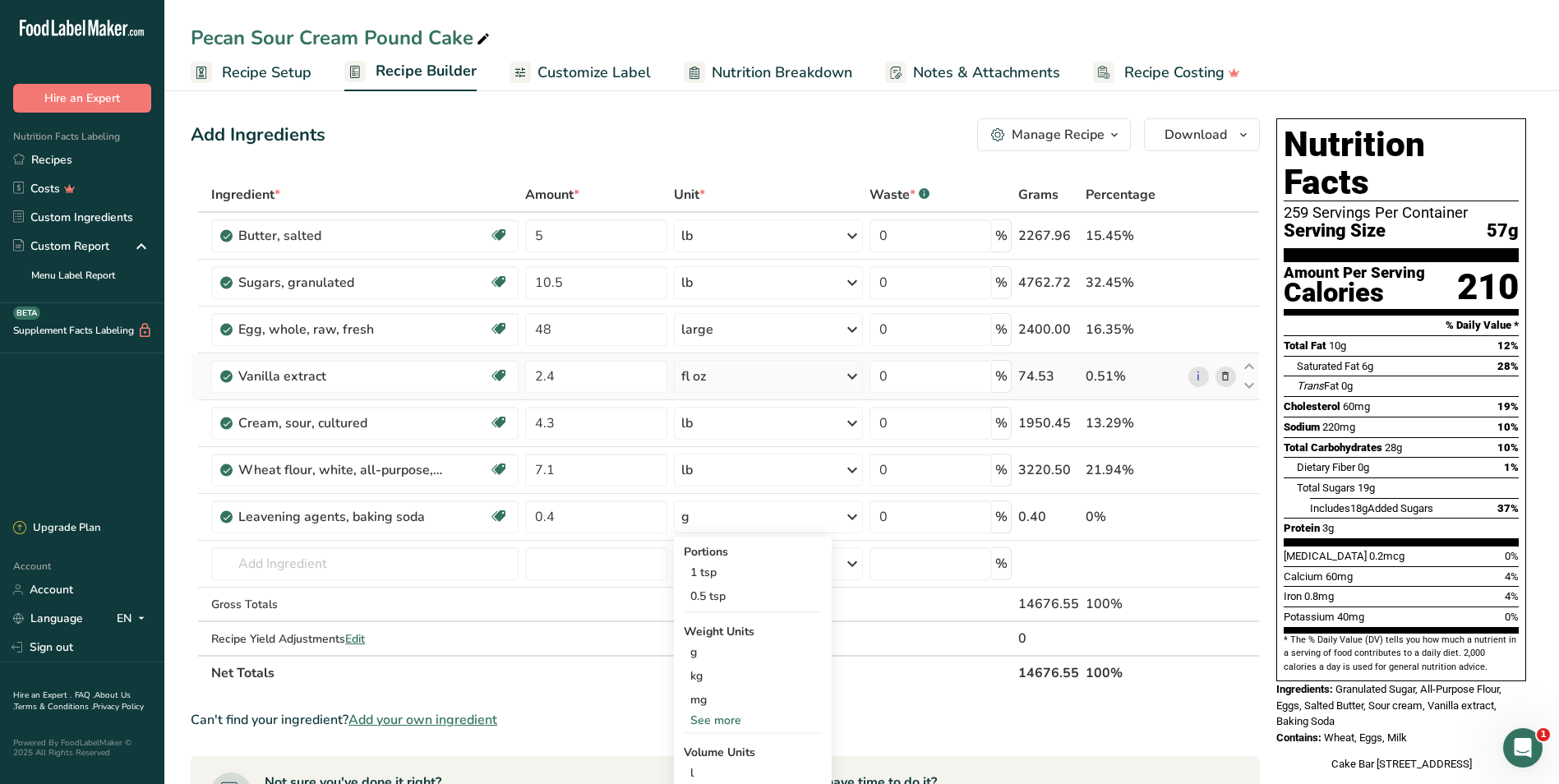
click at [733, 723] on div "See more" at bounding box center [753, 720] width 138 height 17
click at [719, 762] on div "oz" at bounding box center [753, 771] width 138 height 24
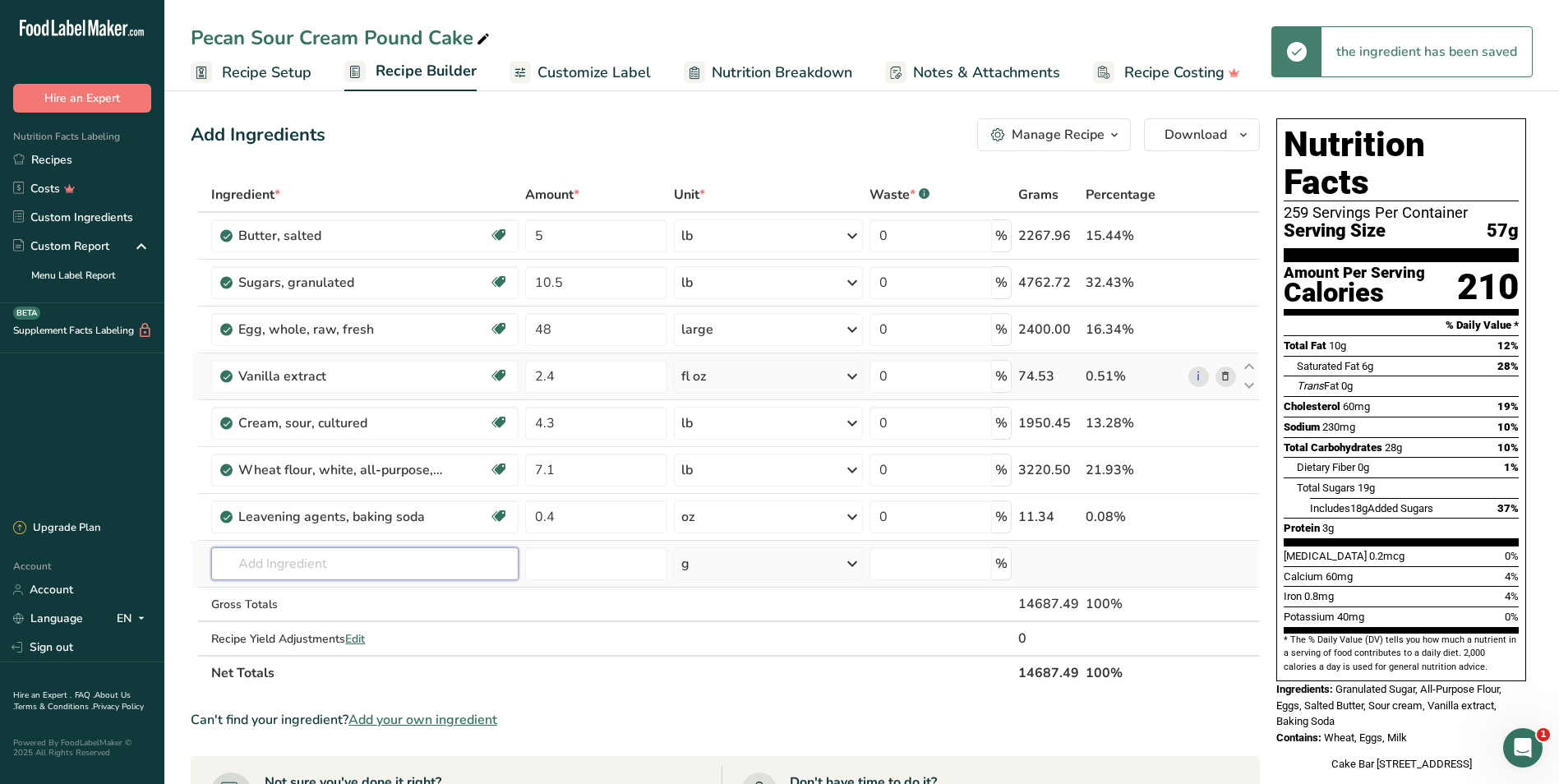
click at [352, 560] on input "text" at bounding box center [365, 563] width 307 height 33
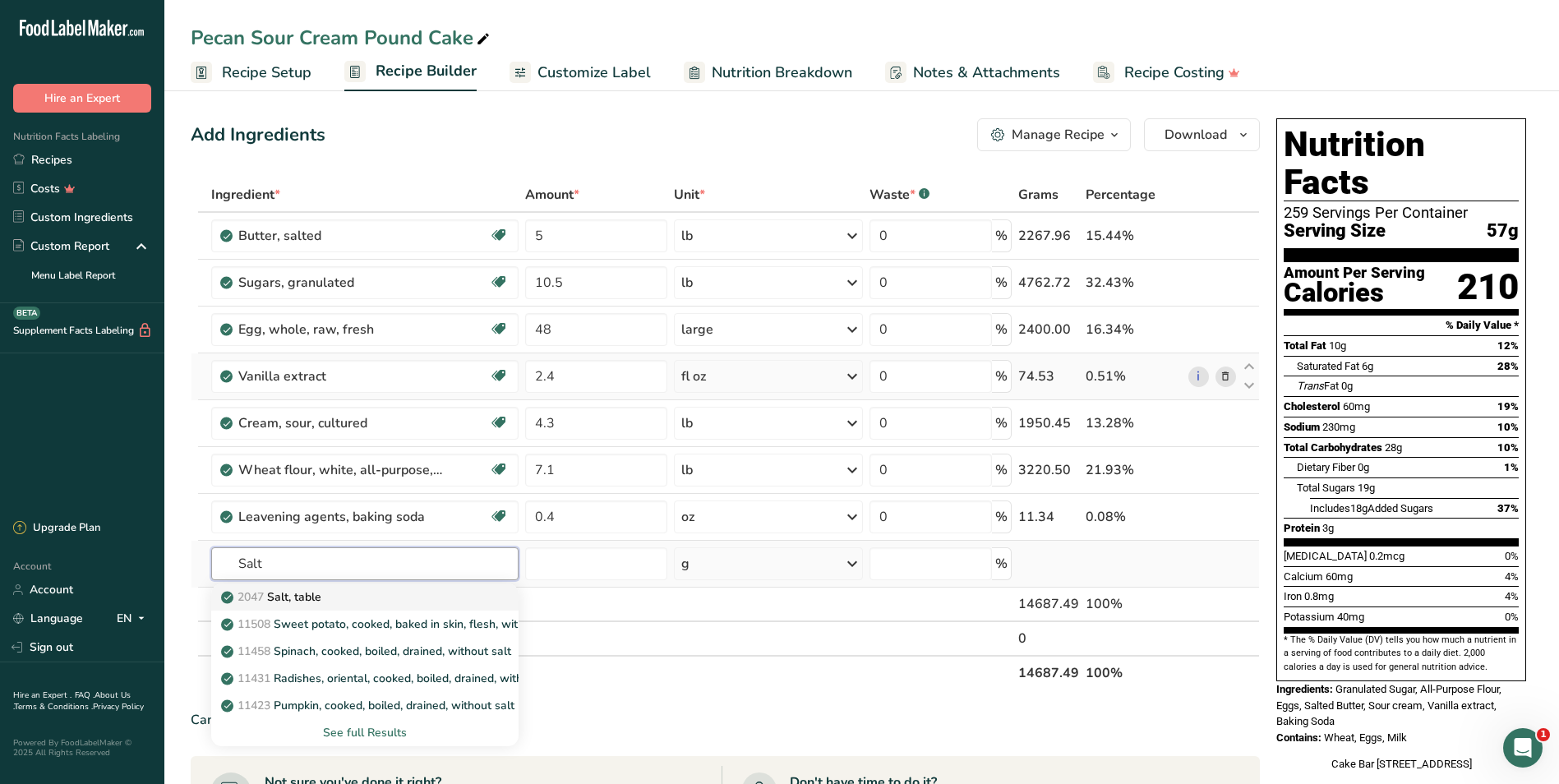
type input "Salt"
click at [311, 593] on p "2047 Salt, table" at bounding box center [273, 597] width 97 height 17
type input "Salt, table"
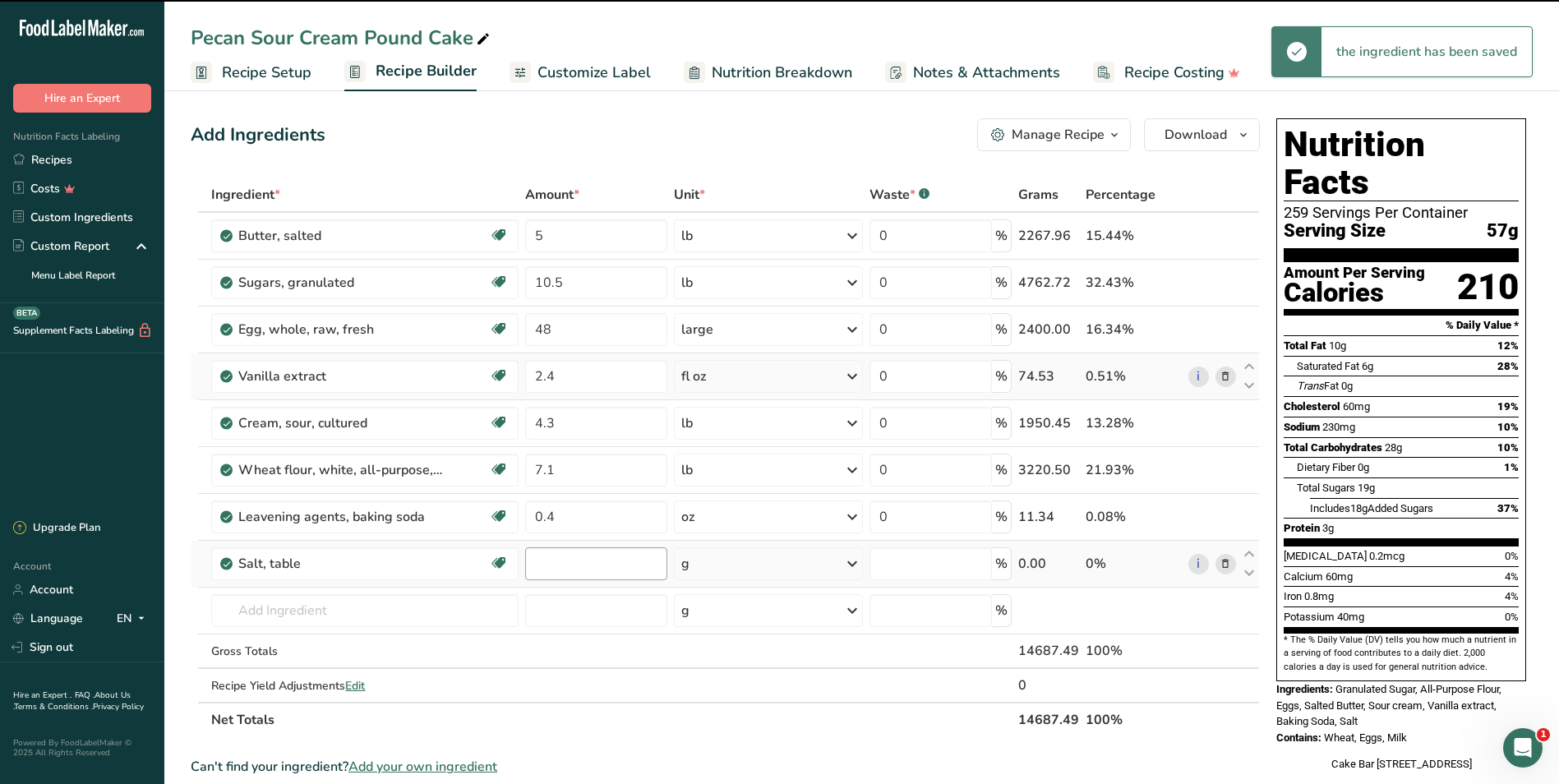
type input "0"
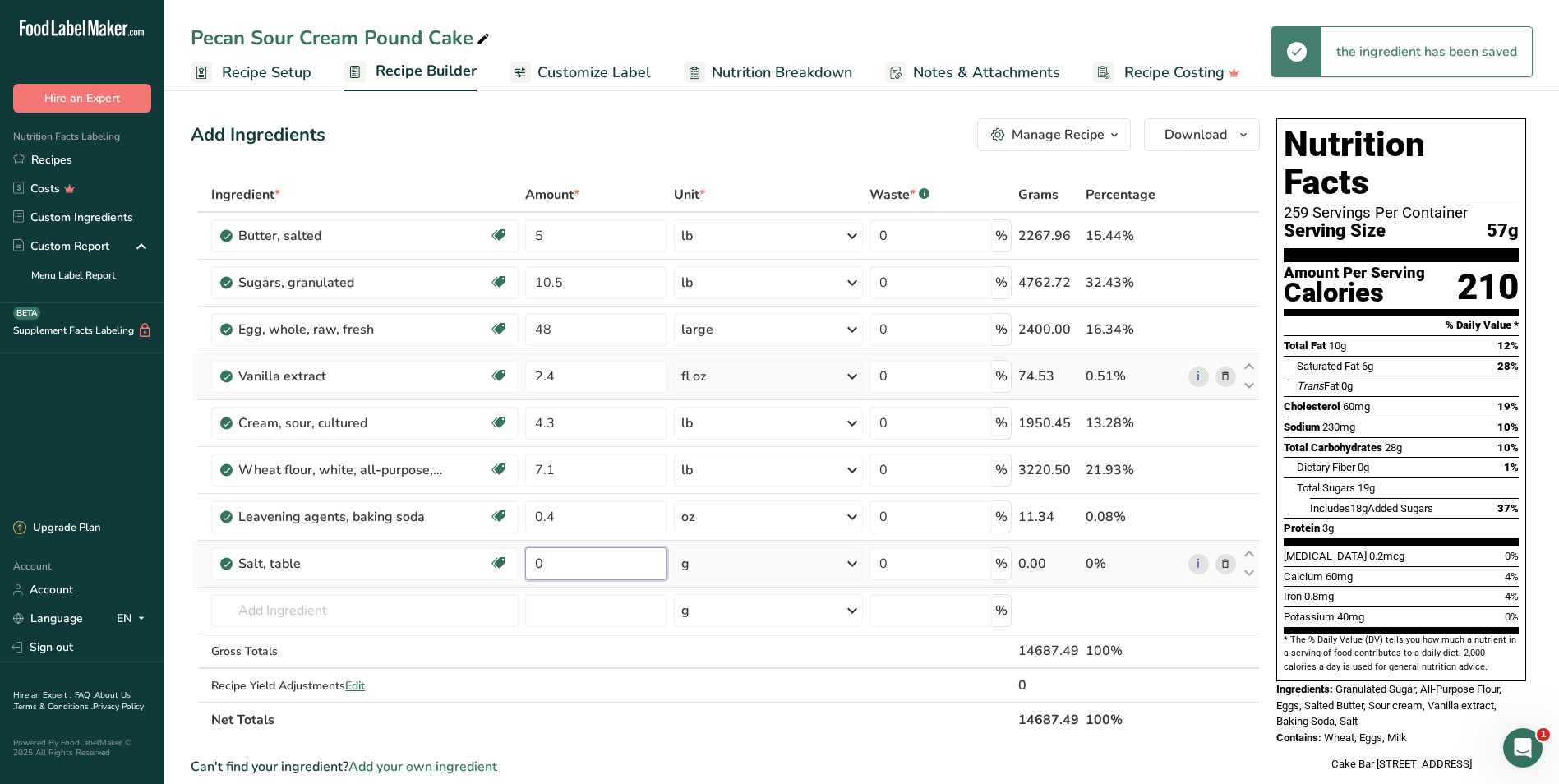
drag, startPoint x: 568, startPoint y: 560, endPoint x: 533, endPoint y: 557, distance: 35.1
click at [533, 557] on input "0" at bounding box center [595, 563] width 141 height 33
type input "0.8"
click at [853, 561] on div "Ingredient * Amount * Unit * Waste * .a-a{fill:#347362;}.b-a{fill:#fff;} Grams …" at bounding box center [725, 457] width 1069 height 560
click at [853, 567] on icon at bounding box center [852, 563] width 19 height 30
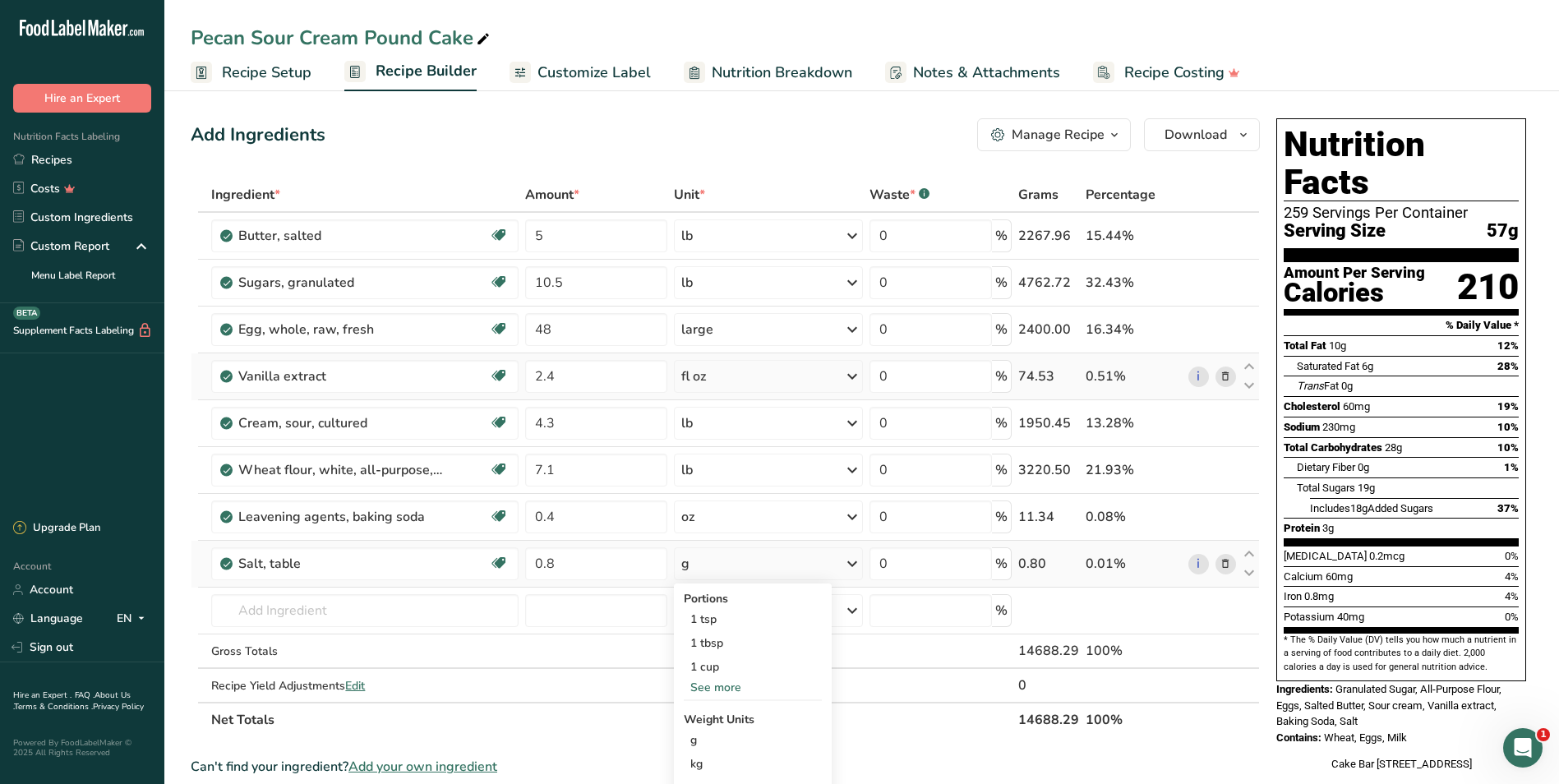
click at [728, 690] on div "See more" at bounding box center [753, 687] width 138 height 17
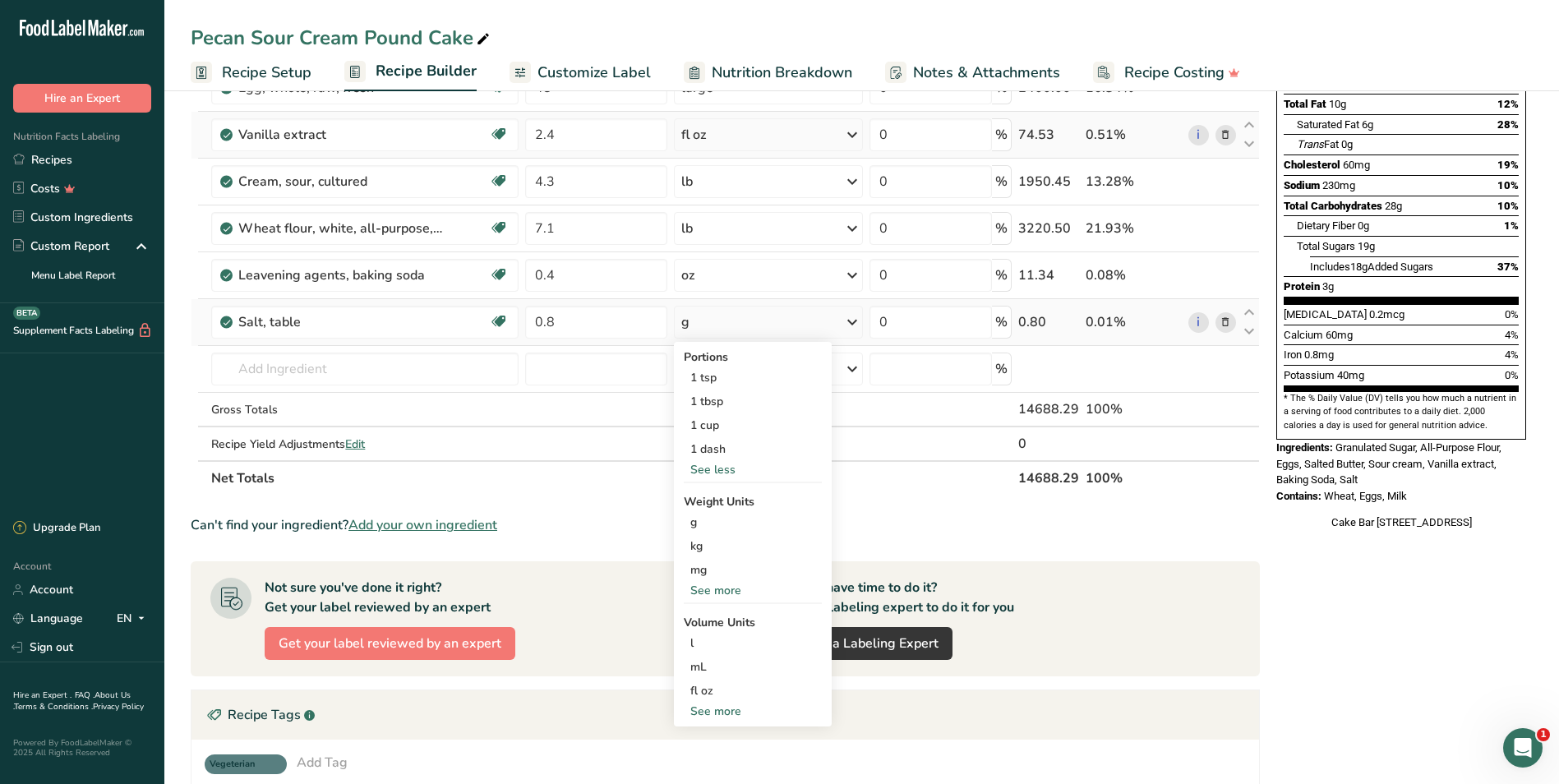
scroll to position [246, 0]
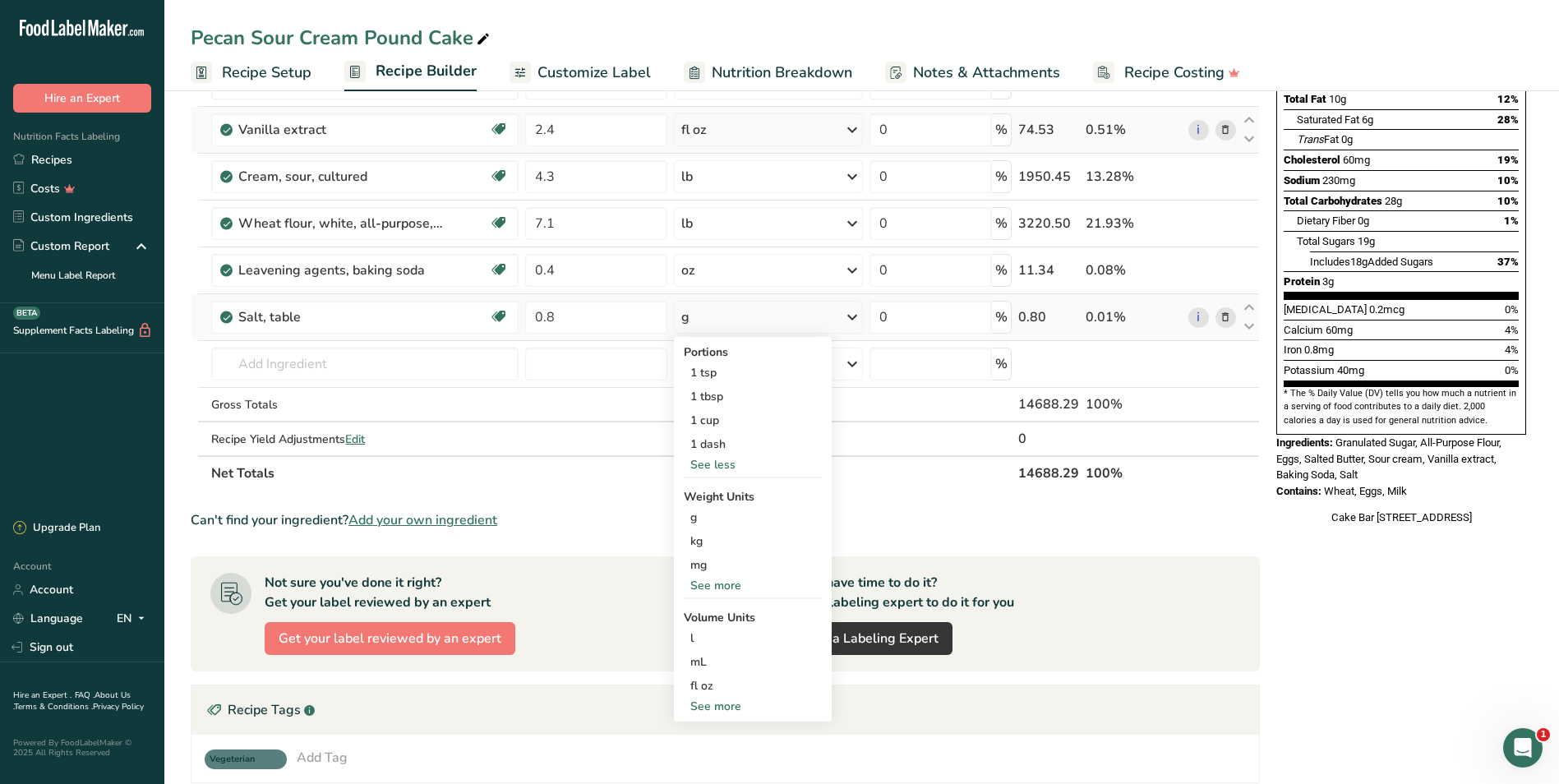
click at [728, 581] on div "See more" at bounding box center [753, 585] width 138 height 17
click at [724, 641] on div "oz" at bounding box center [753, 636] width 138 height 24
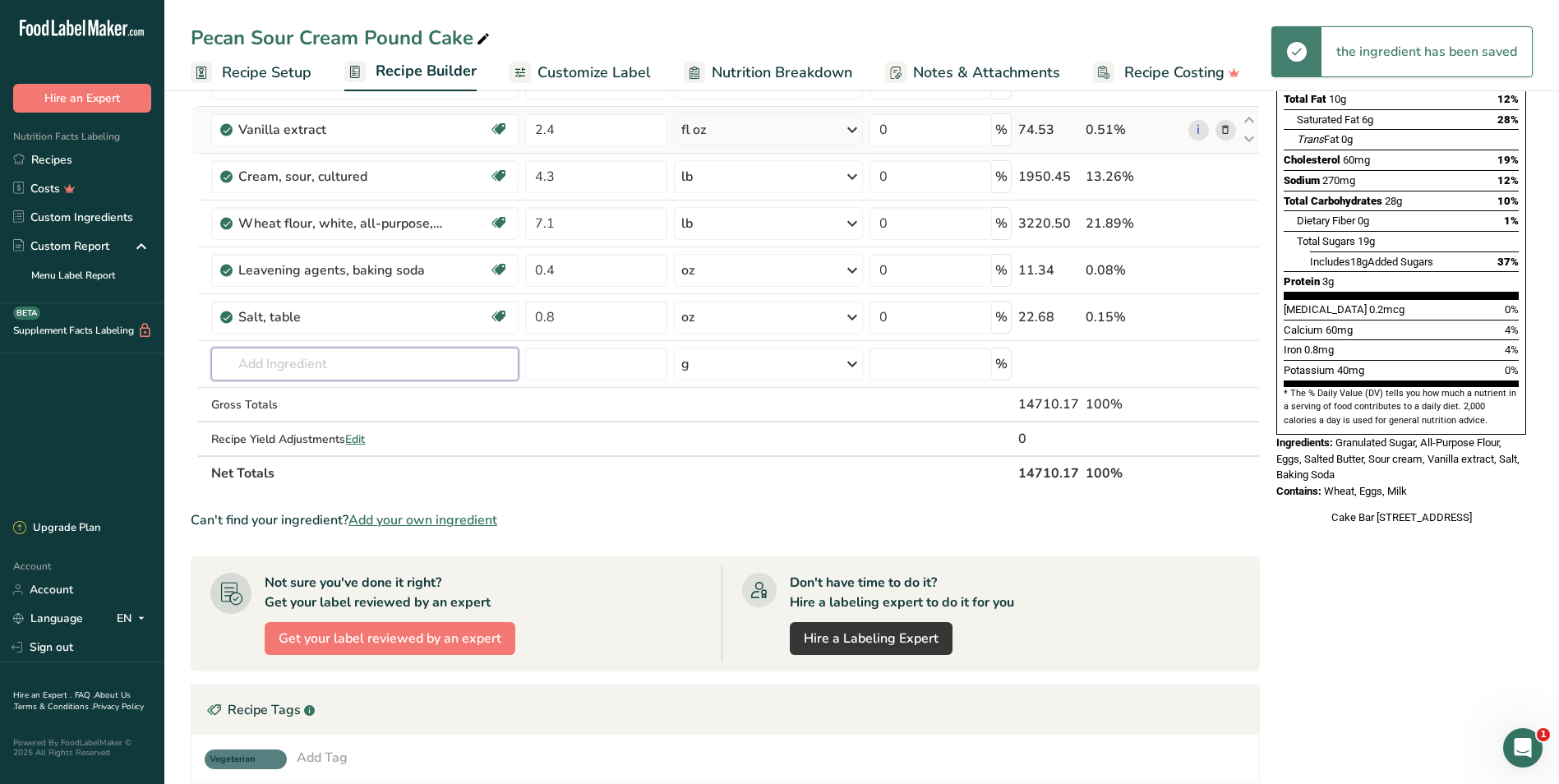
click at [415, 360] on input "text" at bounding box center [365, 364] width 307 height 33
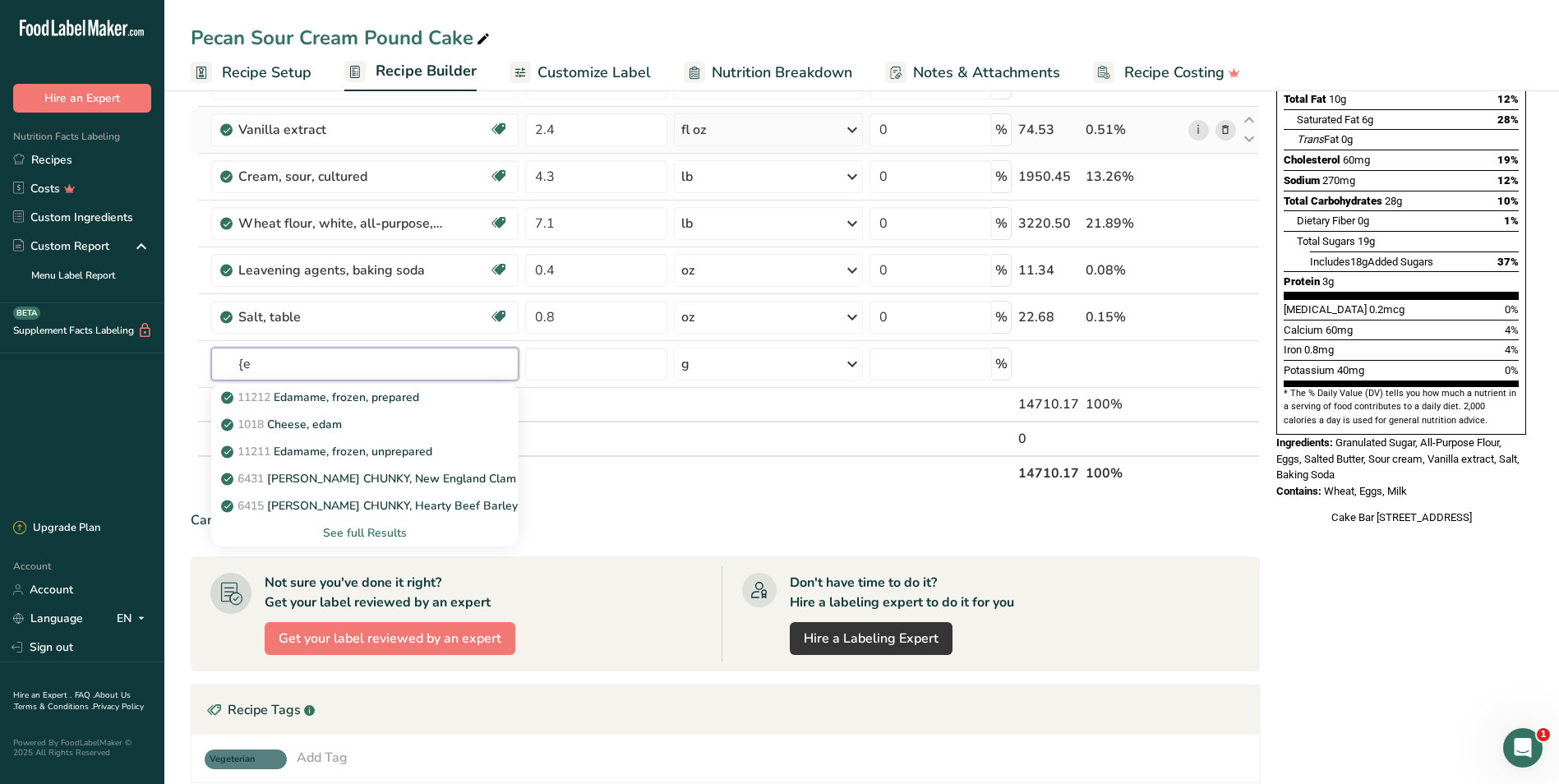
type input "{"
type input "Pecans"
click at [391, 394] on div "12142 Nuts, pecans" at bounding box center [352, 397] width 255 height 17
type input "Nuts, pecans"
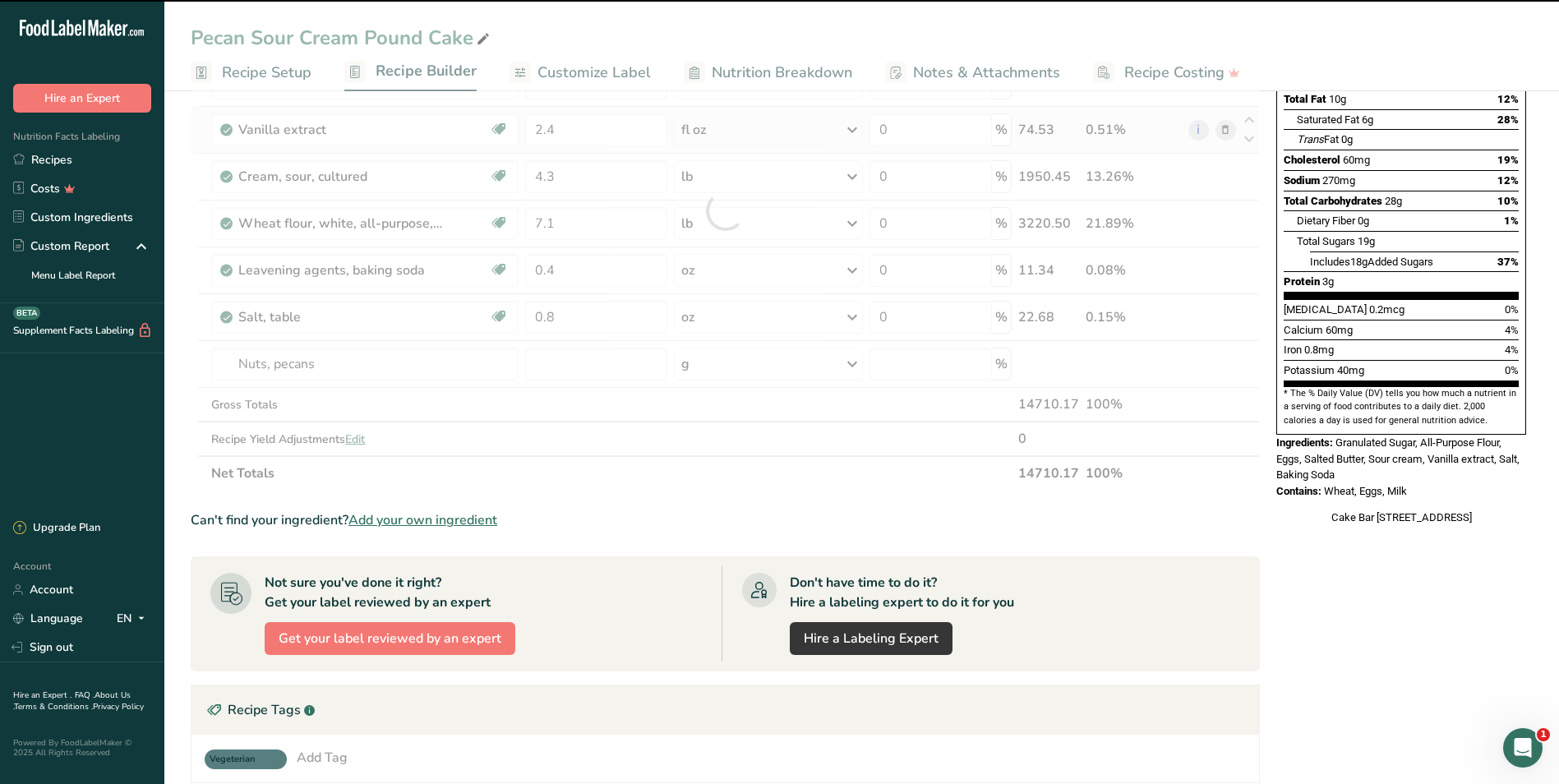
type input "0"
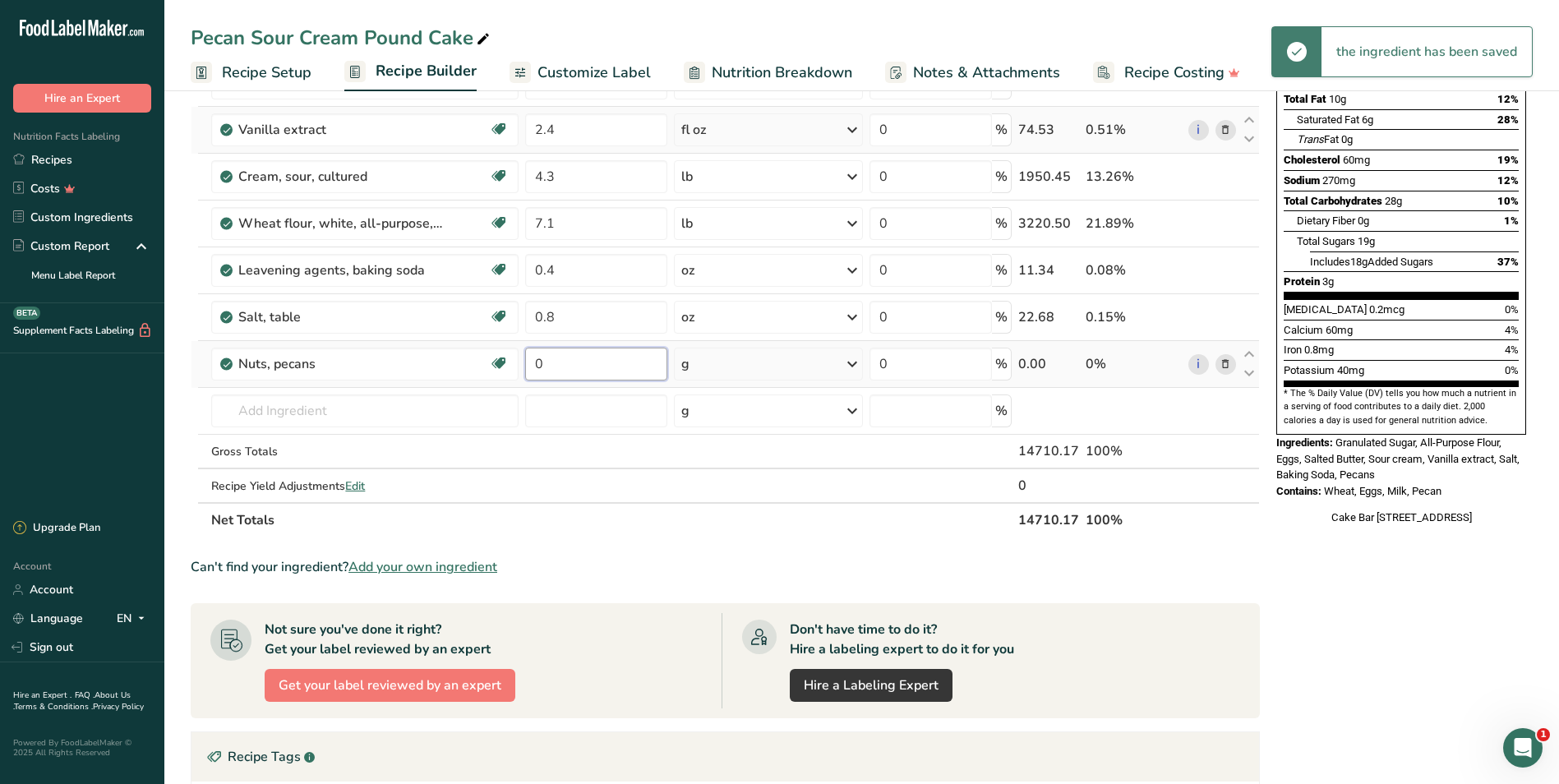
drag, startPoint x: 568, startPoint y: 362, endPoint x: 524, endPoint y: 357, distance: 44.3
click at [524, 357] on td "0" at bounding box center [595, 364] width 148 height 46
type input "1.25"
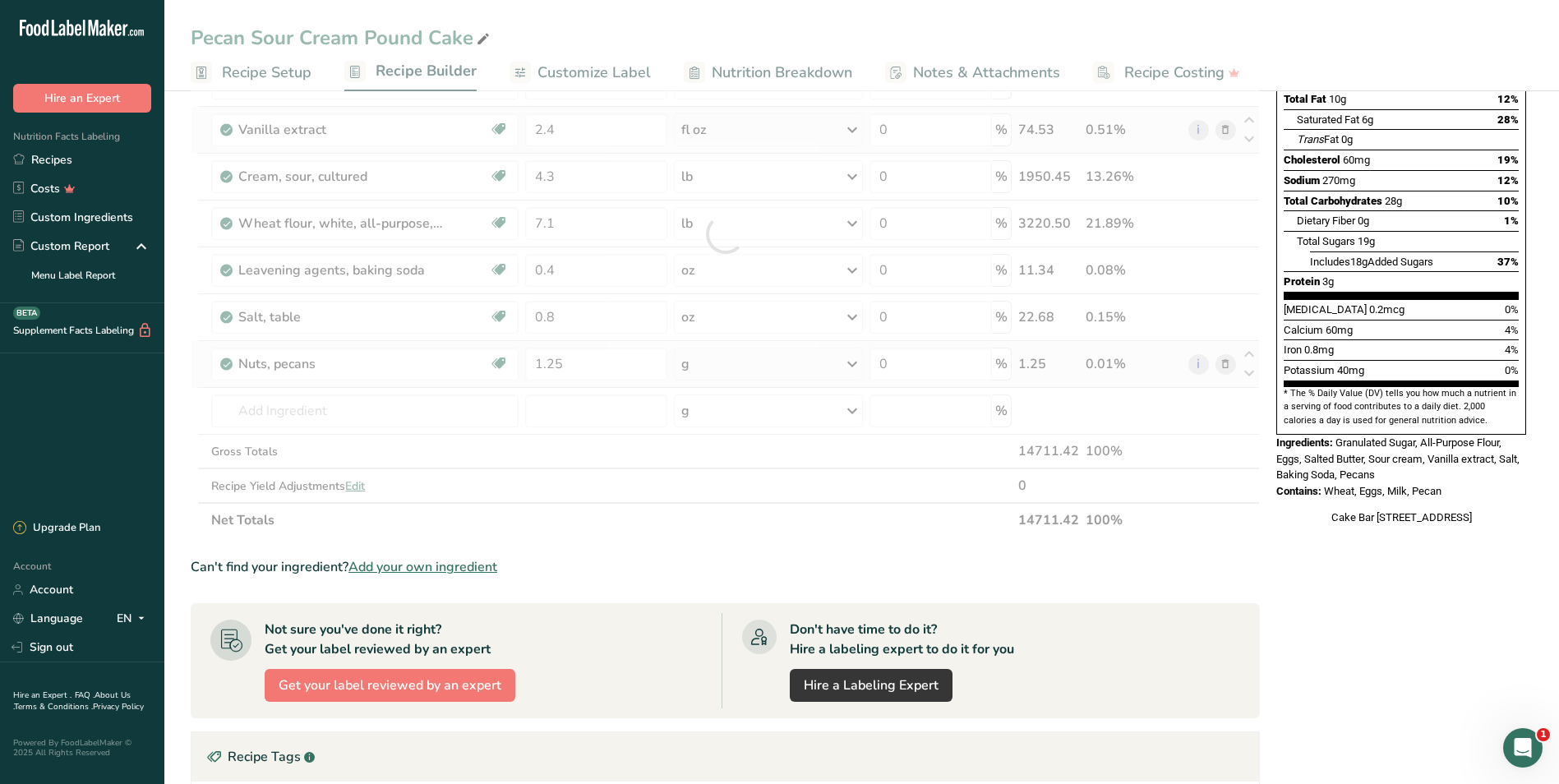
click at [847, 363] on div "Ingredient * Amount * Unit * Waste * .a-a{fill:#347362;}.b-a{fill:#fff;} Grams …" at bounding box center [725, 234] width 1069 height 606
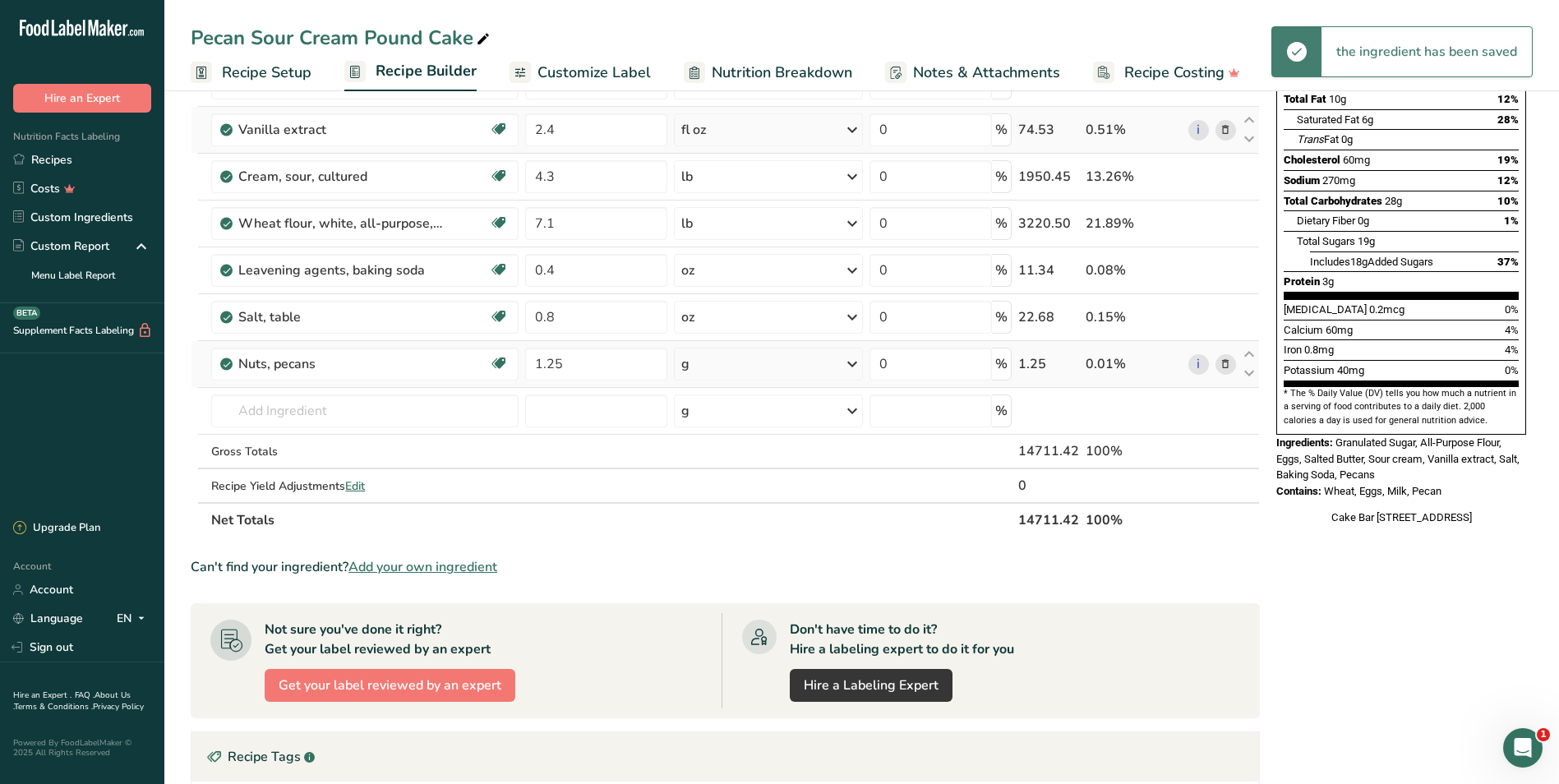
click at [853, 363] on icon at bounding box center [852, 364] width 19 height 30
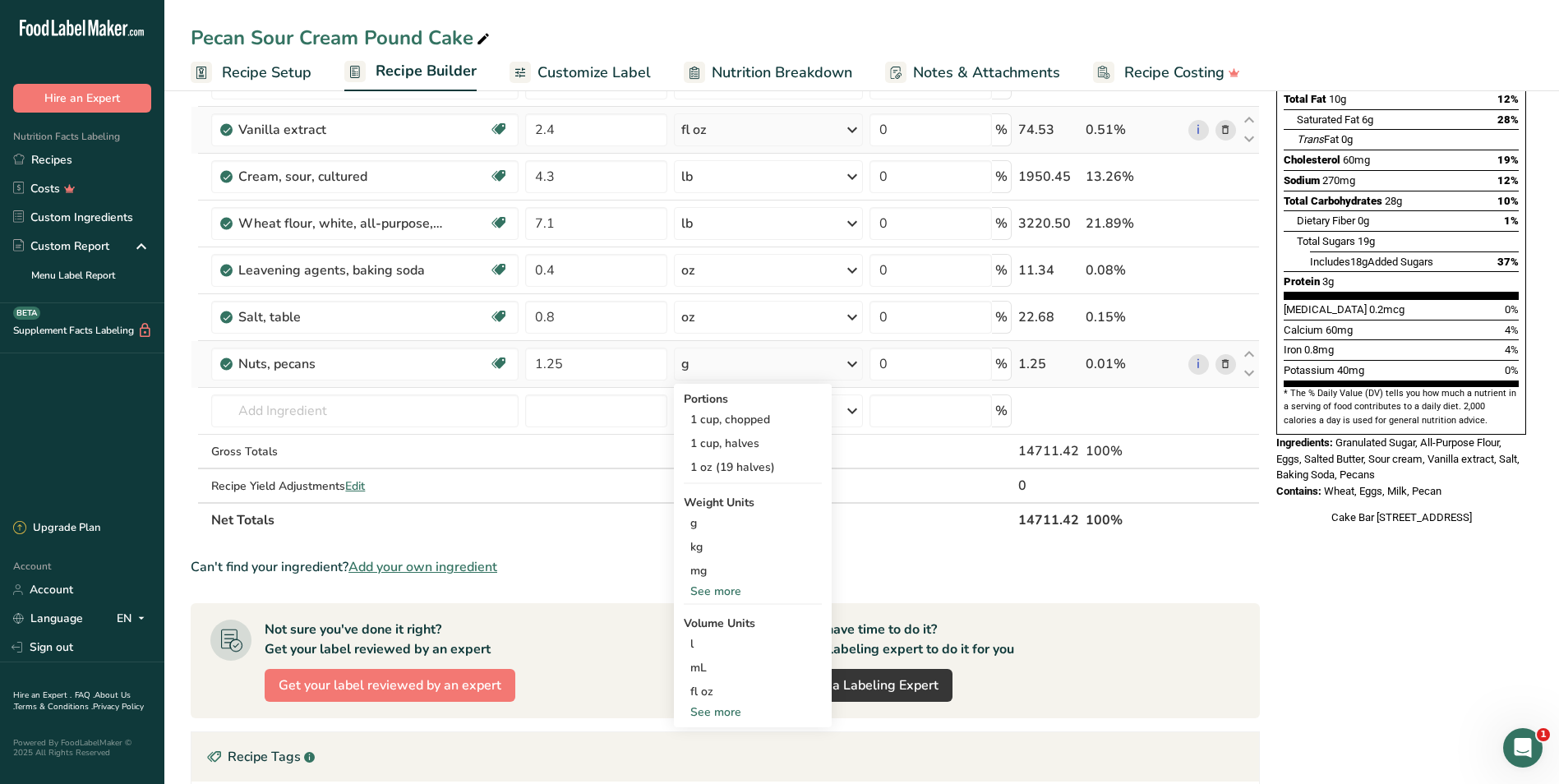
click at [728, 588] on div "See more" at bounding box center [753, 591] width 138 height 17
click at [722, 627] on div "lb" at bounding box center [753, 618] width 138 height 24
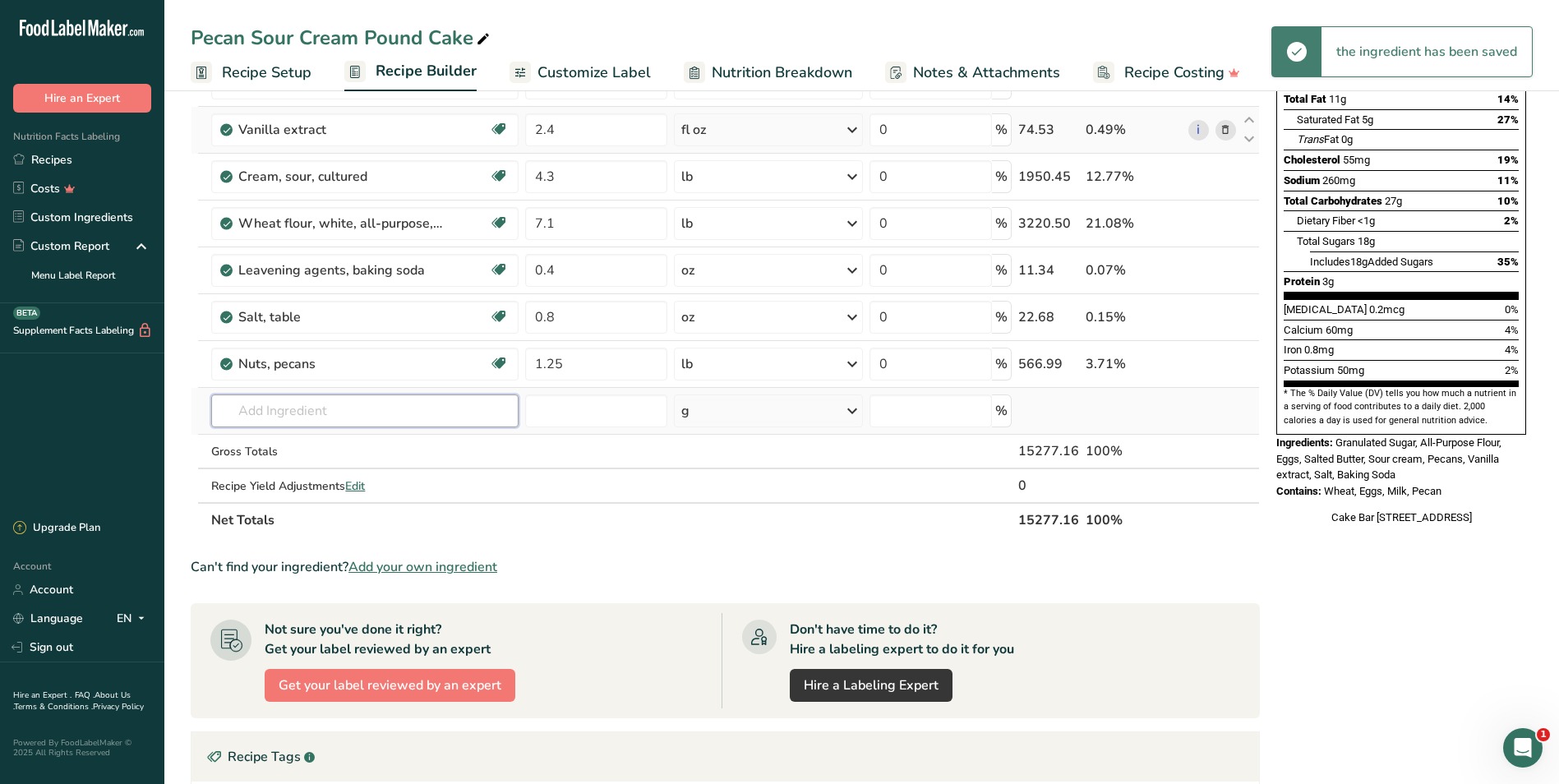
click at [275, 416] on input "text" at bounding box center [365, 410] width 307 height 33
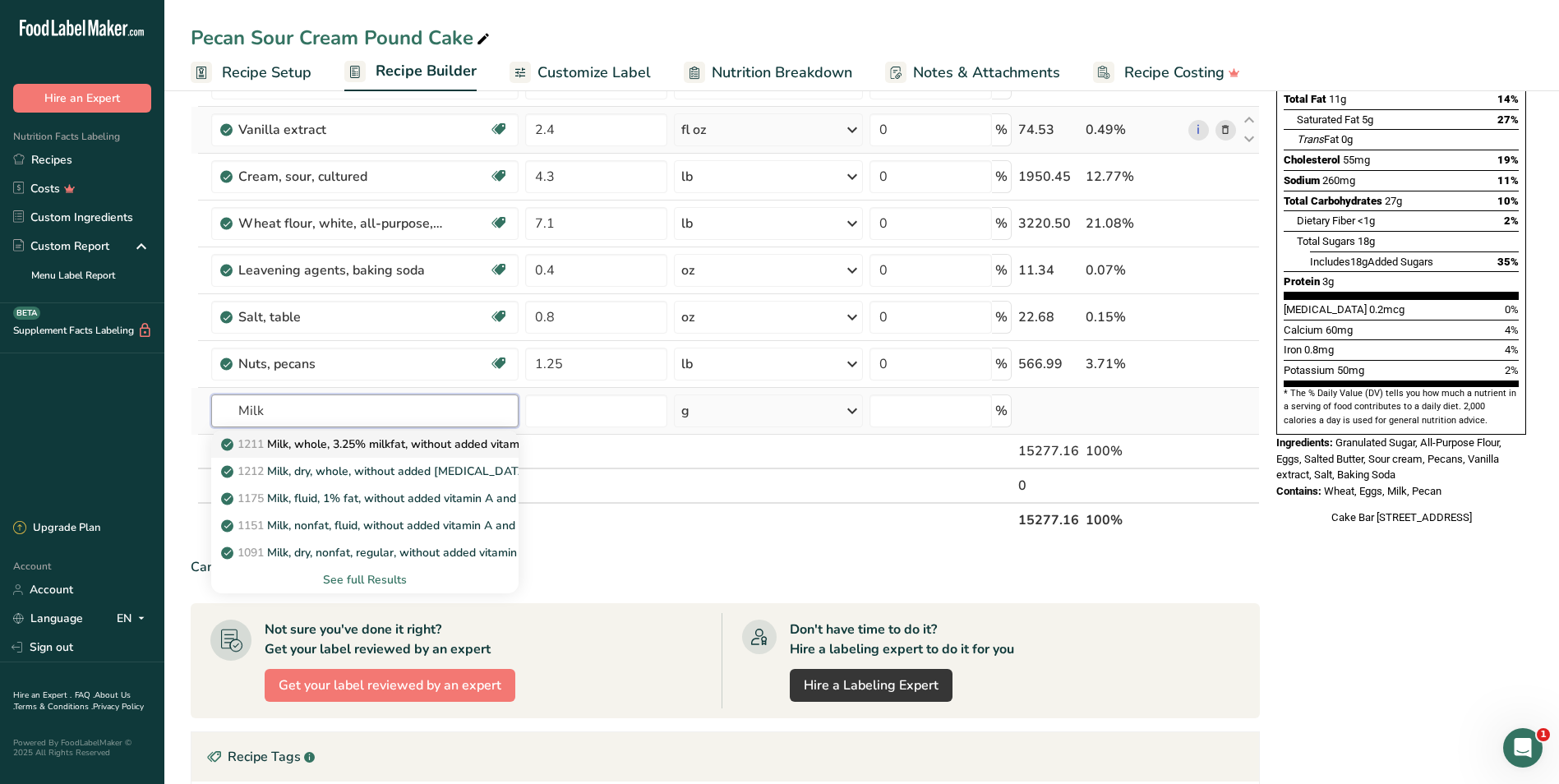
type input "Milk"
click at [332, 436] on p "1211 Milk, whole, 3.25% milkfat, without added vitamin A and [MEDICAL_DATA]" at bounding box center [443, 444] width 438 height 17
type input "Milk, whole, 3.25% milkfat, without added vitamin A and [MEDICAL_DATA]"
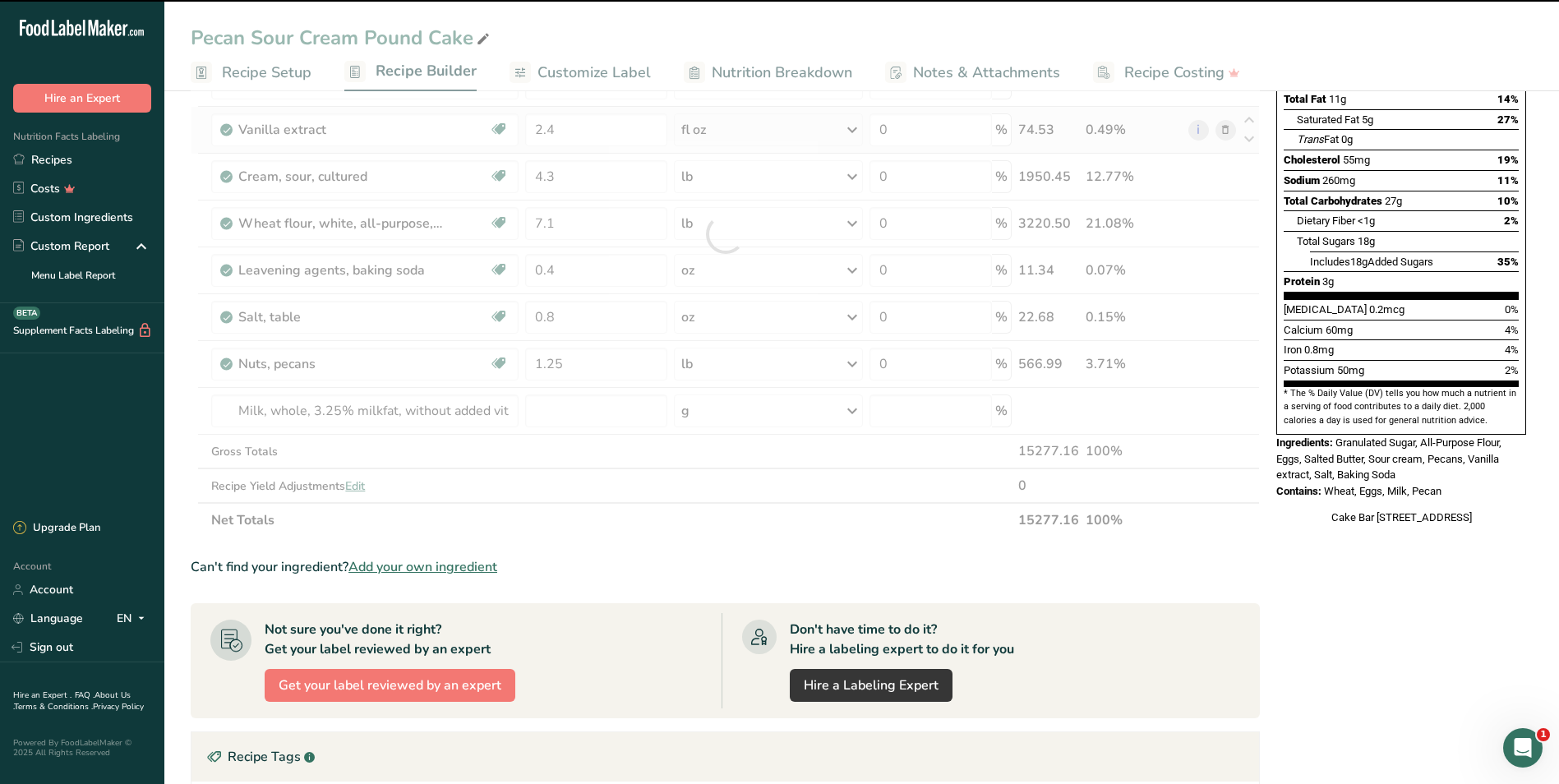
type input "0"
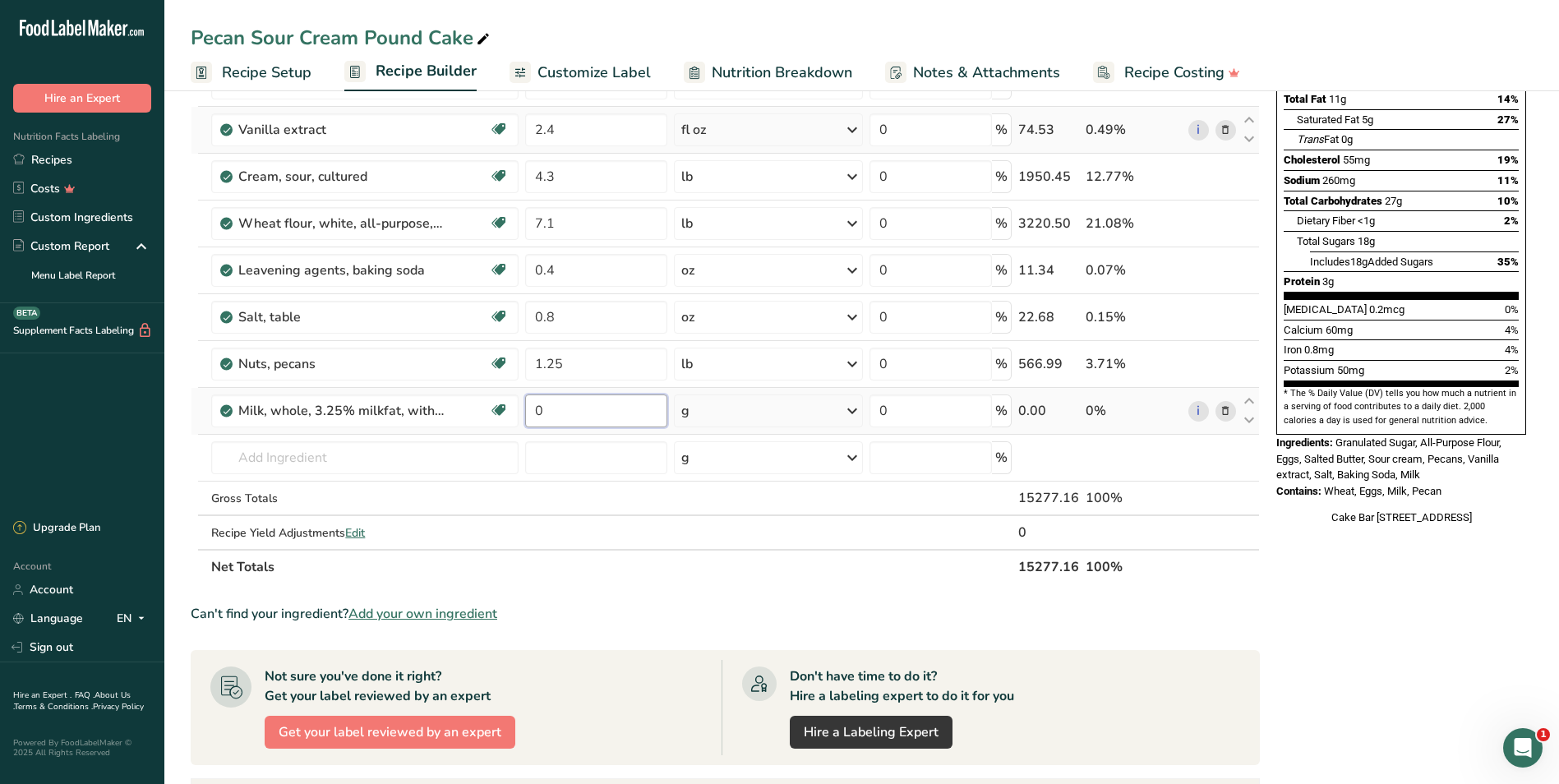
click at [594, 409] on input "0" at bounding box center [595, 410] width 141 height 33
drag, startPoint x: 594, startPoint y: 409, endPoint x: 535, endPoint y: 403, distance: 59.3
click at [535, 403] on input "0" at bounding box center [595, 410] width 141 height 33
type input "2"
click at [852, 408] on div "Ingredient * Amount * Unit * Waste * .a-a{fill:#347362;}.b-a{fill:#fff;} Grams …" at bounding box center [725, 257] width 1069 height 653
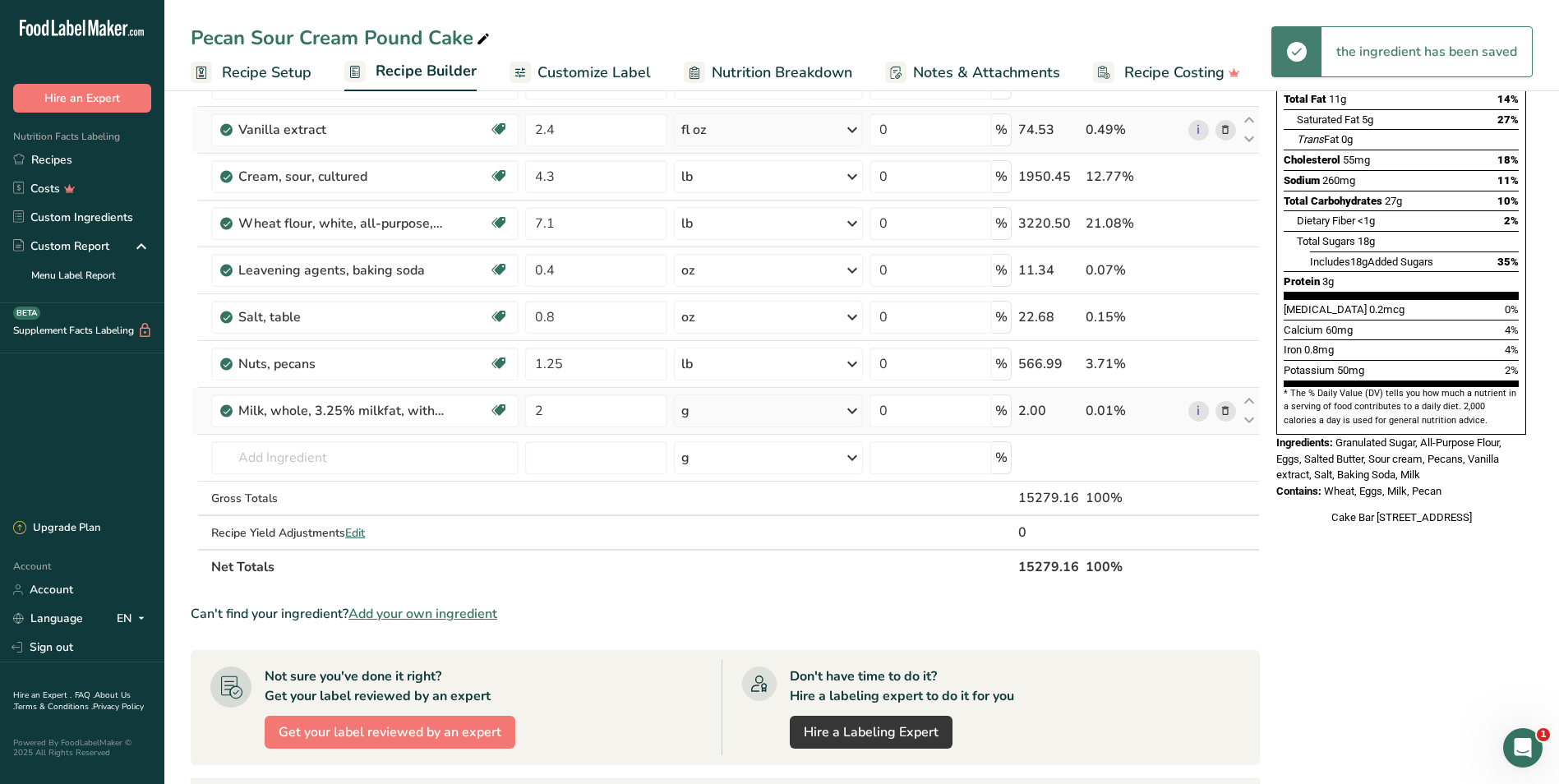
click at [852, 408] on icon at bounding box center [852, 410] width 19 height 30
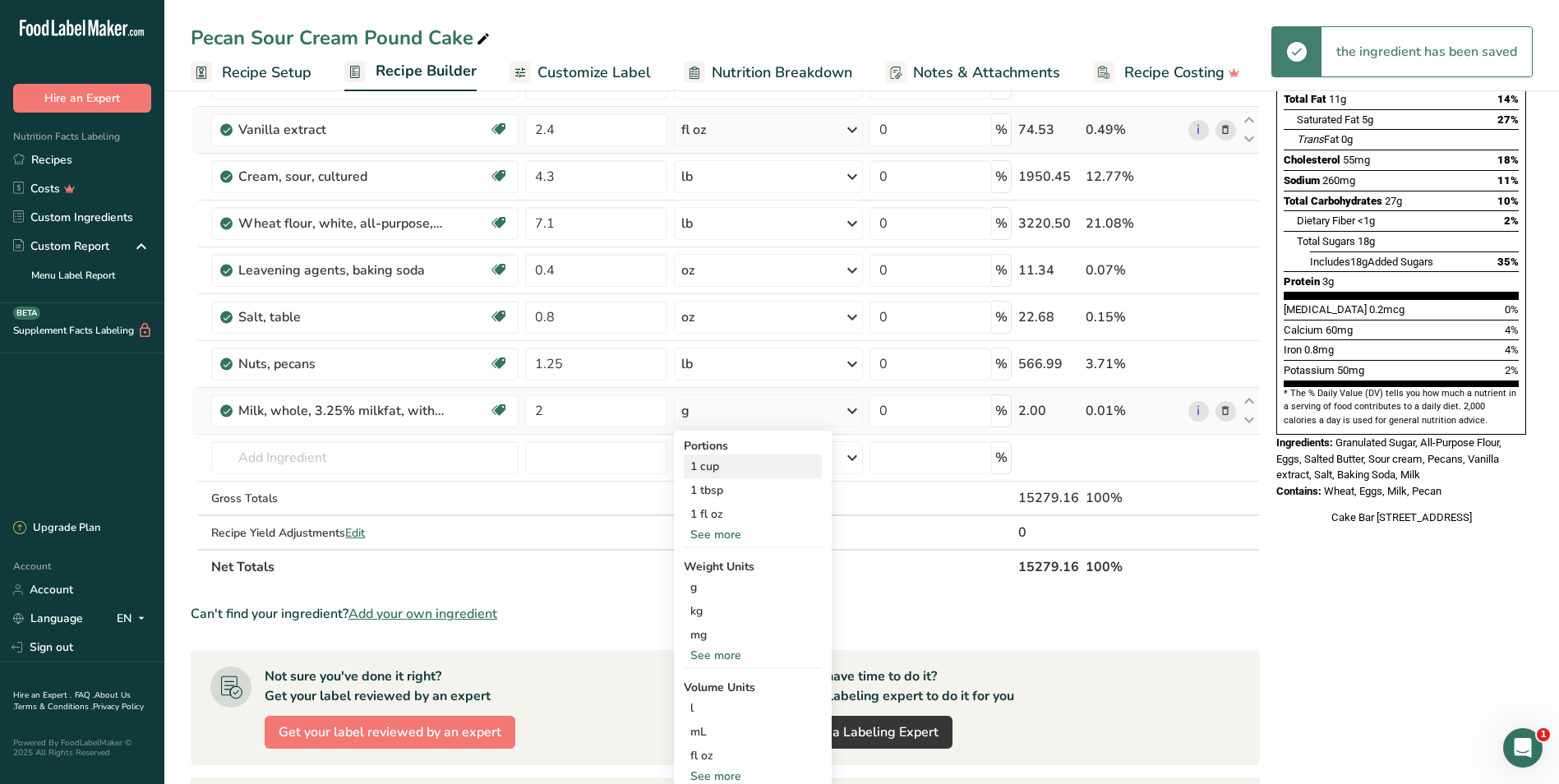
click at [758, 466] on div "1 cup" at bounding box center [753, 466] width 138 height 24
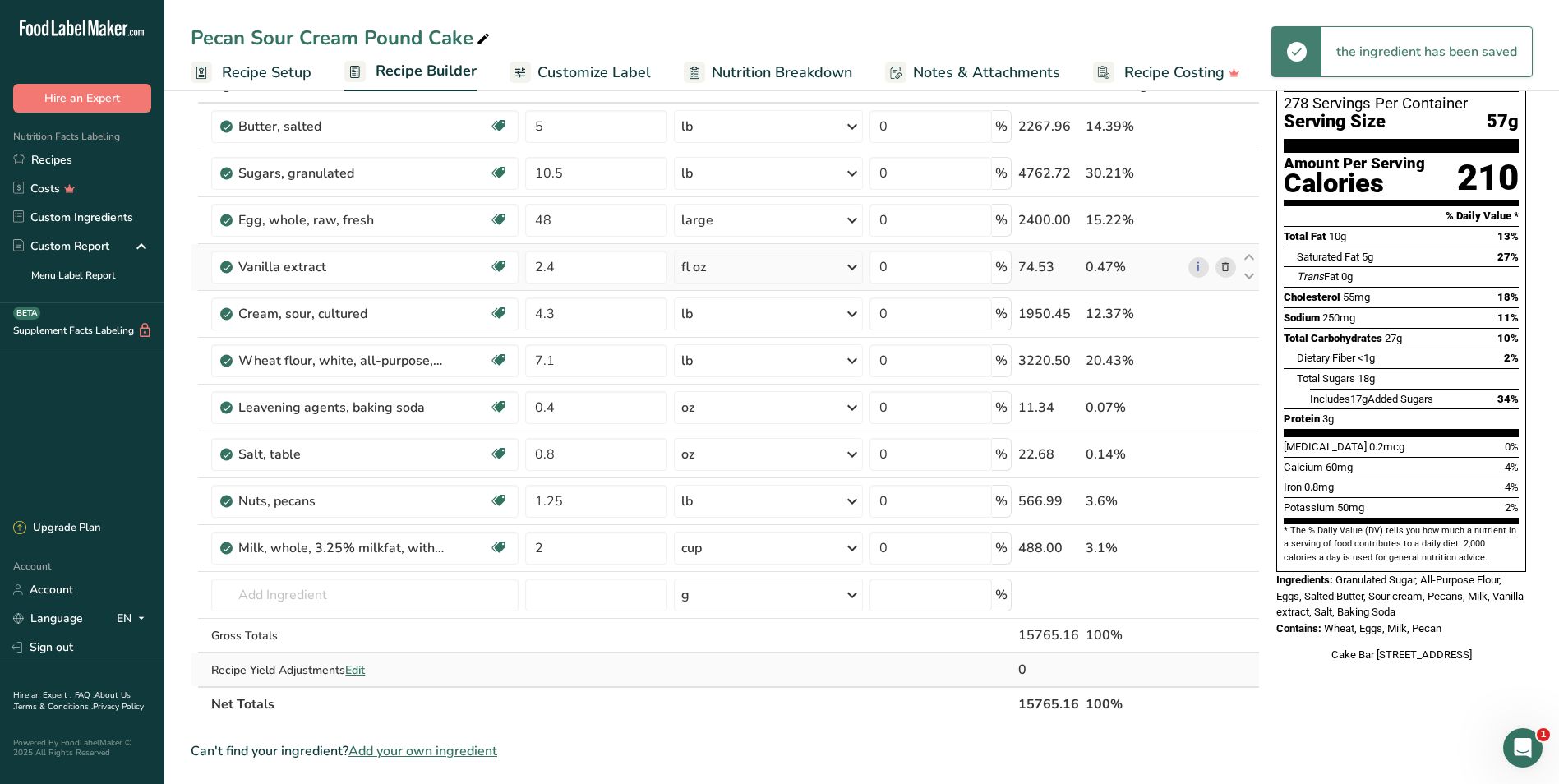
scroll to position [0, 0]
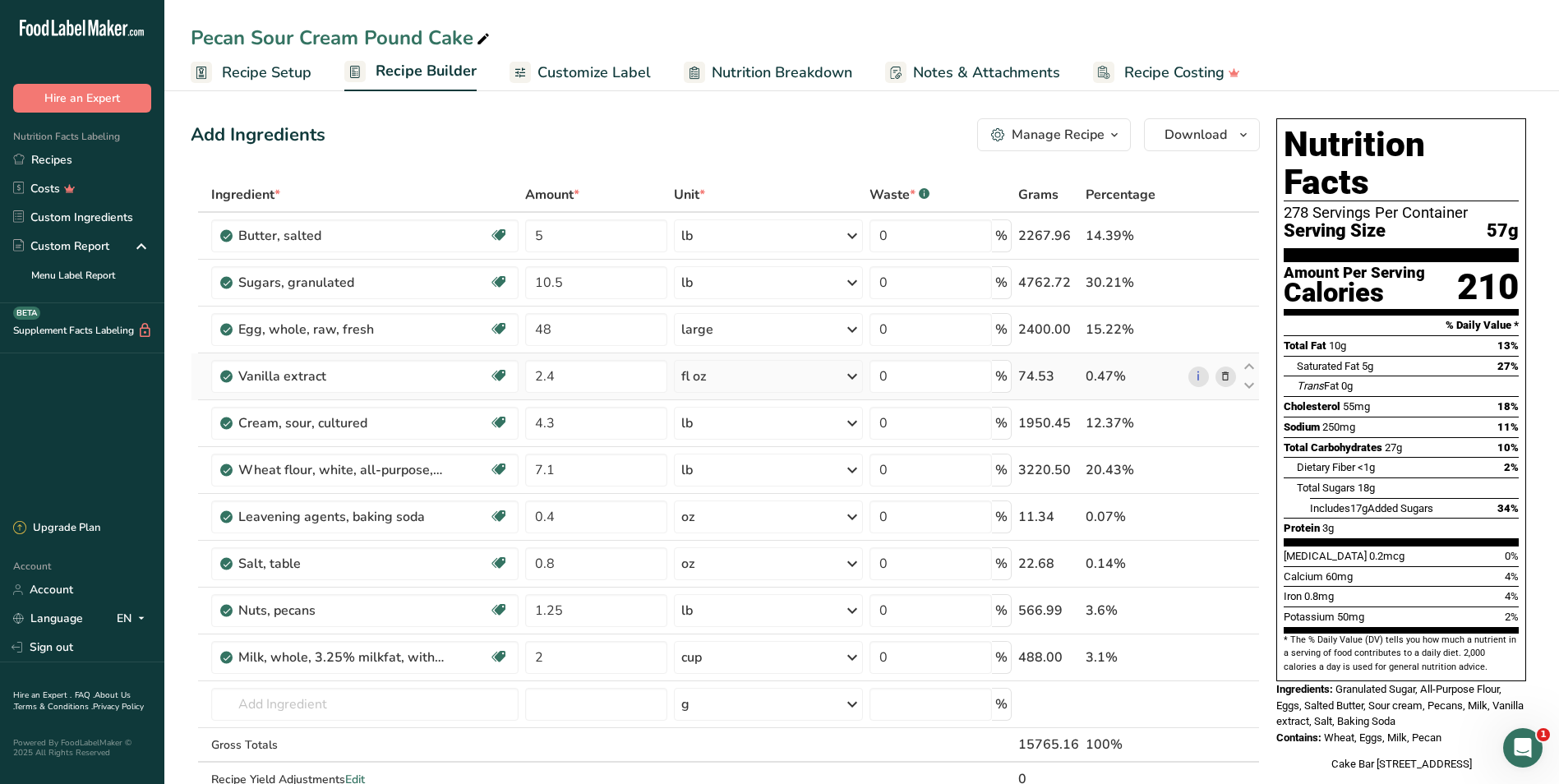
click at [257, 66] on span "Recipe Setup" at bounding box center [267, 73] width 89 height 22
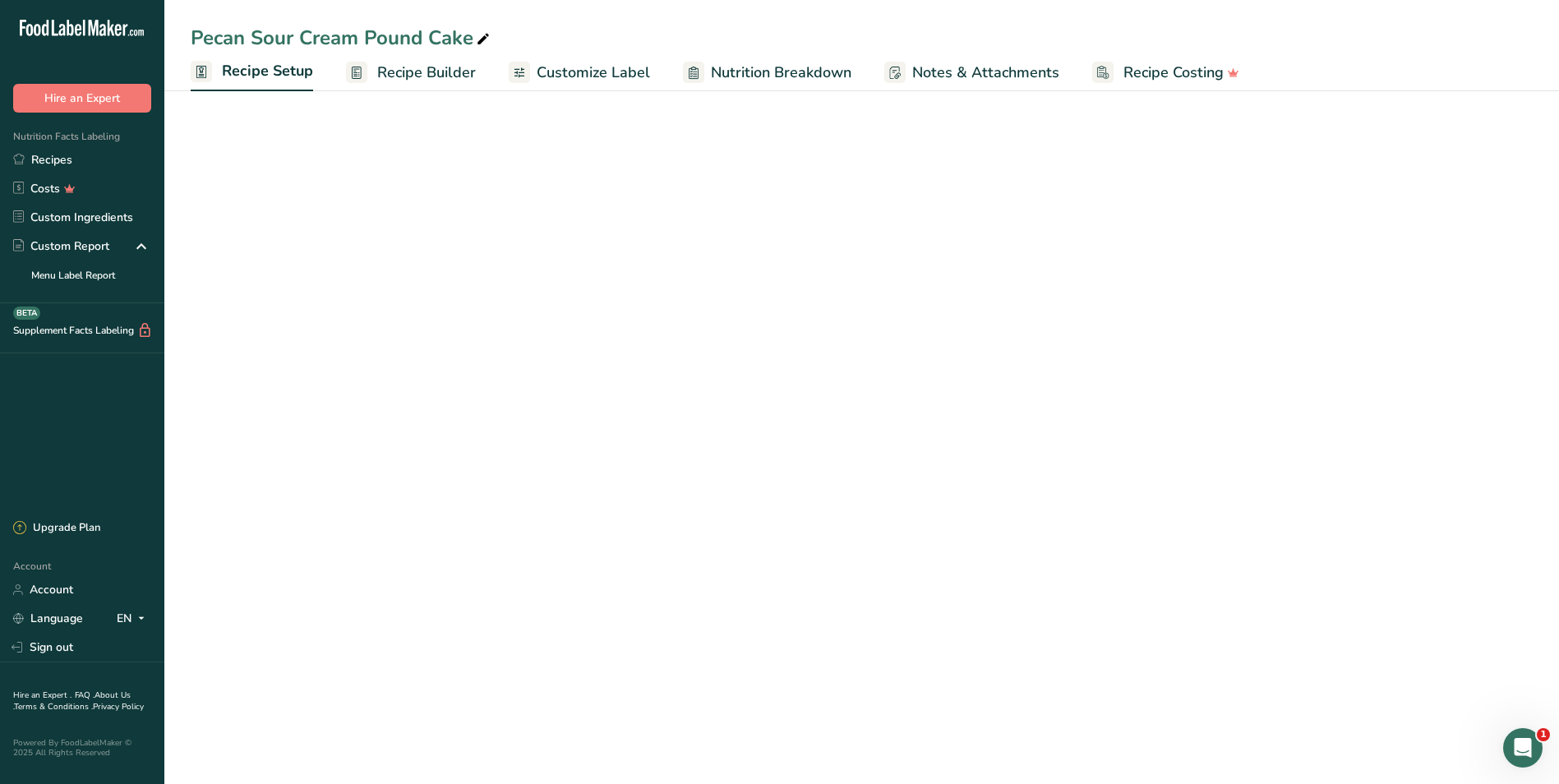
select select "5"
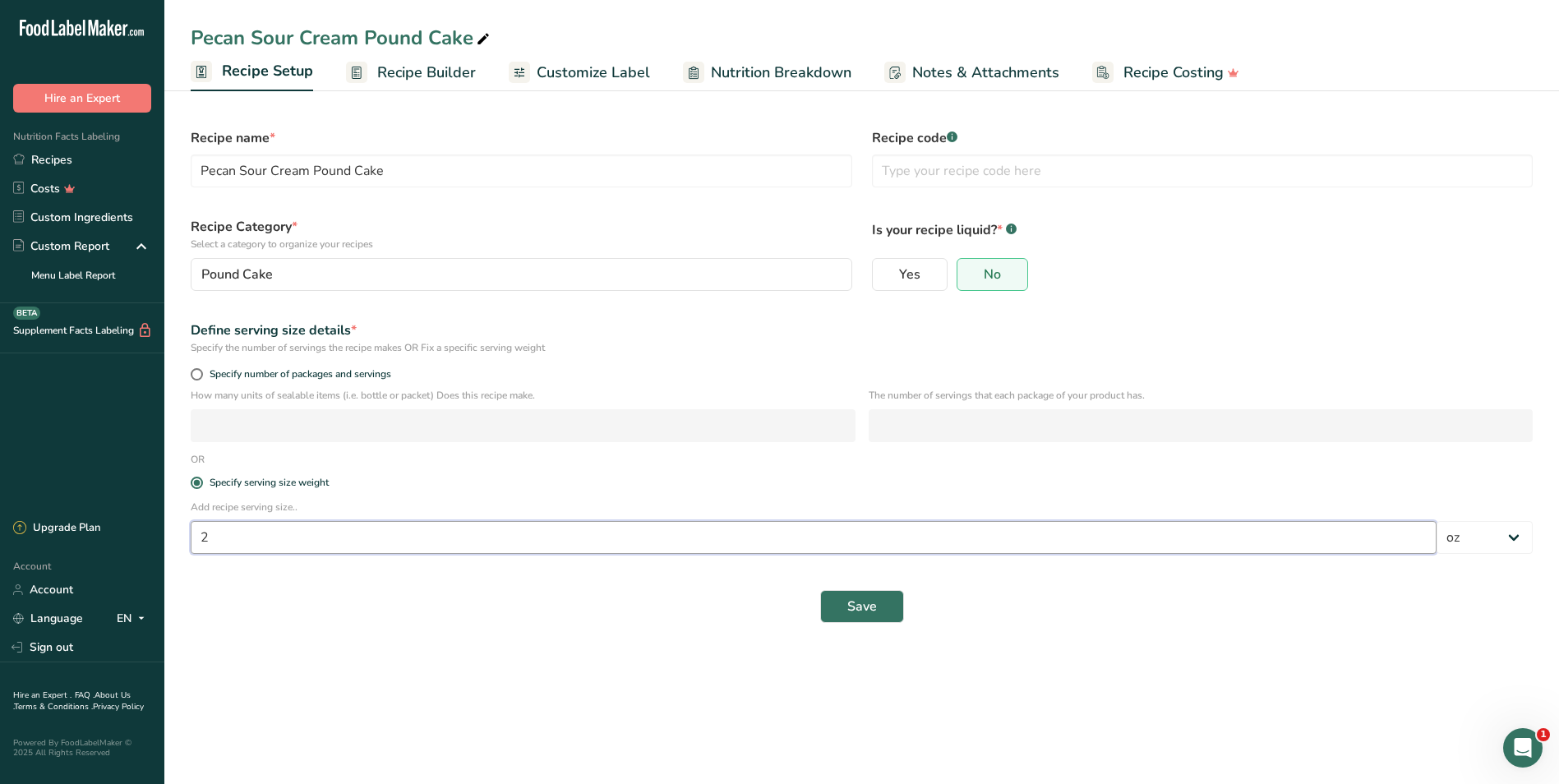
drag, startPoint x: 215, startPoint y: 540, endPoint x: 198, endPoint y: 537, distance: 17.3
click at [198, 537] on input "2" at bounding box center [814, 537] width 1246 height 33
type input "3"
click at [865, 603] on span "Save" at bounding box center [862, 606] width 30 height 19
